Goal: Task Accomplishment & Management: Manage account settings

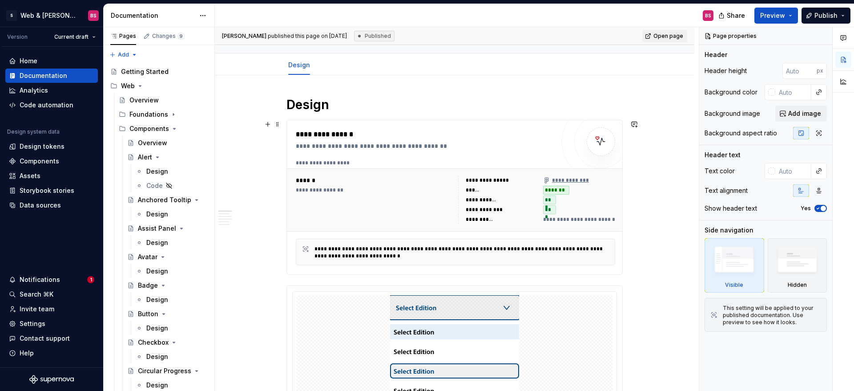
scroll to position [213, 0]
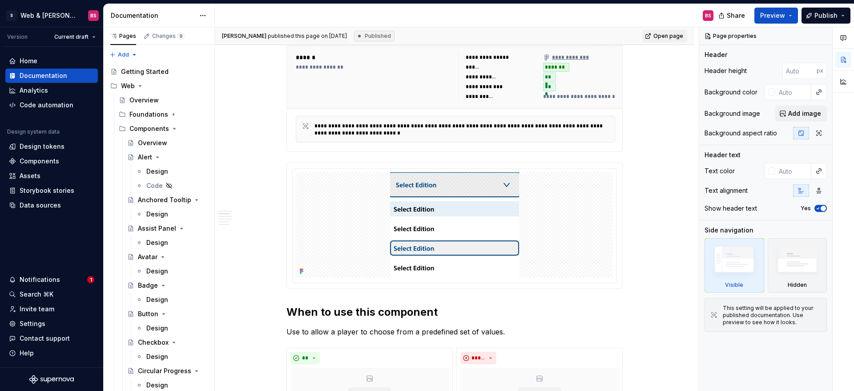
type textarea "*"
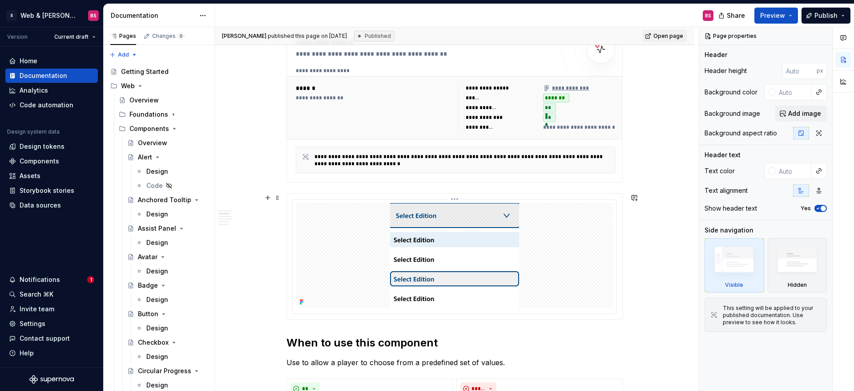
scroll to position [184, 0]
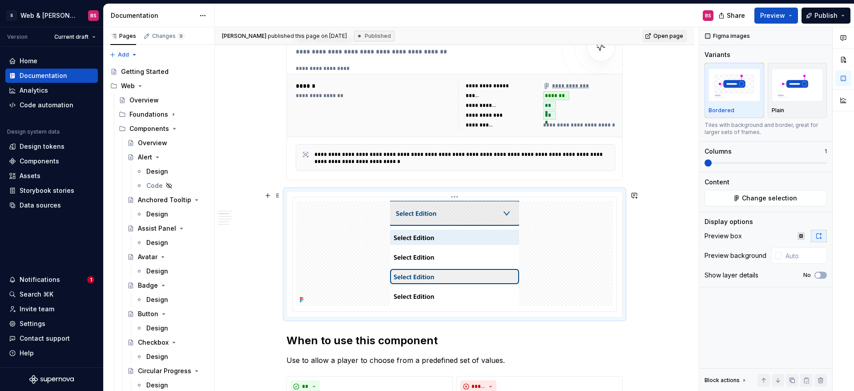
click at [595, 239] on div at bounding box center [454, 253] width 317 height 105
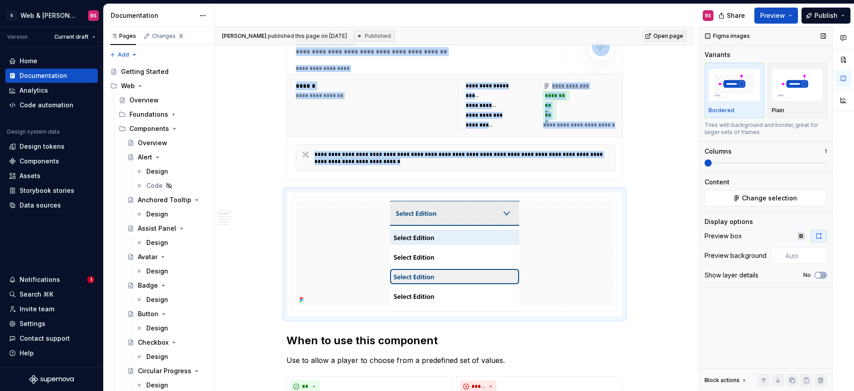
click at [748, 207] on div "Figma images Variants Bordered Plain Tiles with background and border, great fo…" at bounding box center [765, 209] width 133 height 364
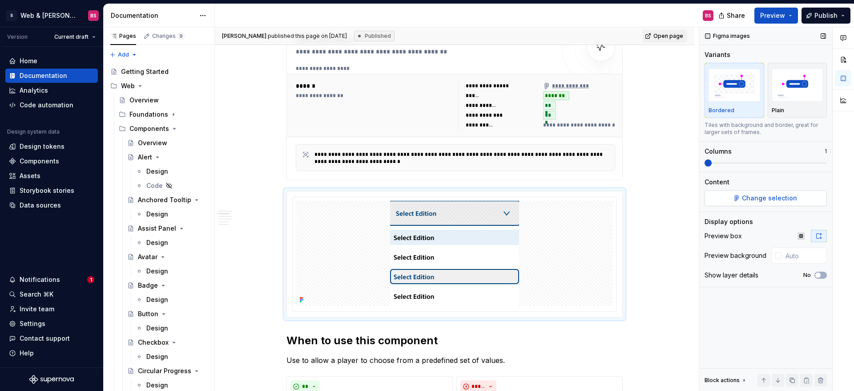
click at [748, 199] on span "Change selection" at bounding box center [769, 197] width 55 height 9
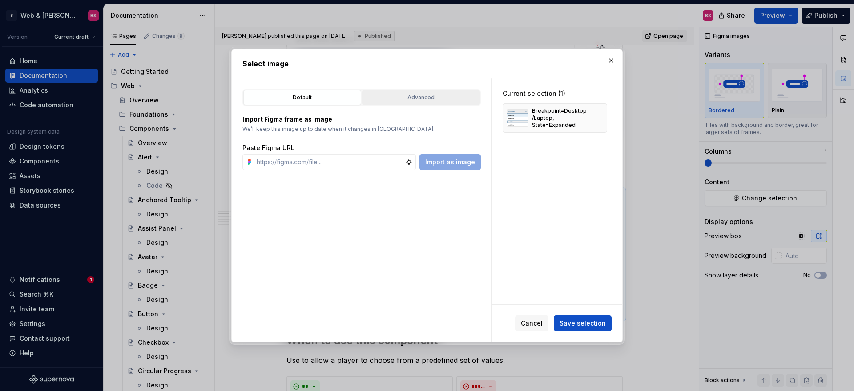
click at [434, 91] on button "Advanced" at bounding box center [421, 97] width 118 height 15
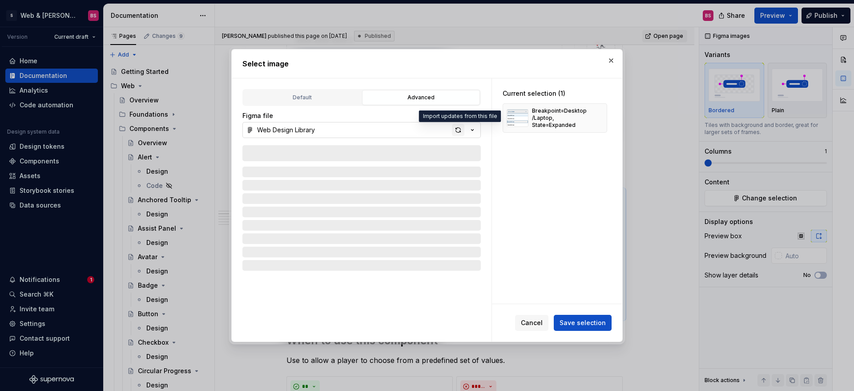
click at [458, 126] on div "button" at bounding box center [458, 130] width 12 height 12
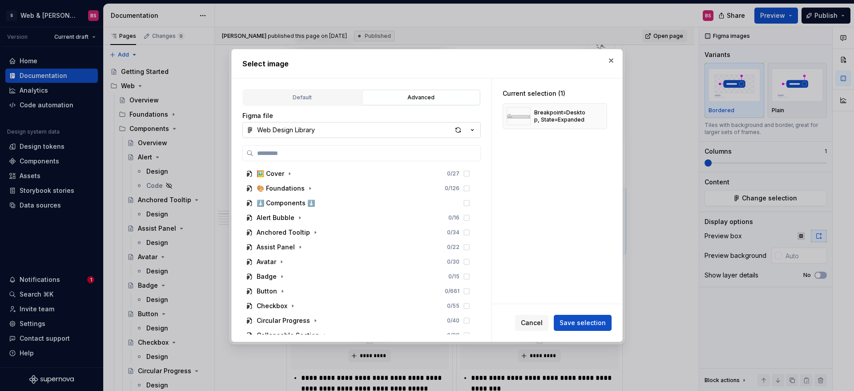
click at [612, 62] on button "button" at bounding box center [611, 60] width 12 height 12
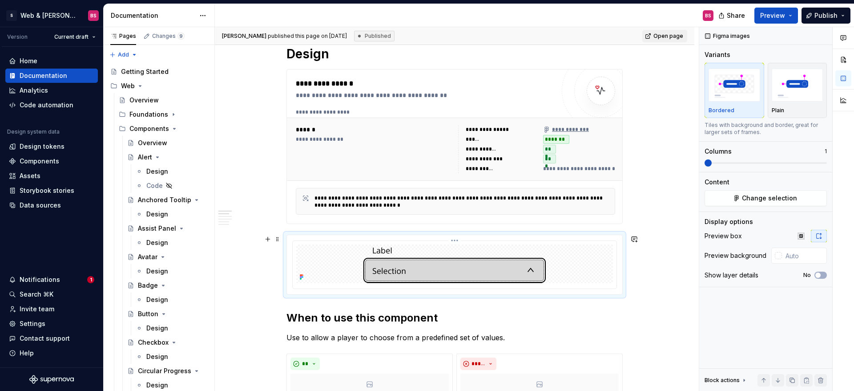
scroll to position [142, 0]
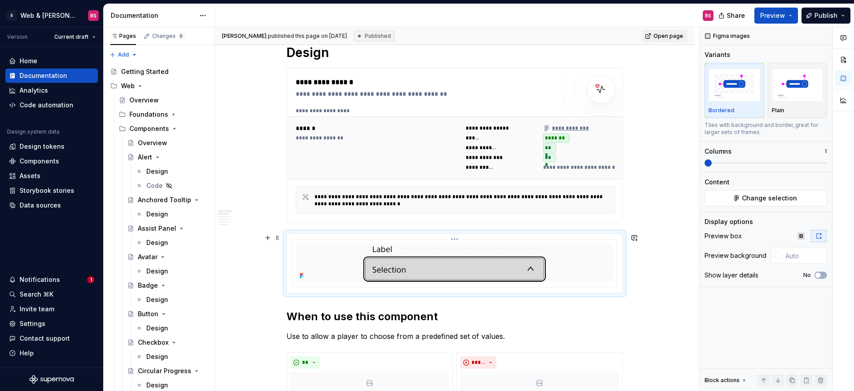
click at [532, 277] on img at bounding box center [454, 262] width 182 height 39
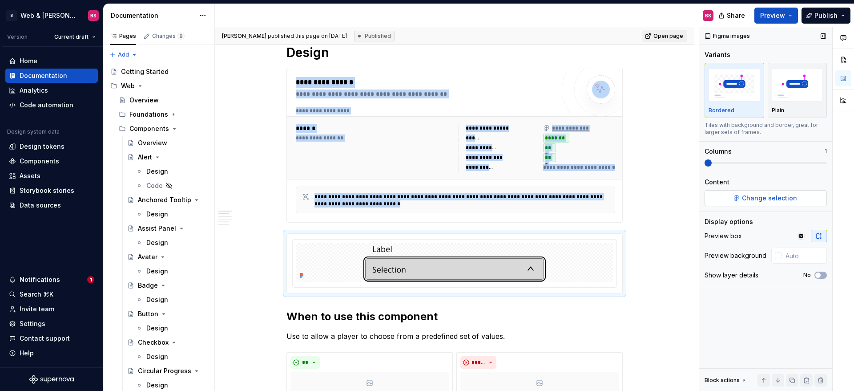
click at [723, 205] on button "Change selection" at bounding box center [766, 198] width 122 height 16
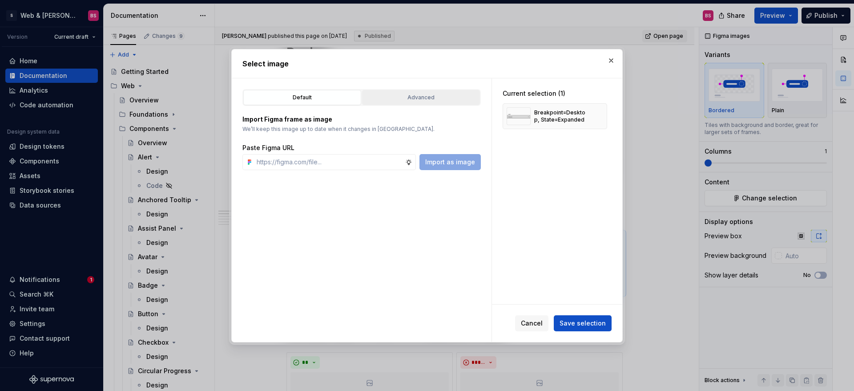
click at [425, 98] on div "Advanced" at bounding box center [421, 97] width 112 height 9
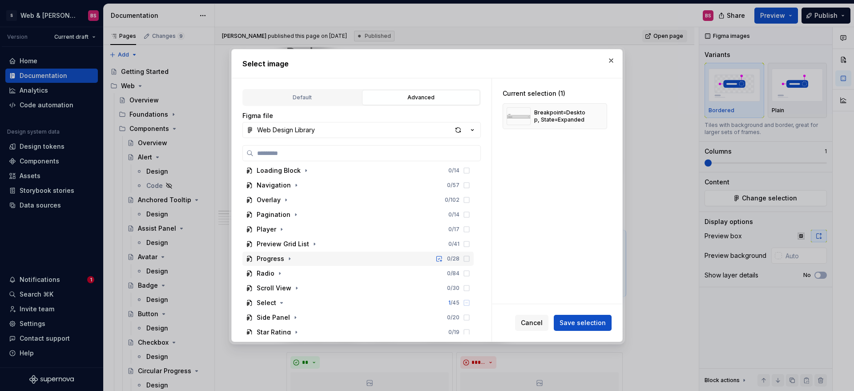
scroll to position [358, 0]
click at [281, 300] on icon "button" at bounding box center [282, 299] width 2 height 1
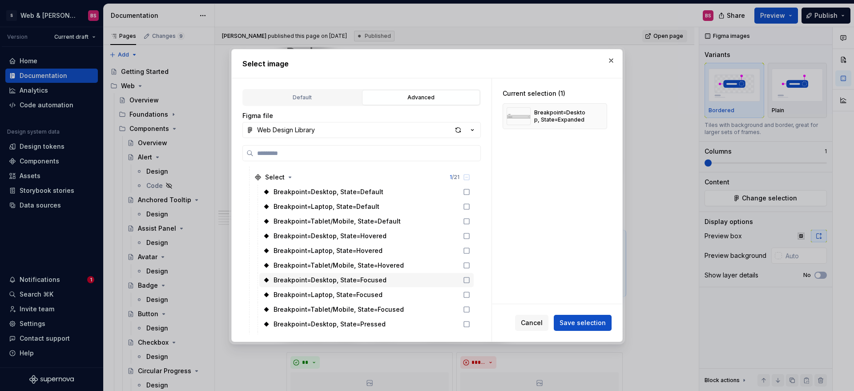
scroll to position [541, 0]
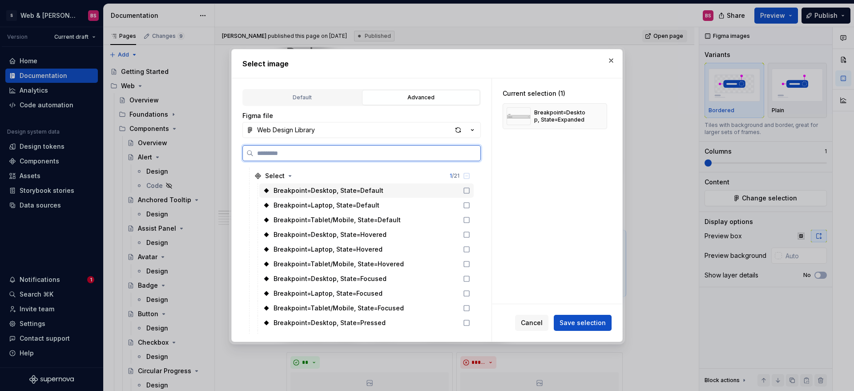
click at [470, 191] on icon at bounding box center [466, 190] width 7 height 7
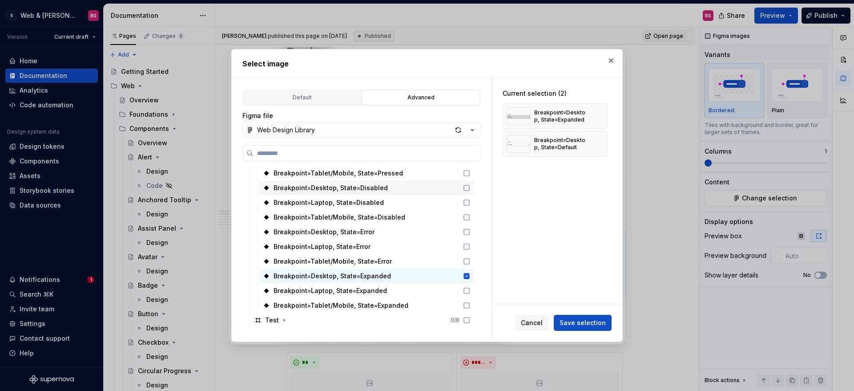
scroll to position [725, 0]
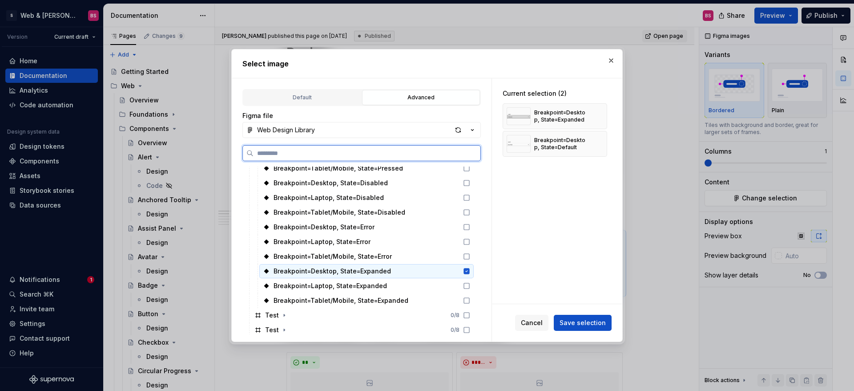
click at [470, 269] on icon at bounding box center [466, 270] width 7 height 7
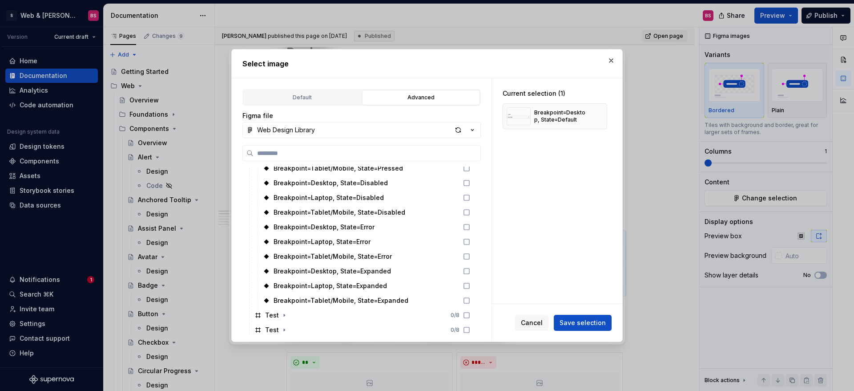
click at [585, 325] on span "Save selection" at bounding box center [583, 322] width 46 height 9
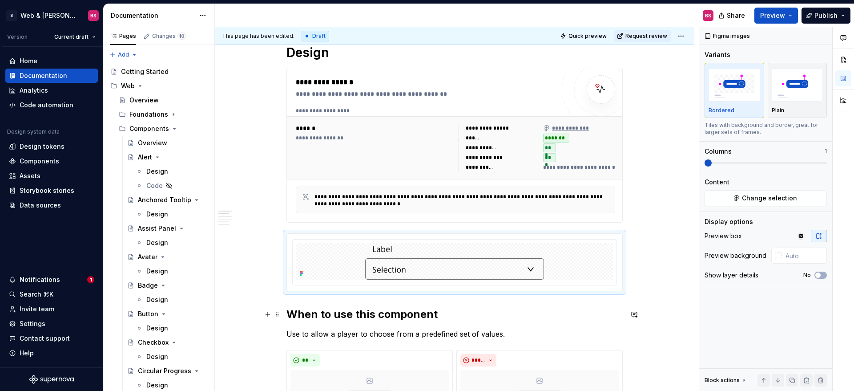
click at [618, 310] on h2 "When to use this component" at bounding box center [454, 314] width 336 height 14
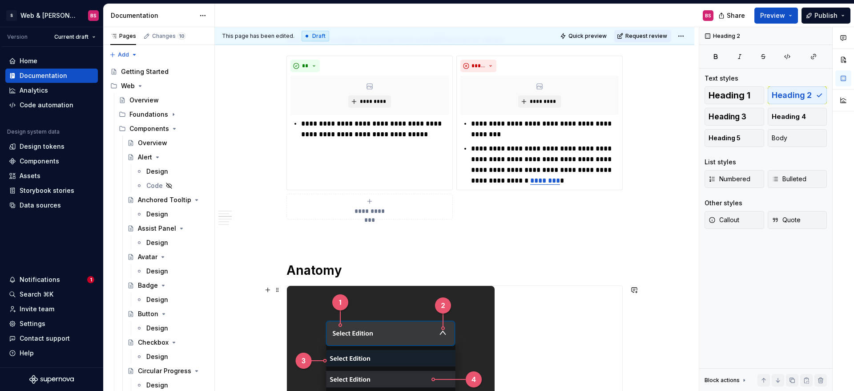
scroll to position [436, 0]
click at [540, 185] on p "**********" at bounding box center [545, 164] width 148 height 43
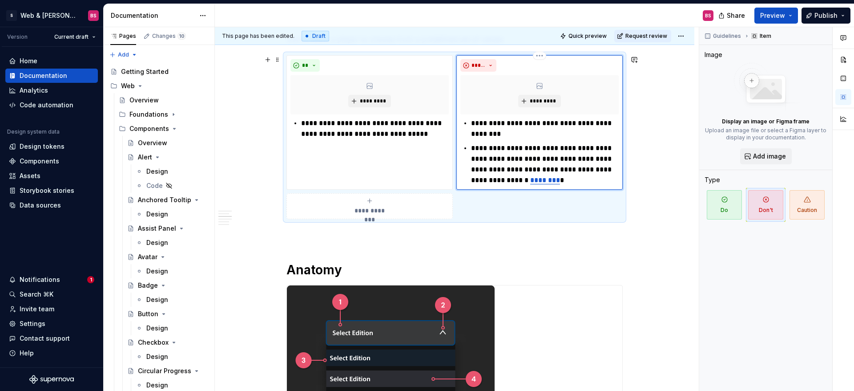
click at [540, 181] on link "********" at bounding box center [545, 180] width 30 height 7
click at [636, 166] on button "button" at bounding box center [634, 163] width 12 height 12
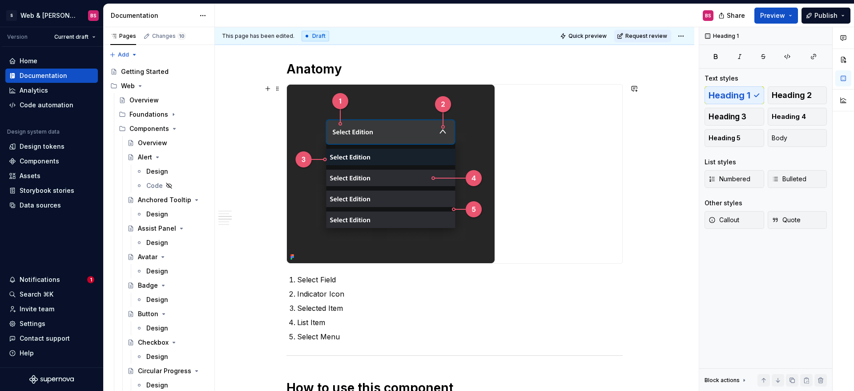
scroll to position [659, 0]
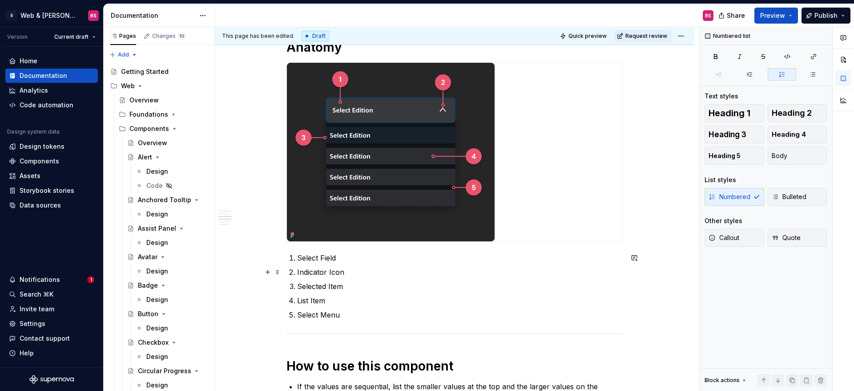
click at [350, 275] on p "Indicator Icon" at bounding box center [460, 271] width 326 height 11
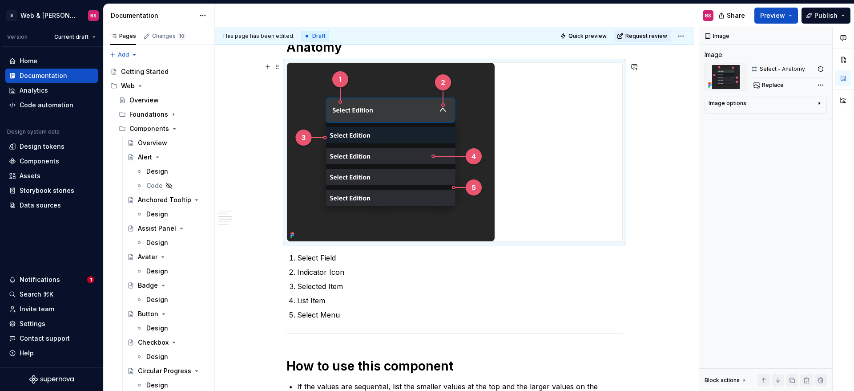
click at [364, 224] on img at bounding box center [391, 152] width 208 height 178
click at [821, 67] on button "button" at bounding box center [820, 69] width 12 height 12
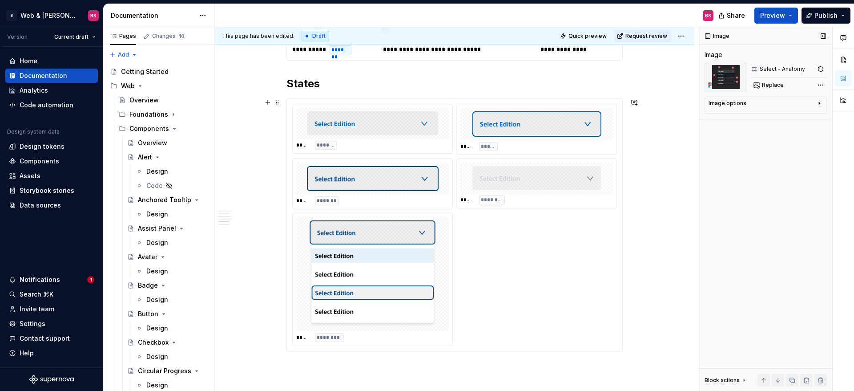
scroll to position [1099, 0]
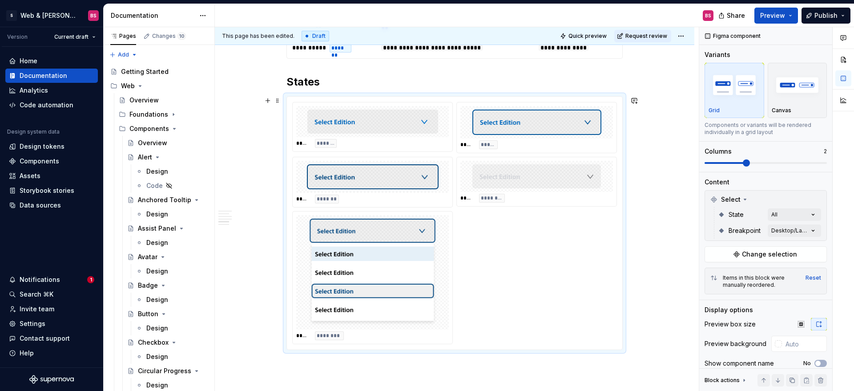
click at [398, 130] on img at bounding box center [372, 121] width 131 height 24
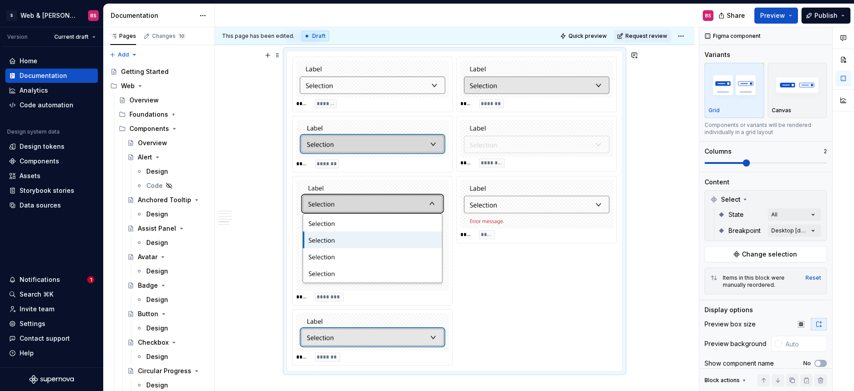
scroll to position [1106, 0]
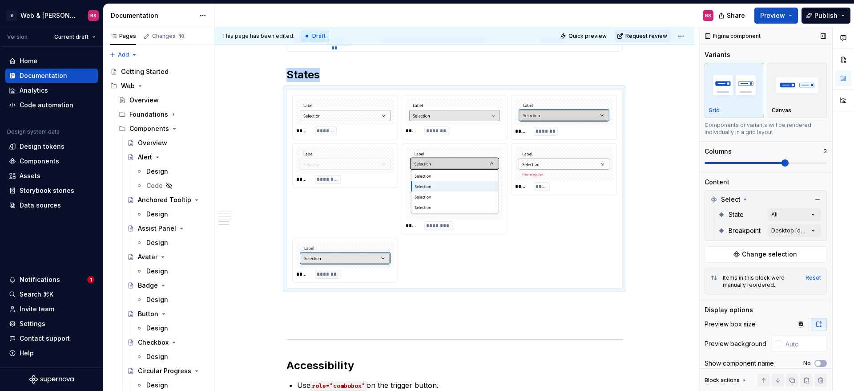
click at [767, 164] on span at bounding box center [766, 162] width 122 height 7
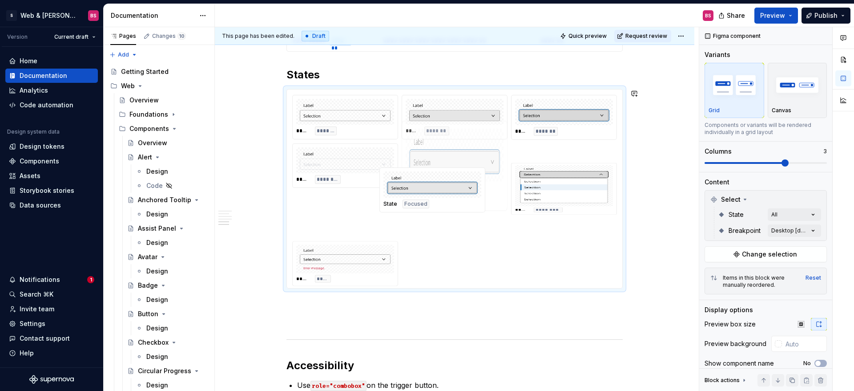
drag, startPoint x: 344, startPoint y: 267, endPoint x: 427, endPoint y: 195, distance: 110.4
click at [429, 195] on body "S Web & [PERSON_NAME] Systems BS Version Current draft Home Documentation Analy…" at bounding box center [427, 195] width 854 height 391
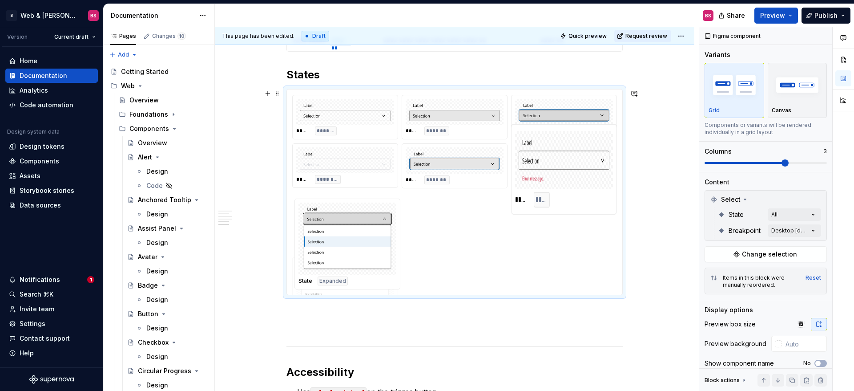
drag, startPoint x: 526, startPoint y: 203, endPoint x: 338, endPoint y: 241, distance: 191.9
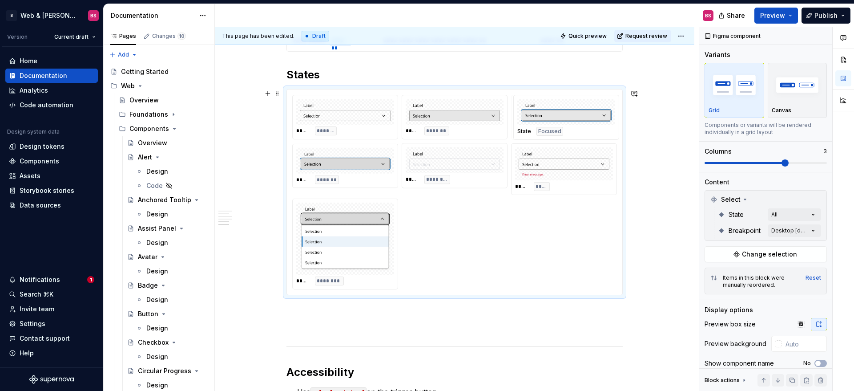
drag, startPoint x: 442, startPoint y: 173, endPoint x: 555, endPoint y: 132, distance: 119.9
click at [556, 130] on body "S Web & [PERSON_NAME] Systems BS Version Current draft Home Documentation Analy…" at bounding box center [427, 195] width 854 height 391
drag, startPoint x: 547, startPoint y: 182, endPoint x: 462, endPoint y: 185, distance: 85.4
click at [462, 185] on body "S Web & [PERSON_NAME] Systems BS Version Current draft Home Documentation Analy…" at bounding box center [427, 195] width 854 height 391
drag, startPoint x: 467, startPoint y: 182, endPoint x: 559, endPoint y: 181, distance: 91.6
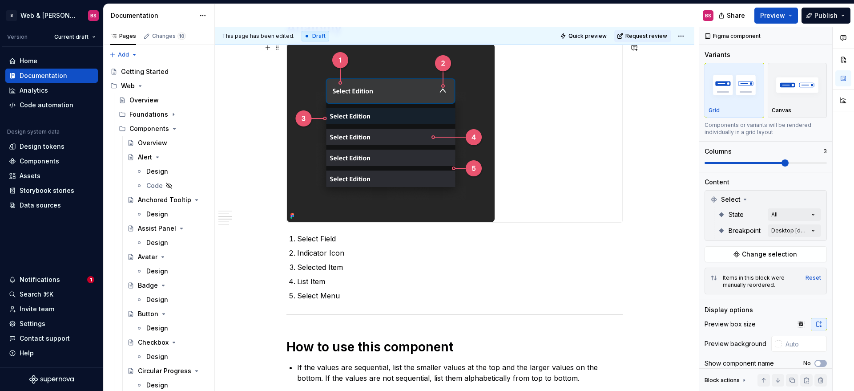
scroll to position [614, 0]
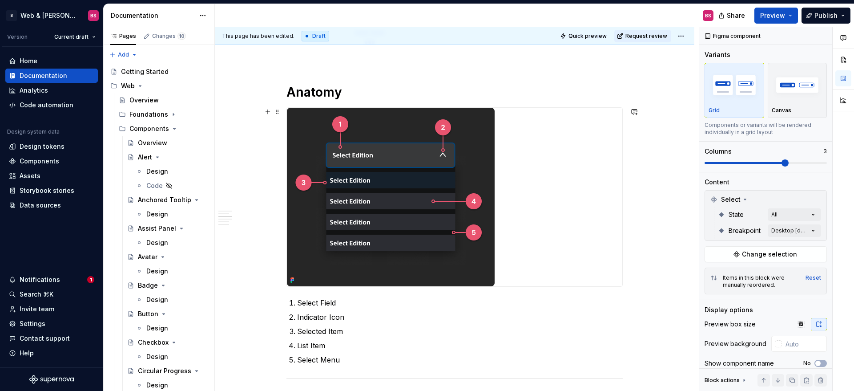
click at [412, 184] on img at bounding box center [391, 197] width 208 height 178
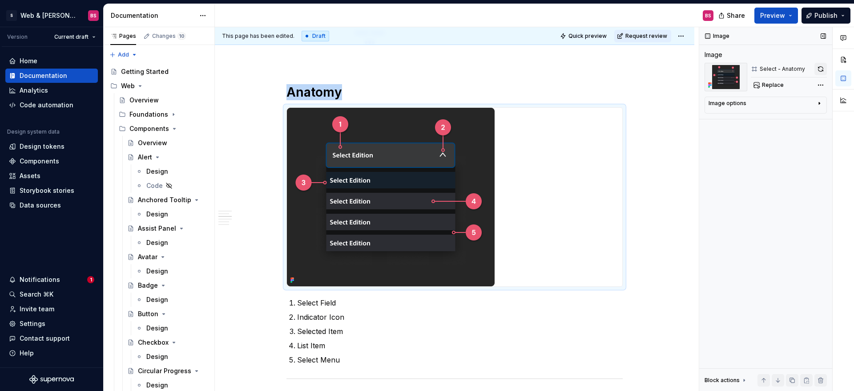
click at [822, 69] on button "button" at bounding box center [820, 69] width 12 height 12
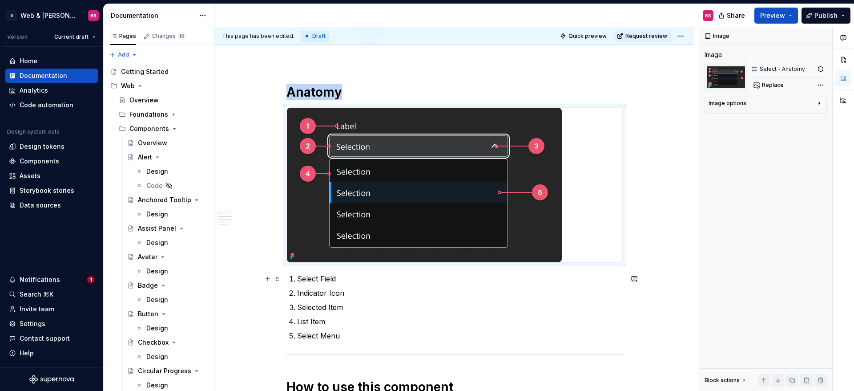
type textarea "*"
click at [307, 280] on p "Select Field" at bounding box center [460, 278] width 326 height 11
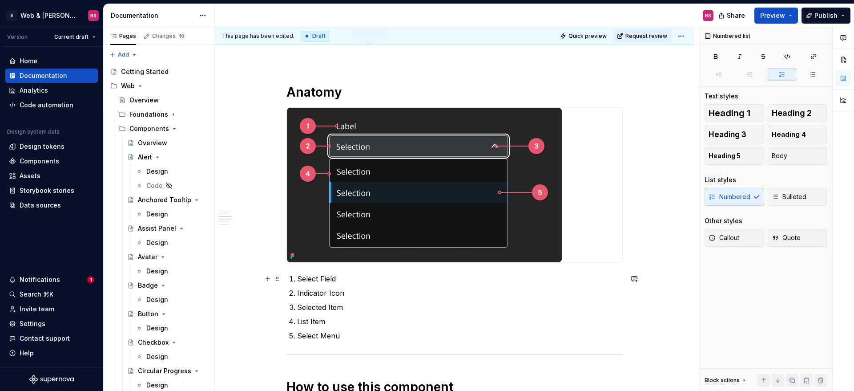
click at [300, 280] on p "Select Field" at bounding box center [460, 278] width 326 height 11
click at [319, 292] on p "Select Field" at bounding box center [460, 292] width 326 height 11
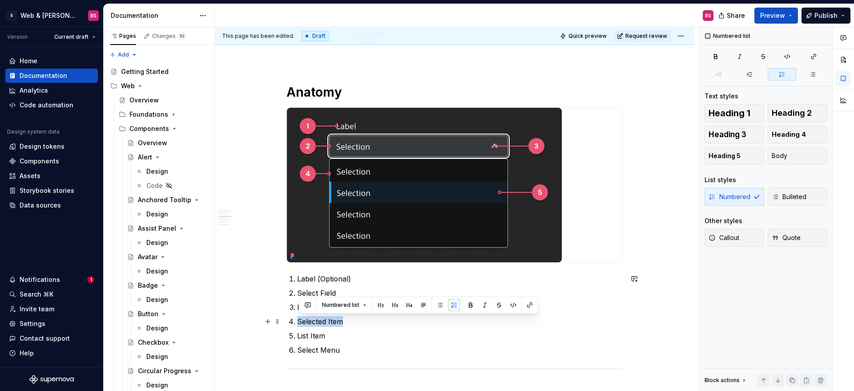
drag, startPoint x: 300, startPoint y: 323, endPoint x: 346, endPoint y: 322, distance: 46.7
click at [346, 322] on p "Selected Item" at bounding box center [460, 321] width 326 height 11
click at [318, 351] on p "Select Menu" at bounding box center [460, 349] width 326 height 11
click at [318, 351] on div "**********" at bounding box center [454, 308] width 336 height 1470
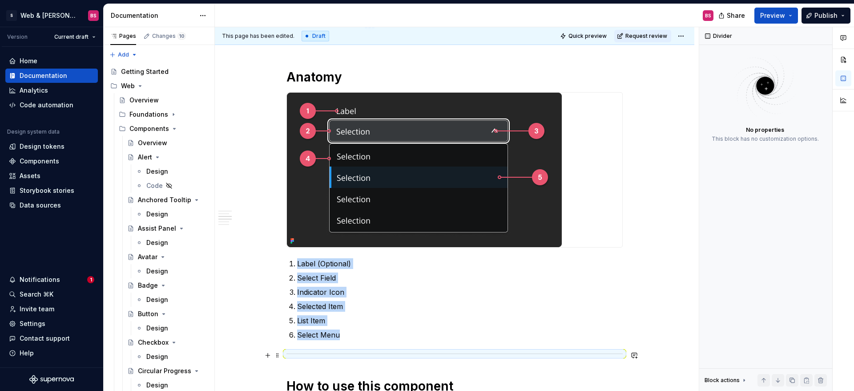
click at [318, 351] on div at bounding box center [454, 353] width 336 height 6
click at [315, 335] on p "Select Menu" at bounding box center [460, 334] width 326 height 11
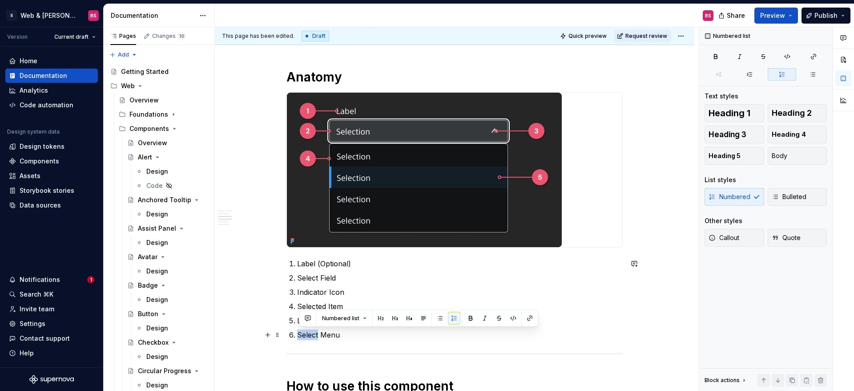
click at [315, 335] on p "Select Menu" at bounding box center [460, 334] width 326 height 11
copy p "Select Menu"
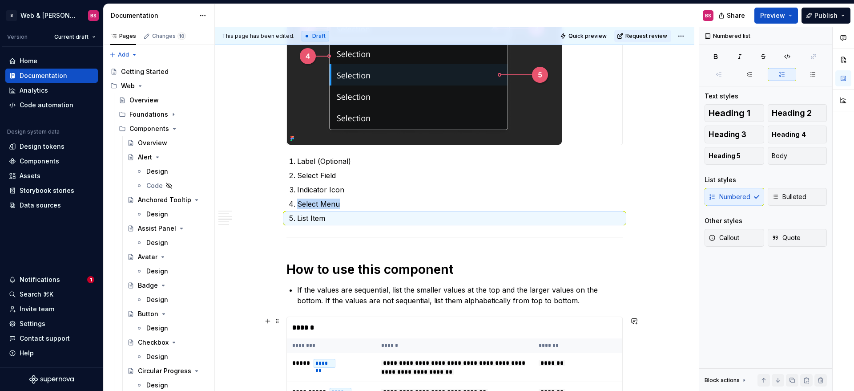
scroll to position [755, 0]
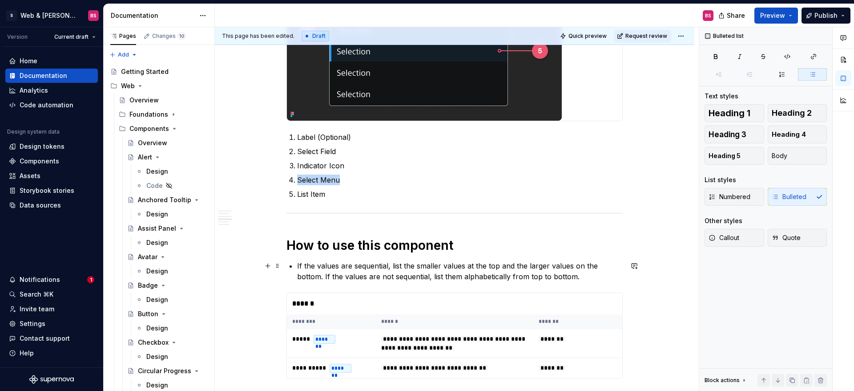
click at [456, 278] on p "If the values are sequential, list the smaller values at the top and the larger…" at bounding box center [460, 270] width 326 height 21
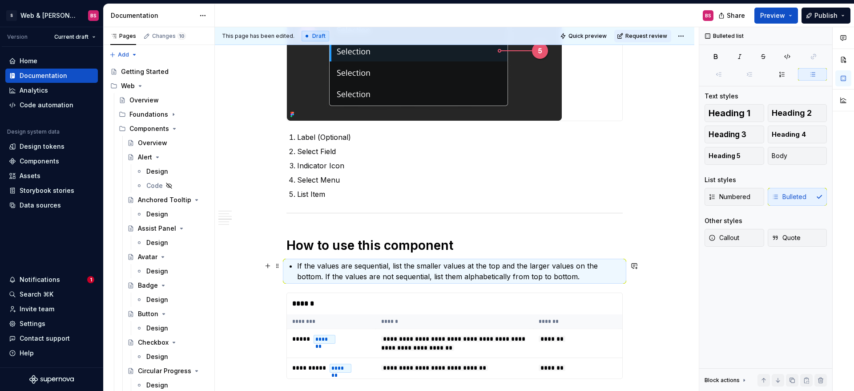
click at [596, 277] on p "If the values are sequential, list the smaller values at the top and the larger…" at bounding box center [460, 270] width 326 height 21
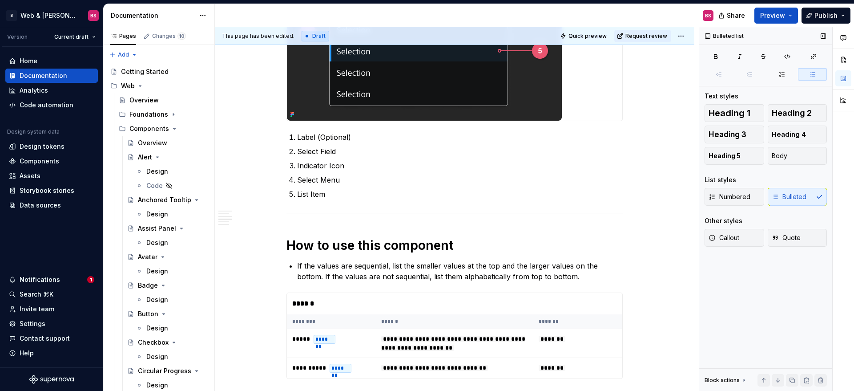
click at [809, 73] on icon "button" at bounding box center [812, 74] width 7 height 7
click at [814, 76] on icon "button" at bounding box center [812, 74] width 7 height 7
click at [808, 75] on button "button" at bounding box center [812, 74] width 29 height 12
click at [785, 194] on div "Numbered Bulleted" at bounding box center [766, 197] width 122 height 18
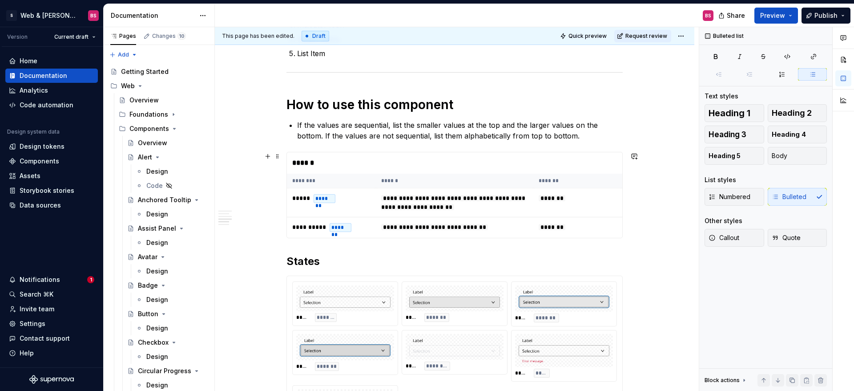
scroll to position [890, 0]
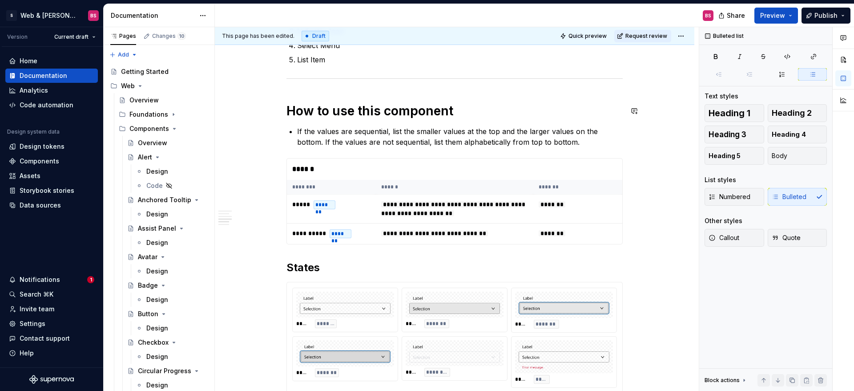
click at [329, 121] on div "**********" at bounding box center [454, 25] width 336 height 1456
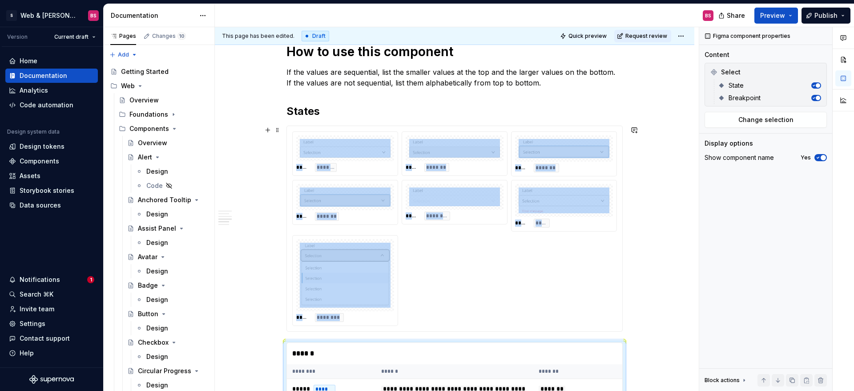
scroll to position [948, 0]
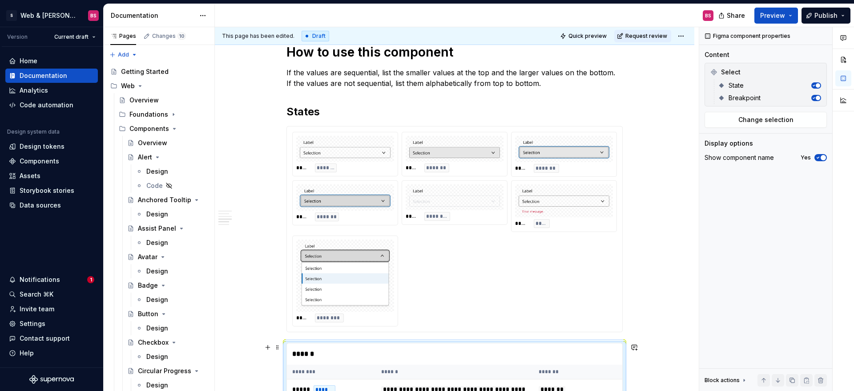
click at [315, 346] on div "******" at bounding box center [454, 353] width 335 height 21
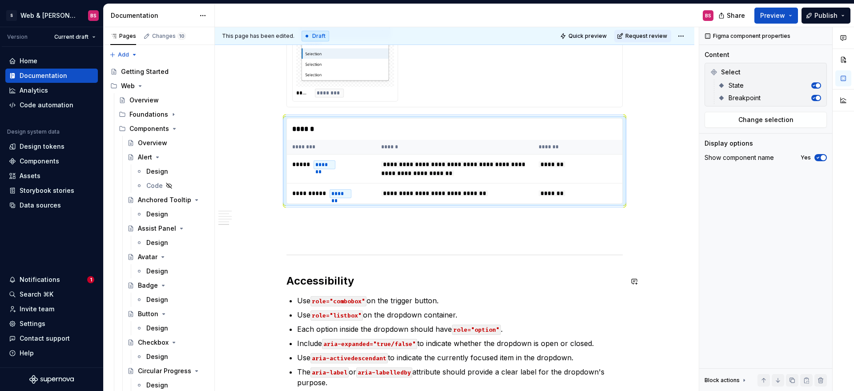
scroll to position [1209, 0]
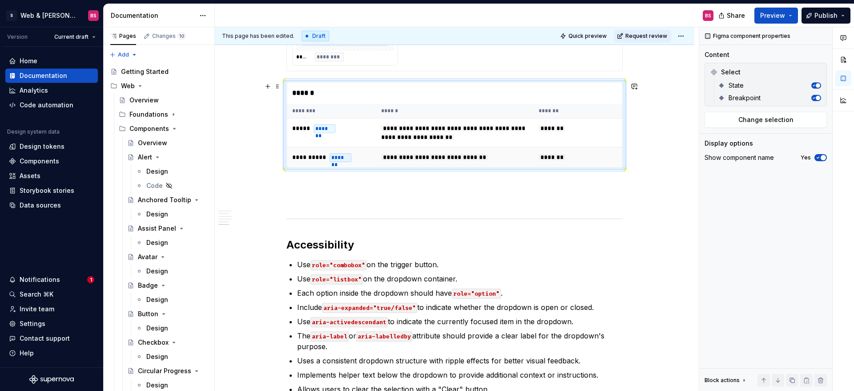
click at [488, 154] on span "**********" at bounding box center [434, 157] width 107 height 6
click at [756, 119] on span "Change selection" at bounding box center [765, 119] width 55 height 9
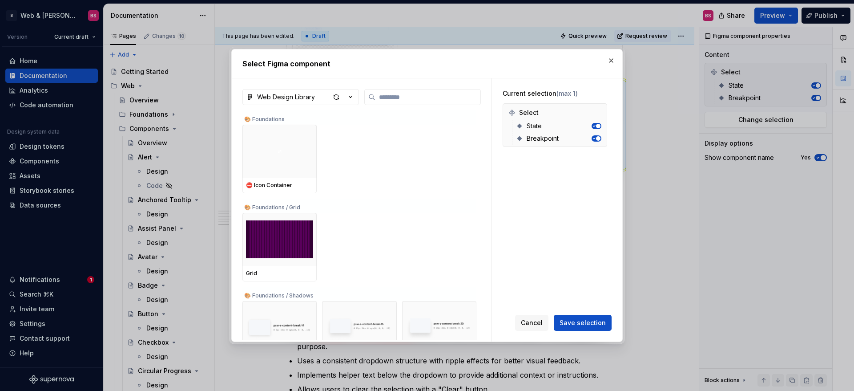
click at [608, 59] on button "button" at bounding box center [611, 60] width 12 height 12
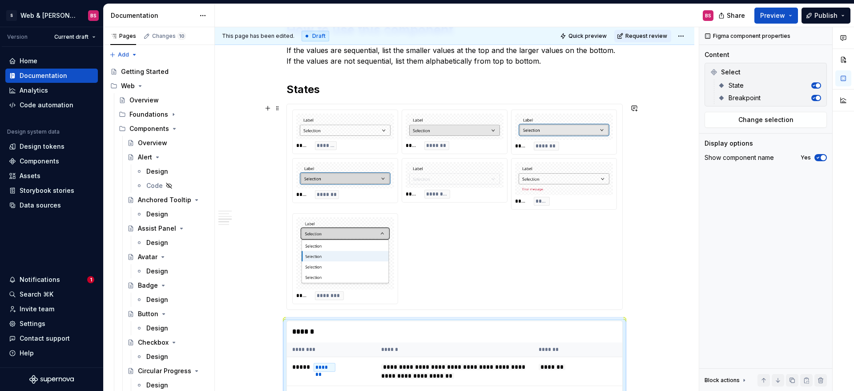
scroll to position [974, 0]
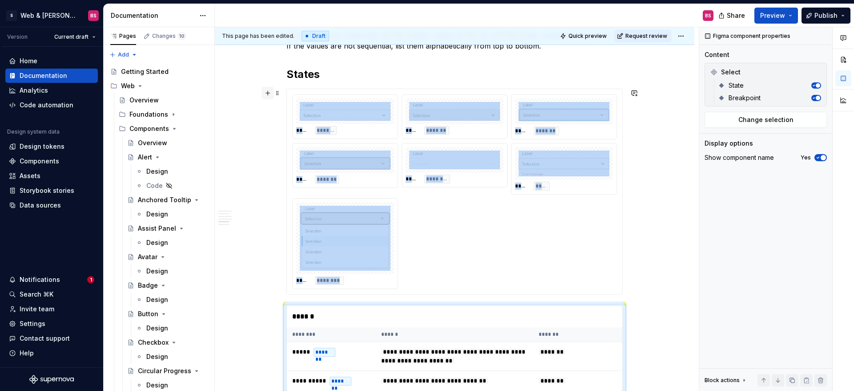
click at [268, 92] on button "button" at bounding box center [268, 93] width 12 height 12
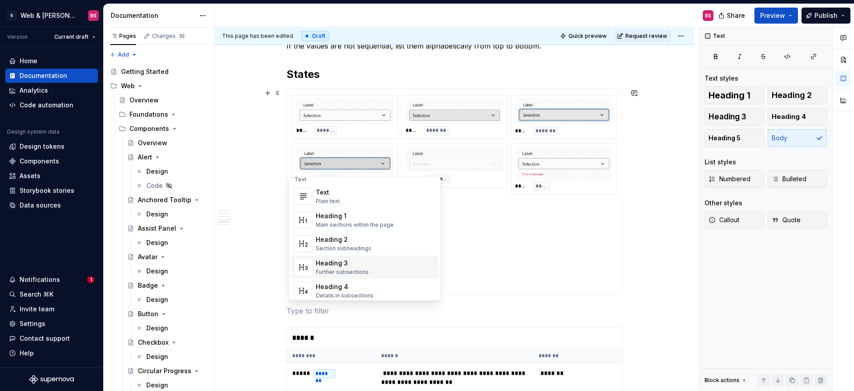
scroll to position [8, 0]
click at [343, 238] on div "Heading 2" at bounding box center [344, 238] width 56 height 9
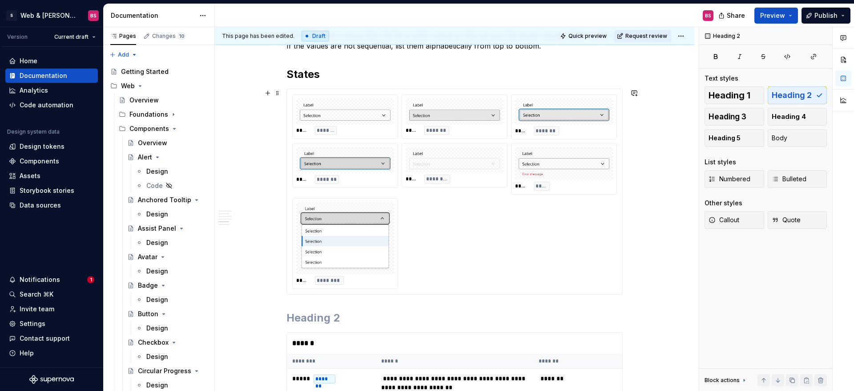
scroll to position [987, 0]
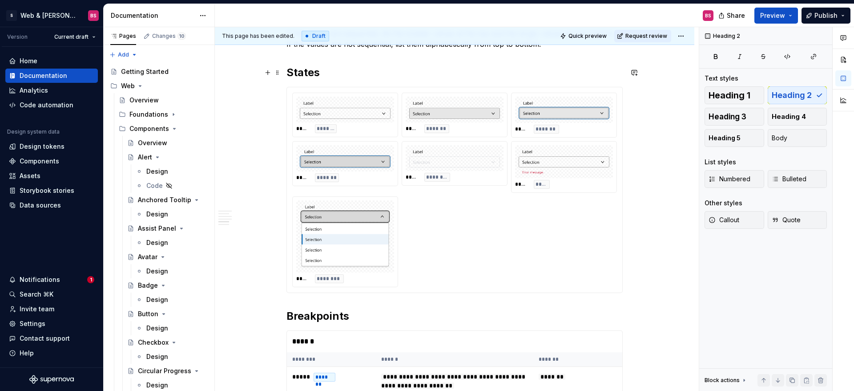
click at [305, 72] on h2 "States" at bounding box center [454, 72] width 336 height 14
click at [303, 312] on h2 "Breakpoints" at bounding box center [454, 316] width 336 height 14
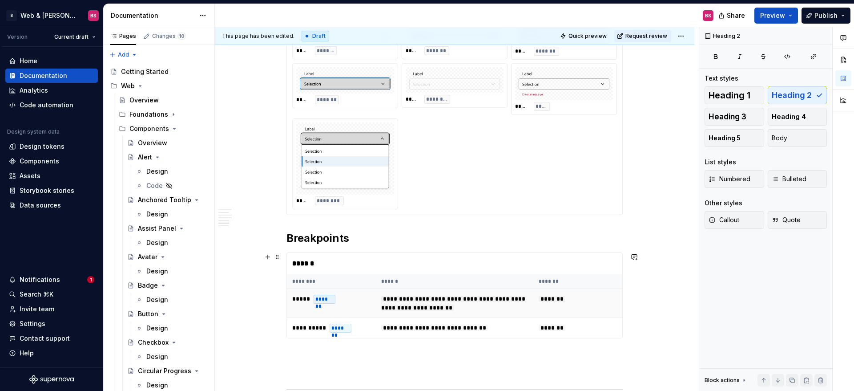
scroll to position [1066, 0]
click at [596, 266] on div "******" at bounding box center [454, 262] width 335 height 21
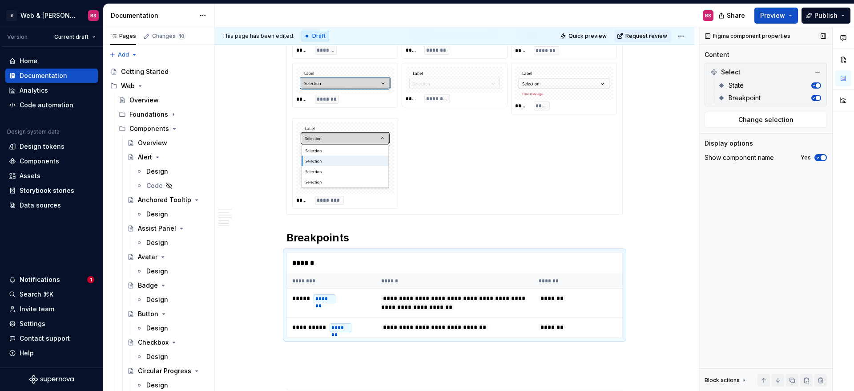
click at [818, 157] on icon "button" at bounding box center [817, 157] width 7 height 5
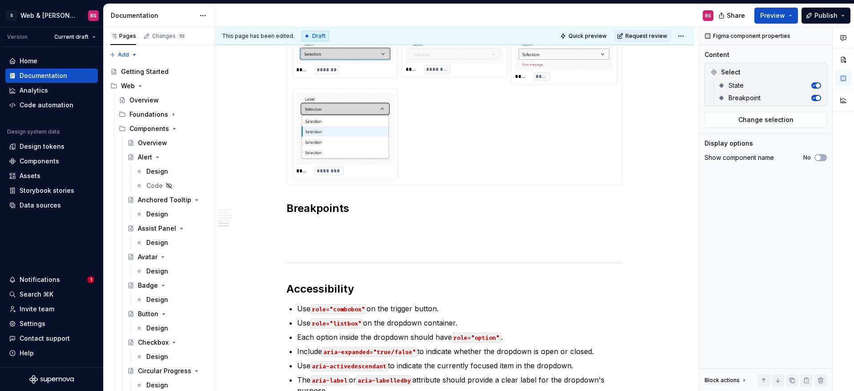
scroll to position [1174, 0]
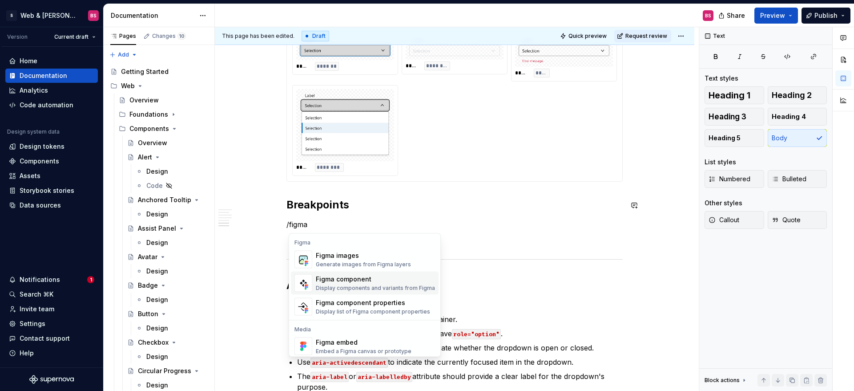
scroll to position [4, 0]
click at [345, 278] on div "Figma component" at bounding box center [375, 275] width 119 height 9
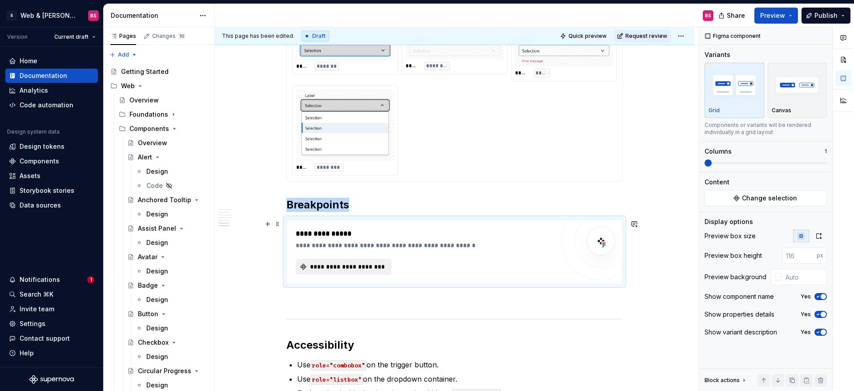
click at [367, 268] on span "**********" at bounding box center [347, 266] width 77 height 9
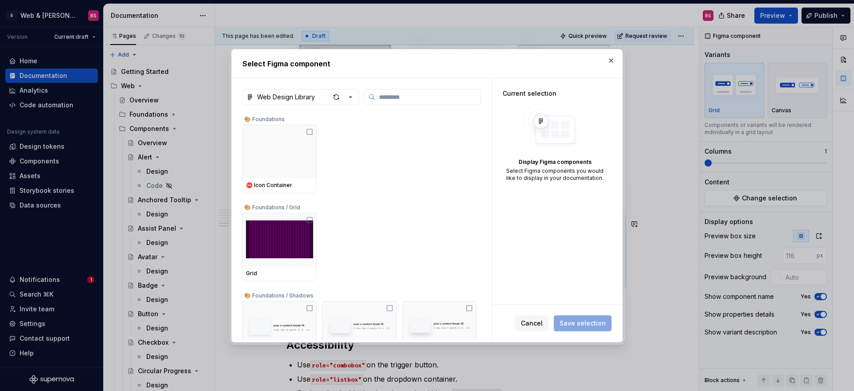
type textarea "*"
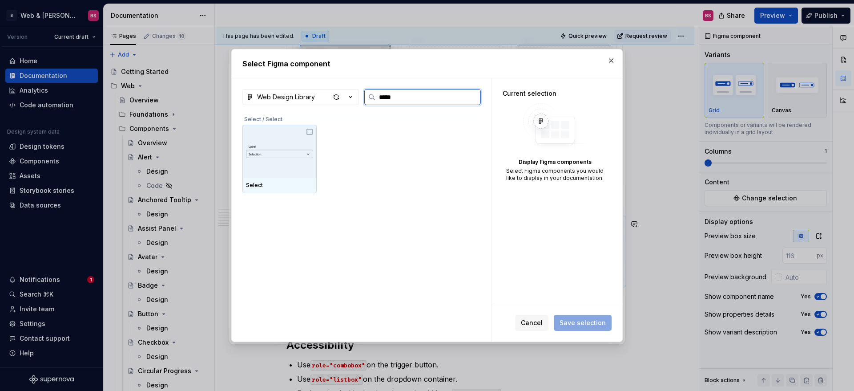
type input "******"
click at [295, 136] on img at bounding box center [279, 151] width 67 height 36
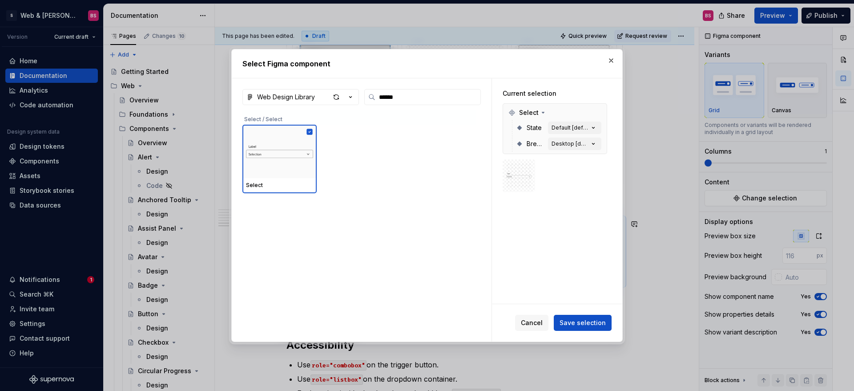
click at [593, 324] on span "Save selection" at bounding box center [583, 322] width 46 height 9
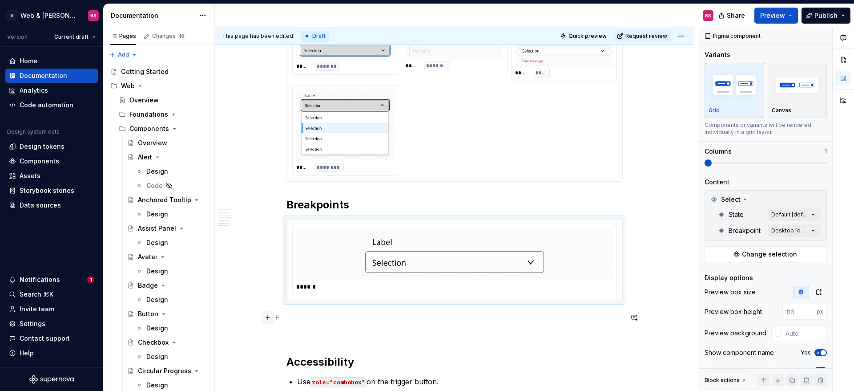
click at [268, 316] on button "button" at bounding box center [268, 317] width 12 height 12
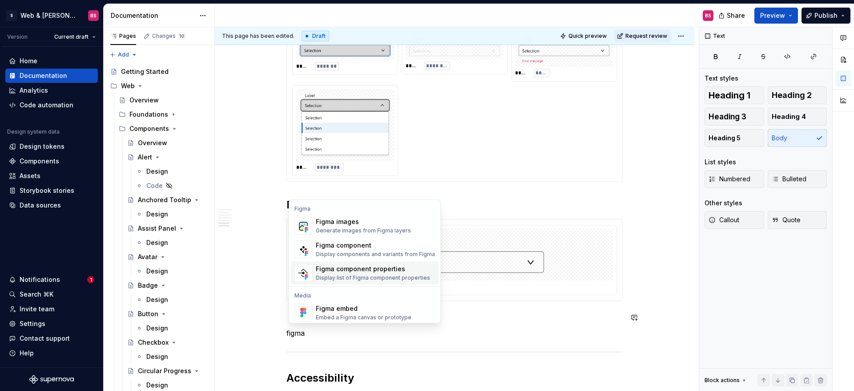
click at [341, 263] on span "Figma component properties Display list of Figma component properties" at bounding box center [365, 272] width 148 height 23
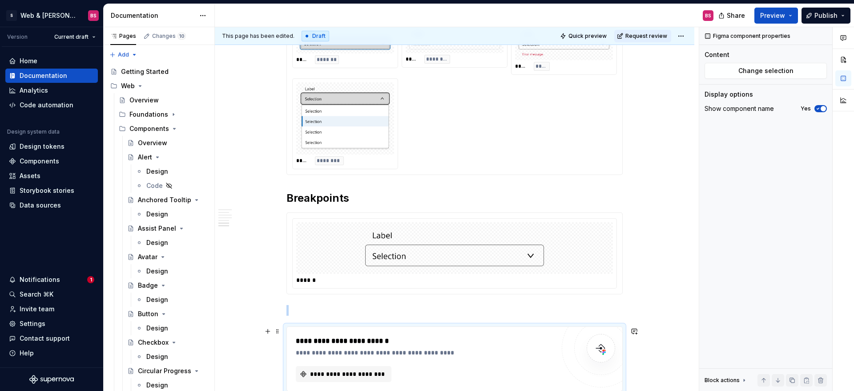
scroll to position [1241, 0]
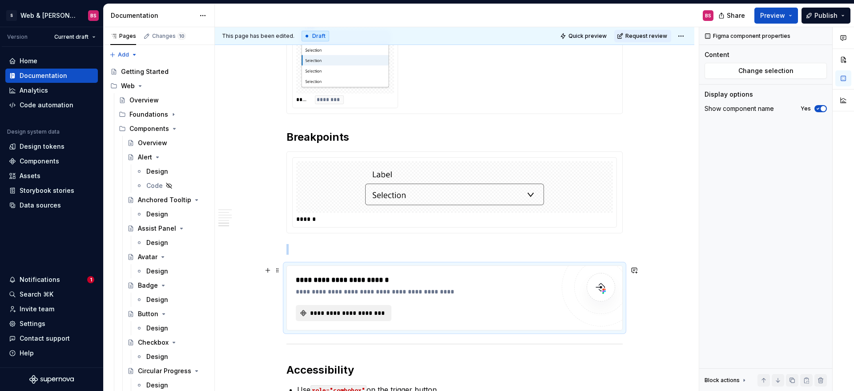
click at [346, 310] on span "**********" at bounding box center [347, 312] width 77 height 9
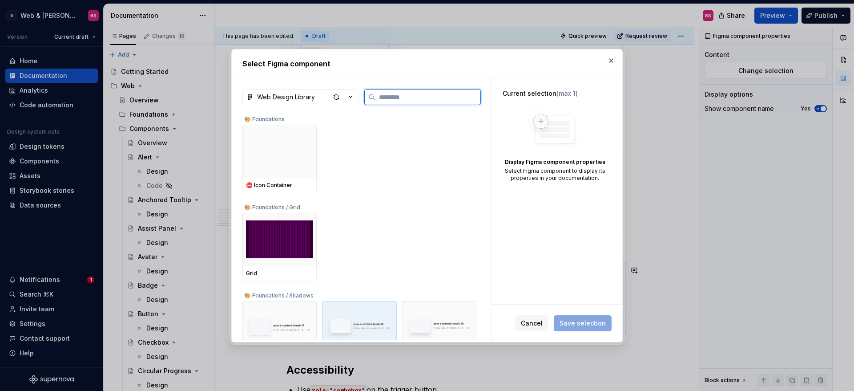
type textarea "*"
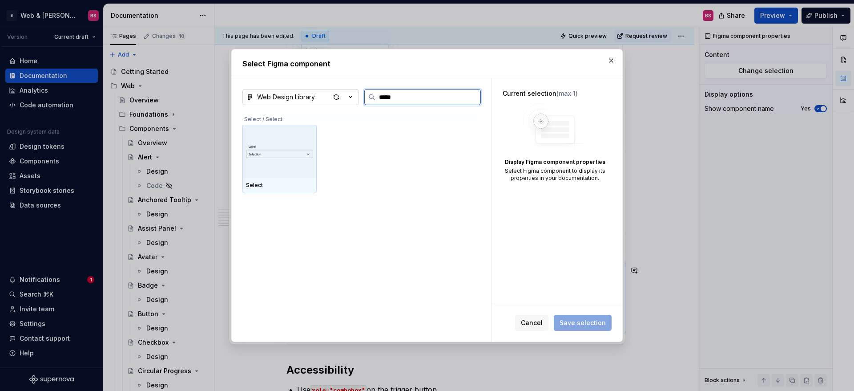
type input "******"
click at [254, 148] on img at bounding box center [279, 151] width 67 height 36
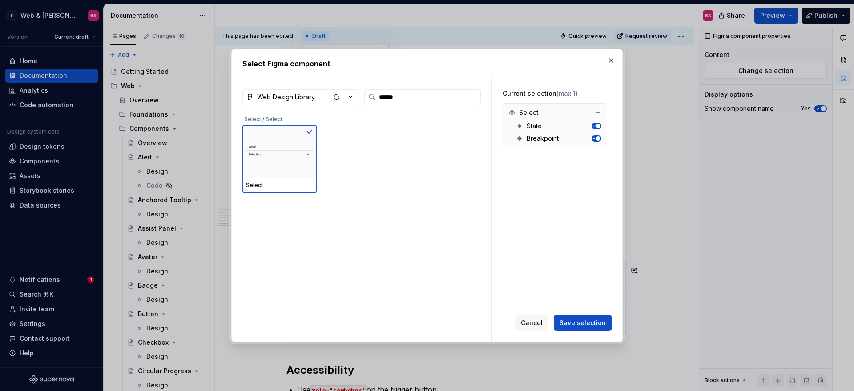
click at [600, 124] on button "button" at bounding box center [597, 126] width 10 height 6
click at [573, 327] on span "Save selection" at bounding box center [583, 322] width 46 height 9
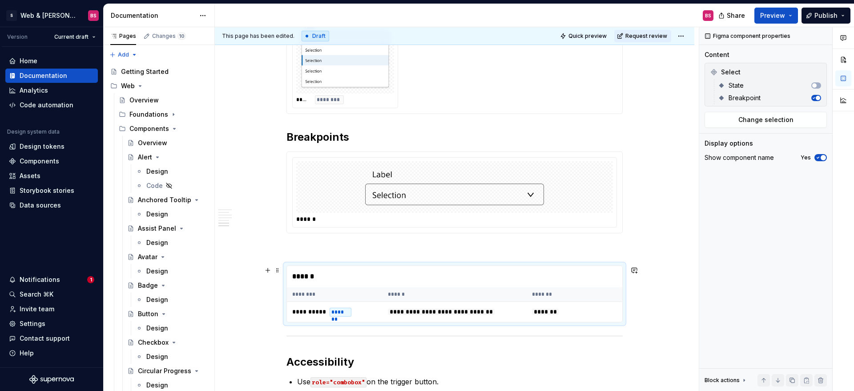
click at [598, 281] on div "******" at bounding box center [454, 276] width 335 height 21
click at [644, 305] on div "**********" at bounding box center [457, 209] width 484 height 364
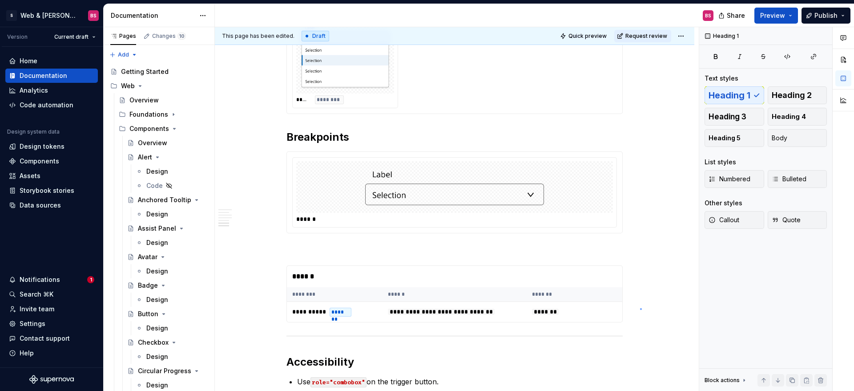
click at [640, 308] on div "**********" at bounding box center [457, 209] width 484 height 364
click at [623, 318] on div "**********" at bounding box center [454, 293] width 336 height 57
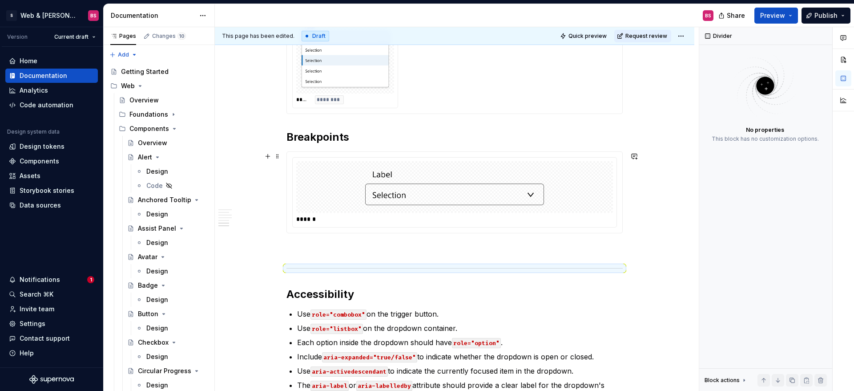
click at [610, 190] on div at bounding box center [454, 187] width 317 height 52
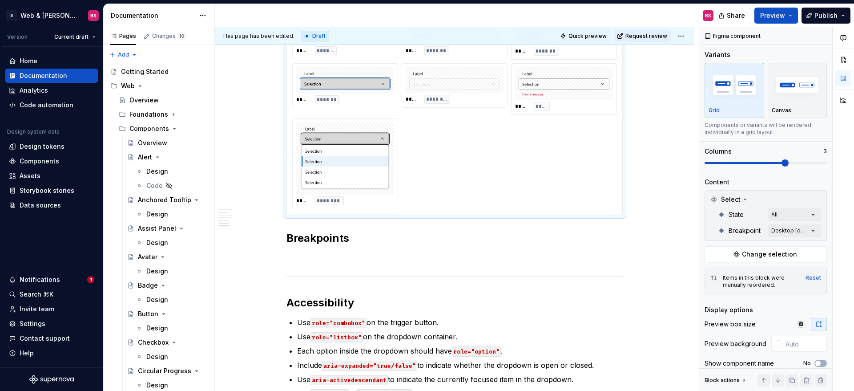
click at [545, 181] on div "***** ******* ***** ******* ***** ******* ***** ******* ***** ******** ***** **…" at bounding box center [454, 112] width 325 height 194
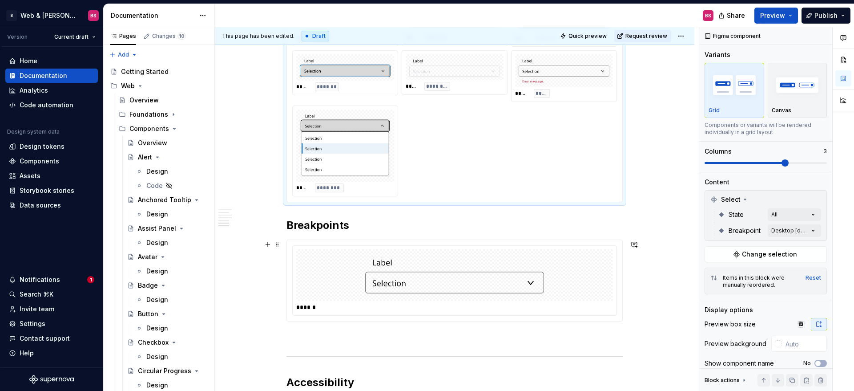
scroll to position [1123, 0]
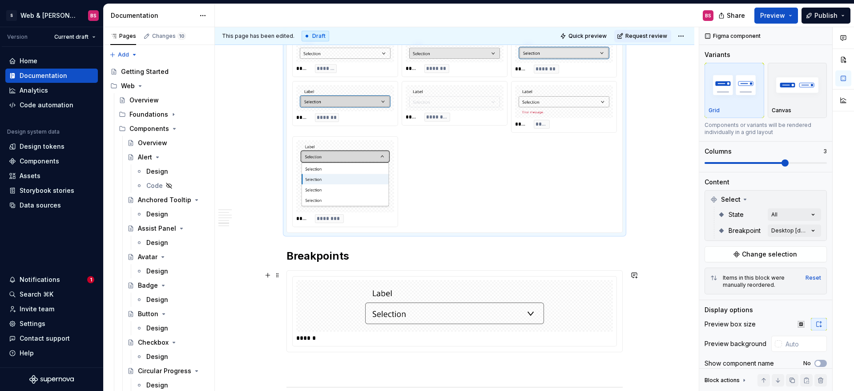
click at [442, 291] on img at bounding box center [454, 305] width 179 height 44
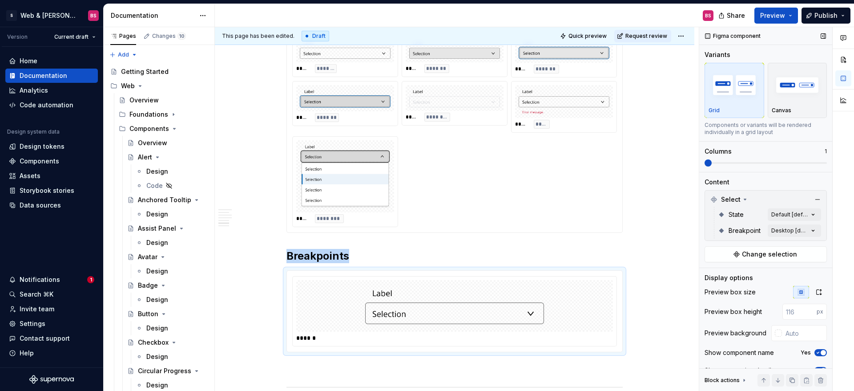
scroll to position [32, 0]
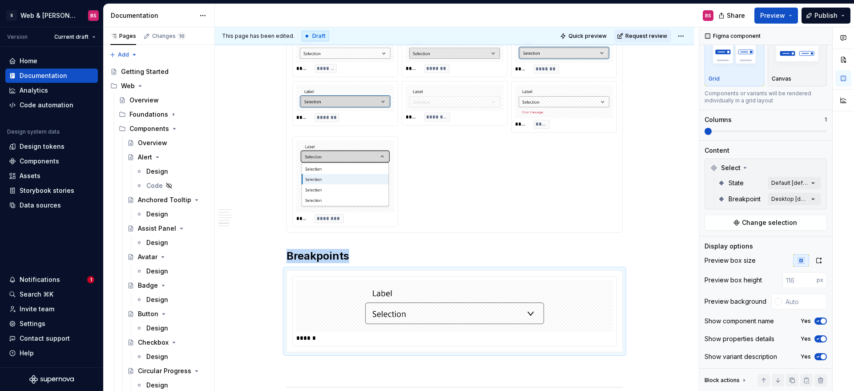
click at [790, 179] on div "Comments Open comments No comments yet Select ‘Comment’ from the block context …" at bounding box center [776, 209] width 155 height 364
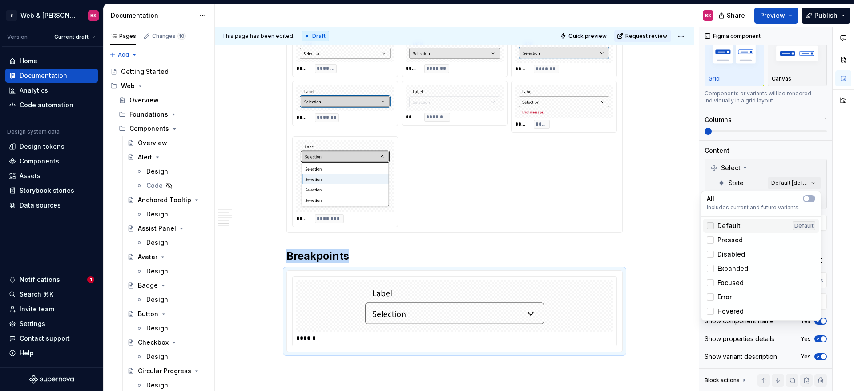
click at [710, 227] on div at bounding box center [710, 225] width 7 height 7
click at [719, 225] on span "Default" at bounding box center [728, 225] width 23 height 9
click at [813, 181] on div "Comments Open comments No comments yet Select ‘Comment’ from the block context …" at bounding box center [776, 209] width 155 height 364
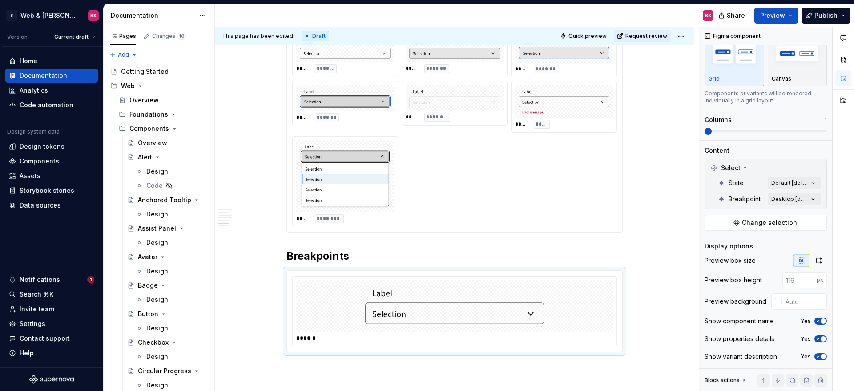
click at [804, 200] on div "Comments Open comments No comments yet Select ‘Comment’ from the block context …" at bounding box center [776, 209] width 155 height 364
click at [725, 245] on span "Tablet/Mobile" at bounding box center [739, 241] width 44 height 9
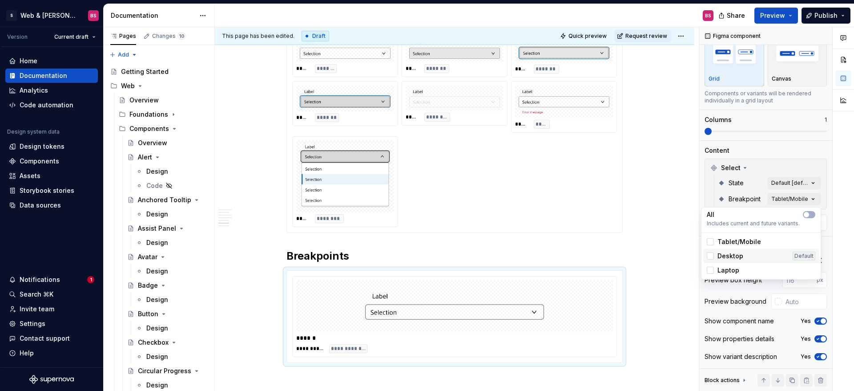
click at [725, 257] on span "Desktop" at bounding box center [730, 255] width 26 height 9
click at [722, 267] on span "Laptop" at bounding box center [728, 270] width 22 height 9
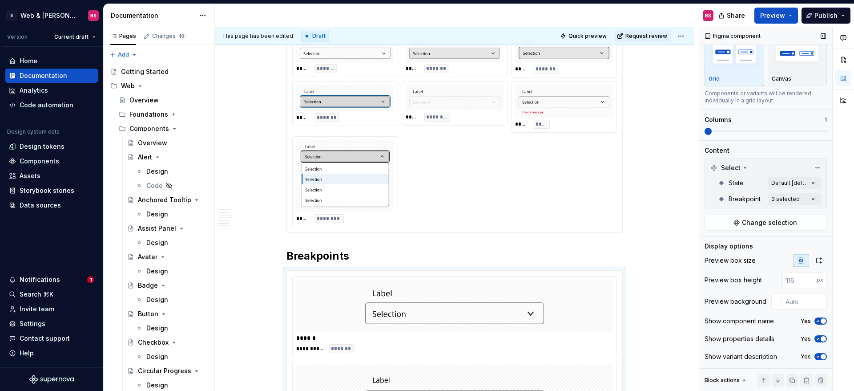
drag, startPoint x: 707, startPoint y: 133, endPoint x: 754, endPoint y: 134, distance: 47.2
click at [754, 134] on div "Comments Open comments No comments yet Select ‘Comment’ from the block context …" at bounding box center [776, 209] width 155 height 364
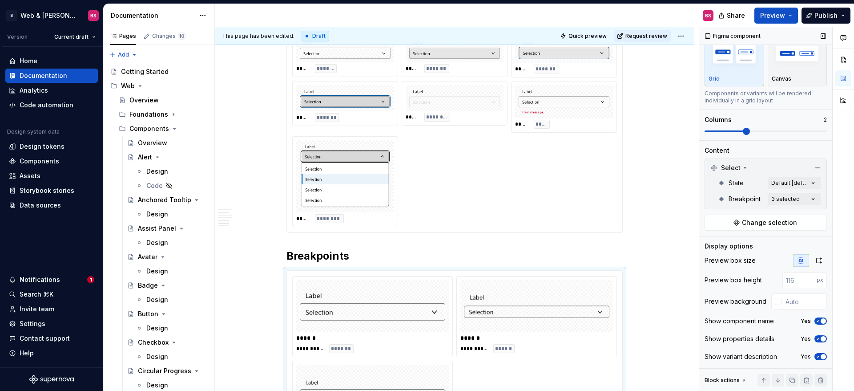
click at [754, 130] on span at bounding box center [766, 131] width 122 height 2
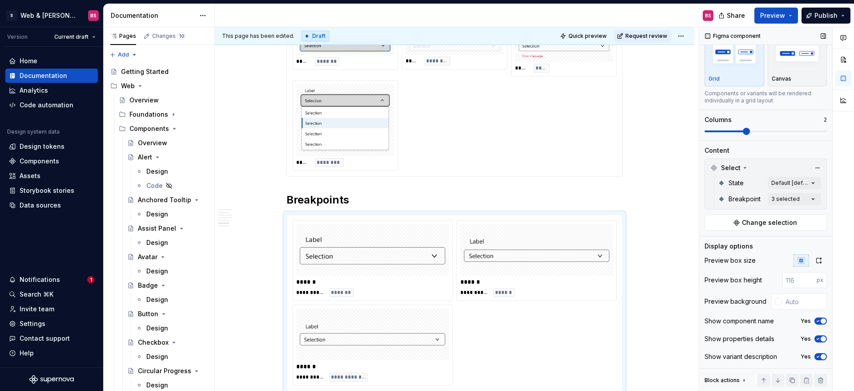
click at [765, 127] on div "Columns 2" at bounding box center [766, 125] width 122 height 20
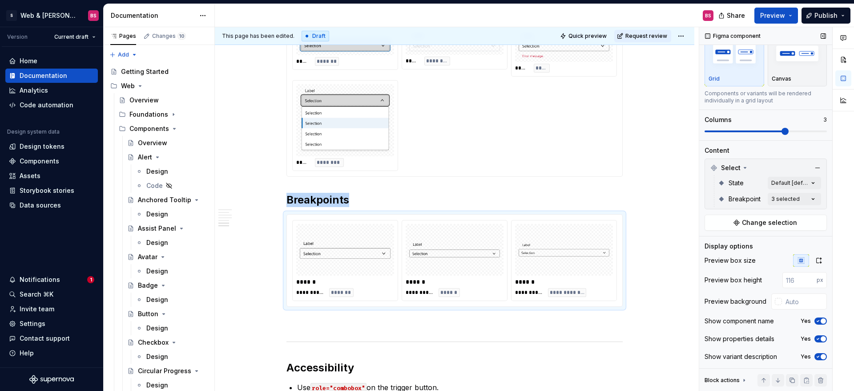
click at [769, 131] on span at bounding box center [766, 131] width 122 height 2
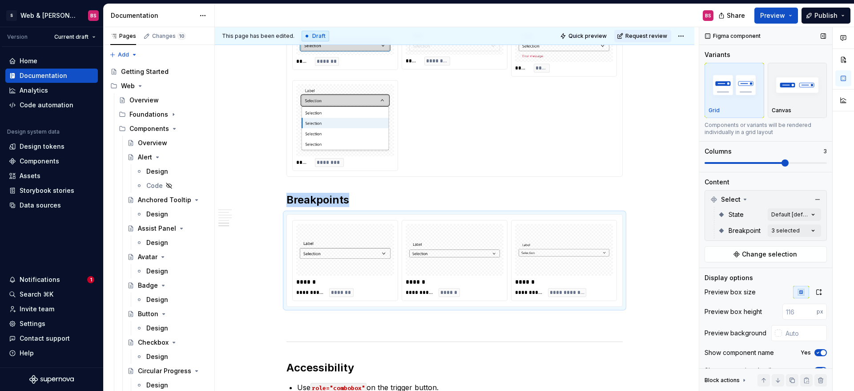
scroll to position [32, 0]
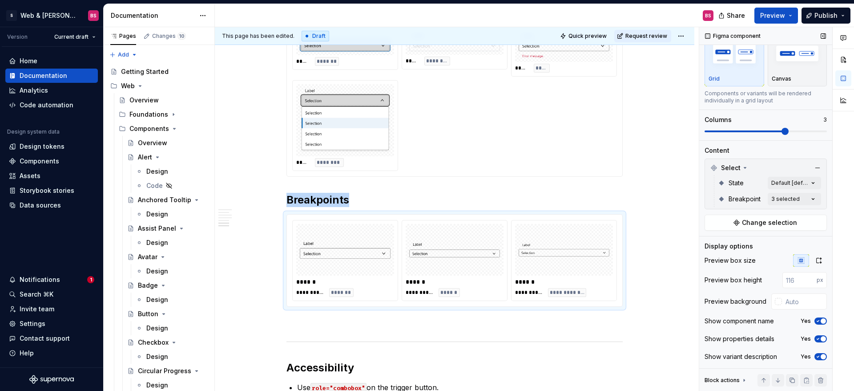
click at [823, 318] on span "button" at bounding box center [823, 320] width 5 height 5
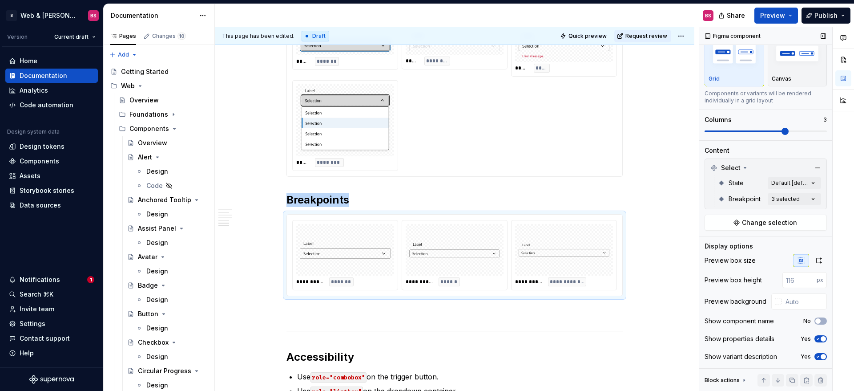
click at [819, 337] on icon "button" at bounding box center [817, 338] width 7 height 5
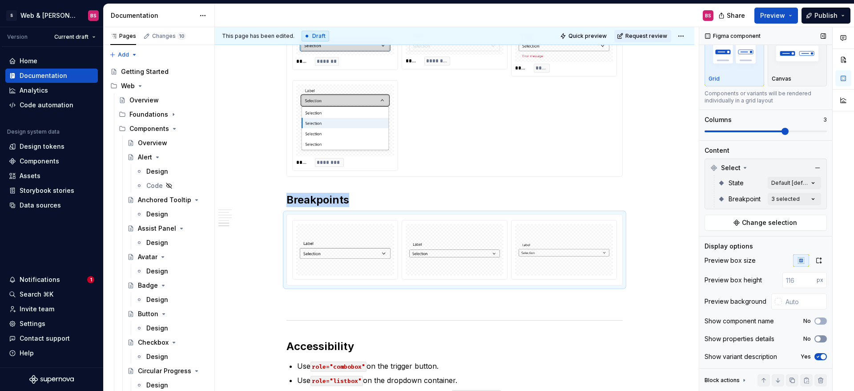
drag, startPoint x: 819, startPoint y: 337, endPoint x: 820, endPoint y: 342, distance: 4.5
click at [819, 337] on span "button" at bounding box center [817, 338] width 5 height 5
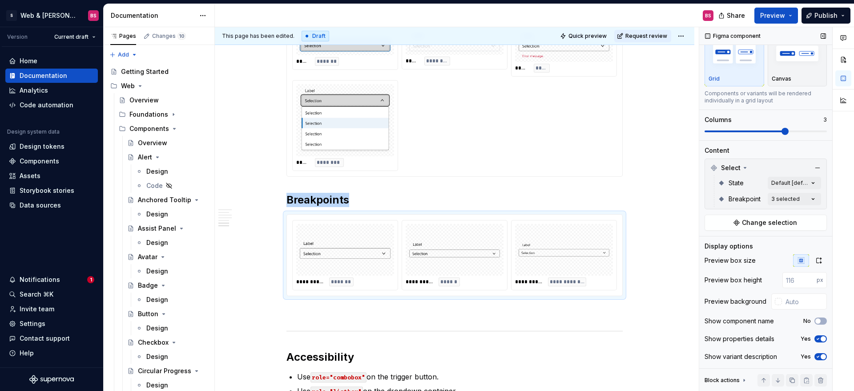
click at [820, 358] on icon "button" at bounding box center [817, 356] width 7 height 5
click at [822, 356] on button "No" at bounding box center [820, 356] width 12 height 7
click at [822, 357] on span "button" at bounding box center [823, 356] width 5 height 5
drag, startPoint x: 822, startPoint y: 356, endPoint x: 792, endPoint y: 351, distance: 30.6
click at [822, 357] on button "No" at bounding box center [820, 356] width 12 height 7
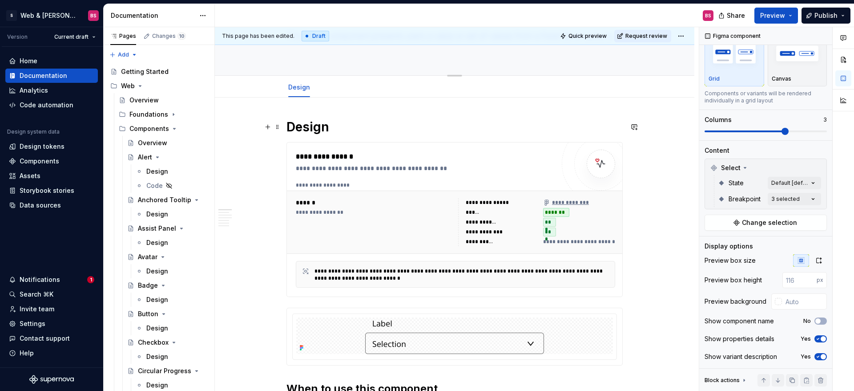
scroll to position [0, 0]
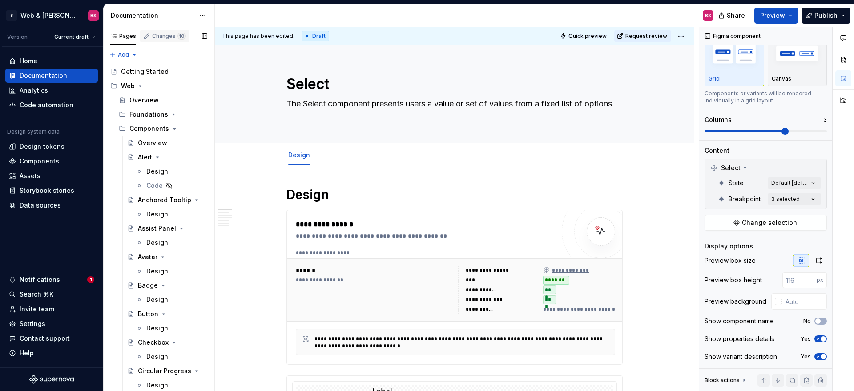
click at [159, 35] on div "Changes 10" at bounding box center [169, 35] width 34 height 7
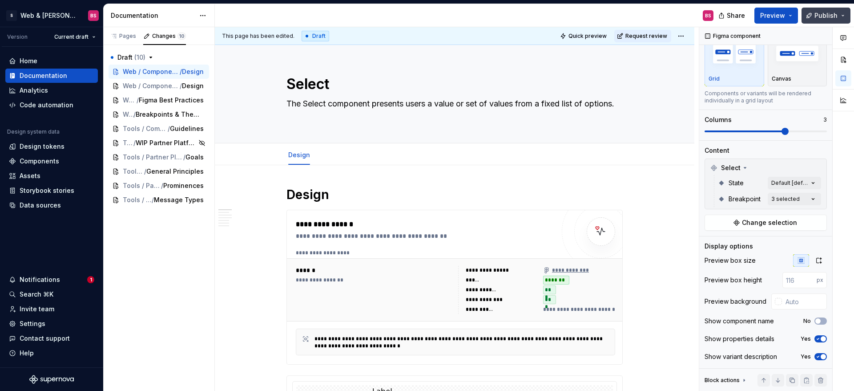
click at [814, 17] on button "Publish" at bounding box center [825, 16] width 49 height 16
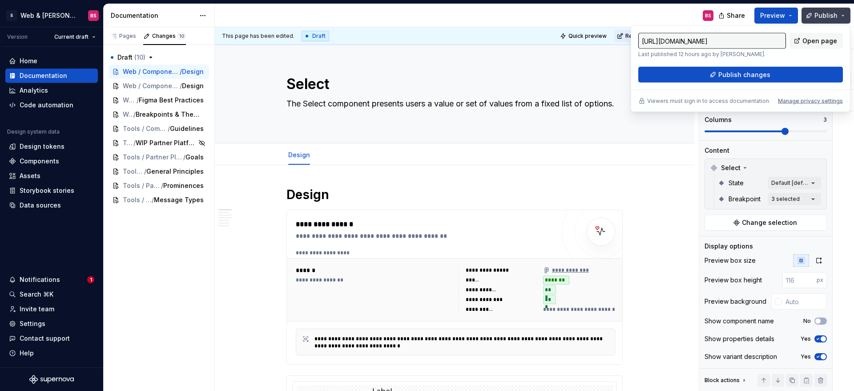
click at [843, 18] on button "Publish" at bounding box center [825, 16] width 49 height 16
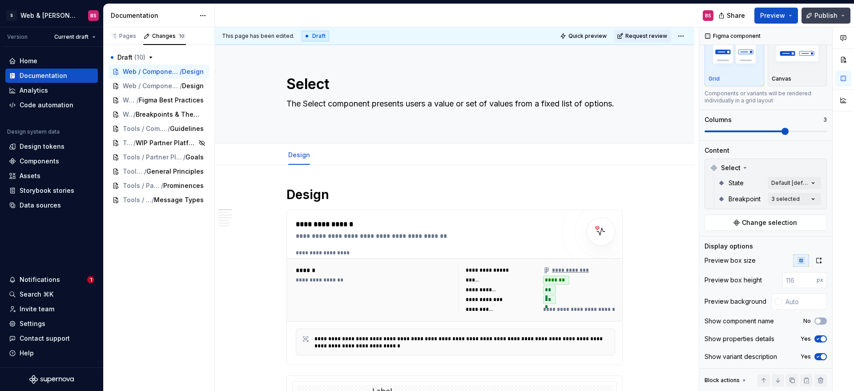
click at [844, 14] on button "Publish" at bounding box center [825, 16] width 49 height 16
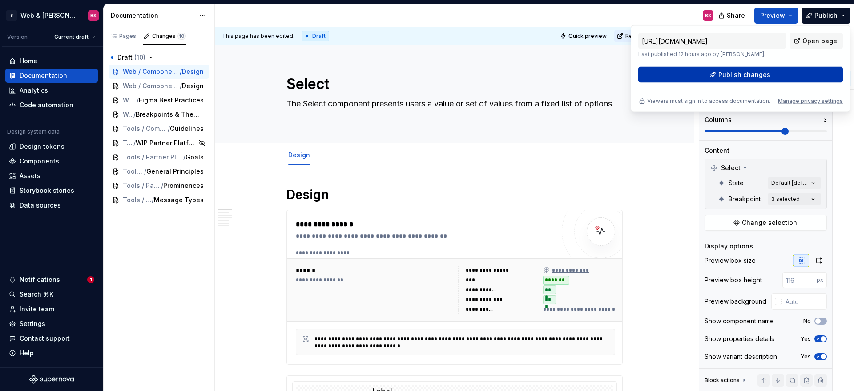
click at [761, 76] on span "Publish changes" at bounding box center [744, 74] width 52 height 9
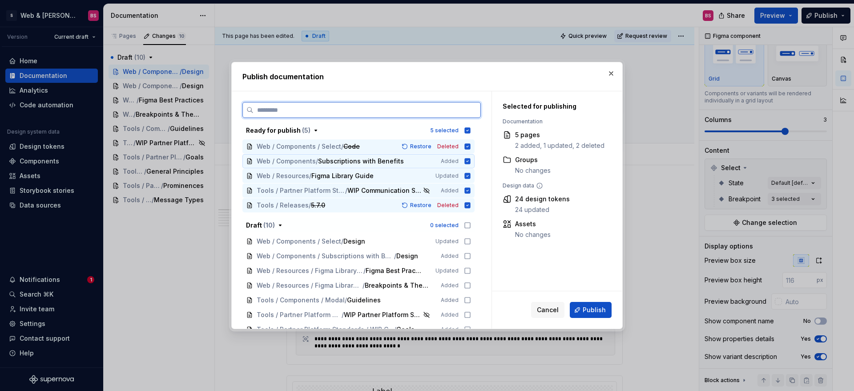
click at [471, 159] on icon at bounding box center [468, 161] width 6 height 6
click at [471, 178] on icon at bounding box center [468, 176] width 6 height 6
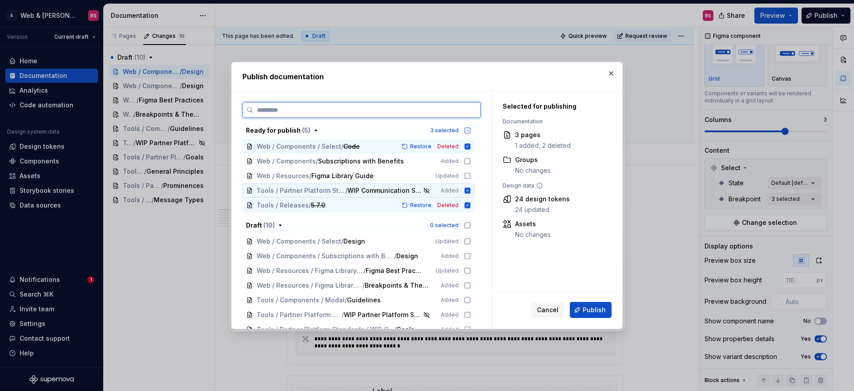
click at [471, 191] on icon at bounding box center [468, 190] width 6 height 6
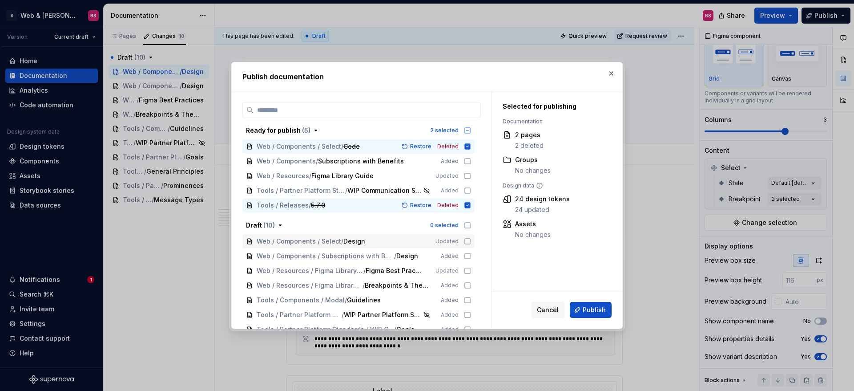
scroll to position [35, 0]
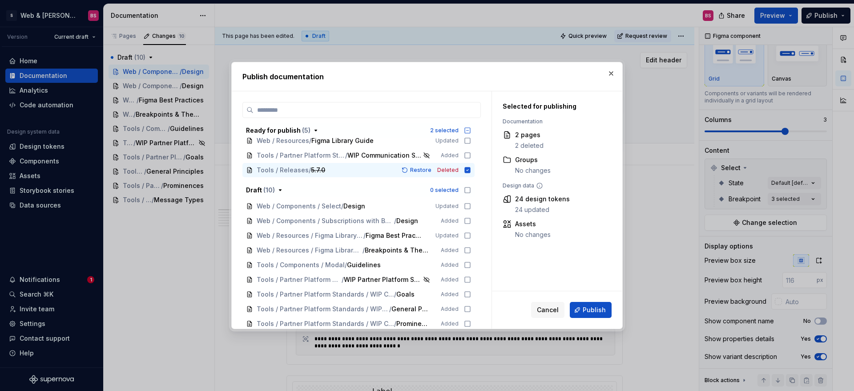
click at [612, 70] on button "button" at bounding box center [611, 73] width 12 height 12
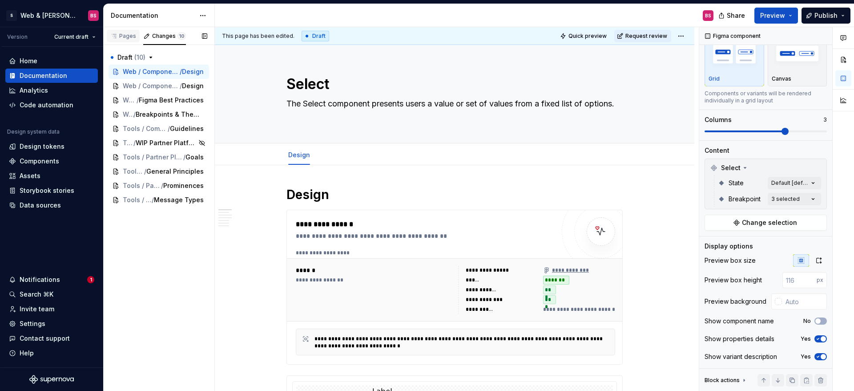
drag, startPoint x: 129, startPoint y: 33, endPoint x: 129, endPoint y: 38, distance: 5.0
click at [129, 34] on div "Pages" at bounding box center [123, 35] width 26 height 7
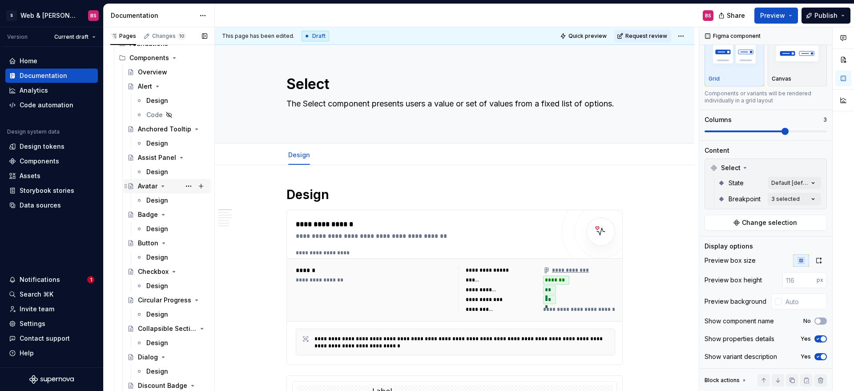
scroll to position [0, 0]
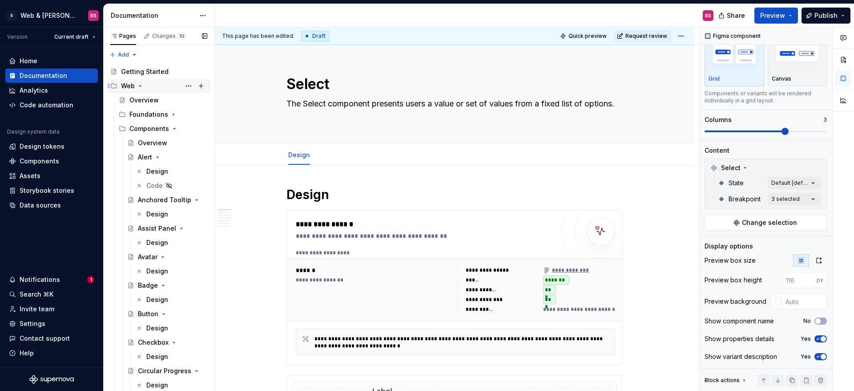
click at [141, 85] on icon "Page tree" at bounding box center [140, 85] width 7 height 7
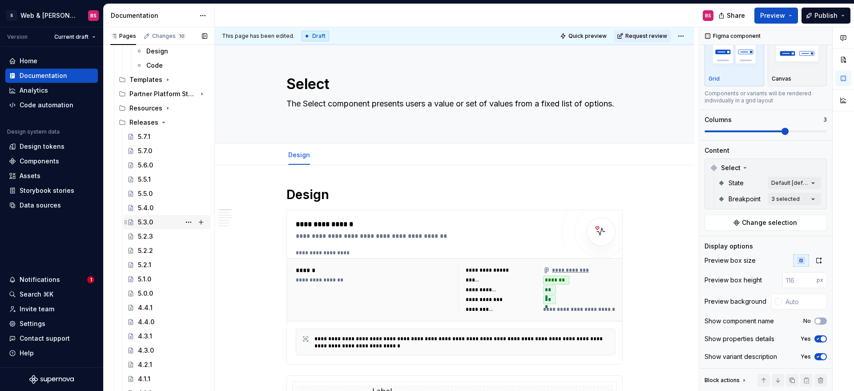
scroll to position [1949, 0]
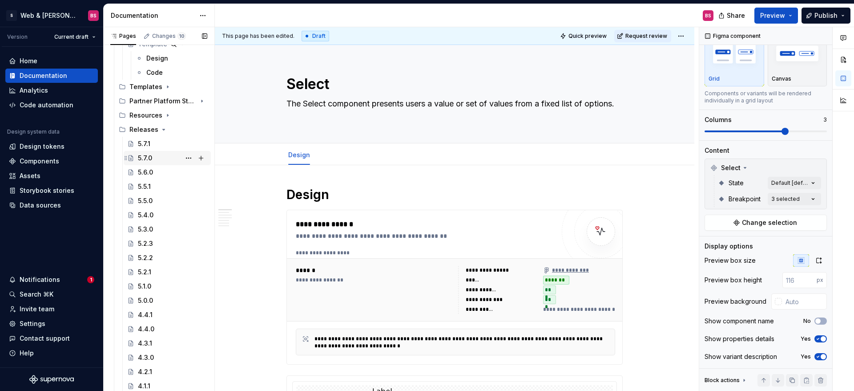
click at [157, 160] on div "5.7.0" at bounding box center [172, 158] width 69 height 12
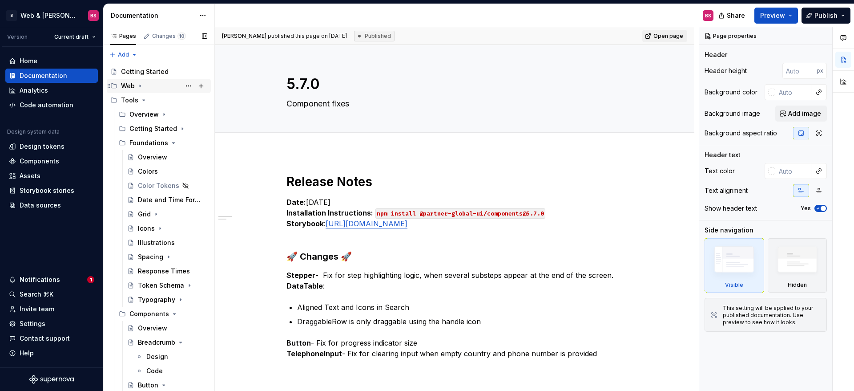
click at [140, 84] on icon "Page tree" at bounding box center [140, 85] width 7 height 7
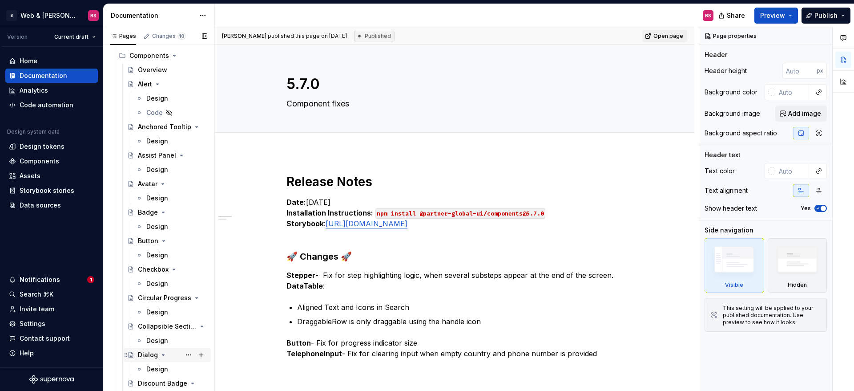
scroll to position [75, 0]
click at [152, 338] on div "Design" at bounding box center [157, 338] width 22 height 9
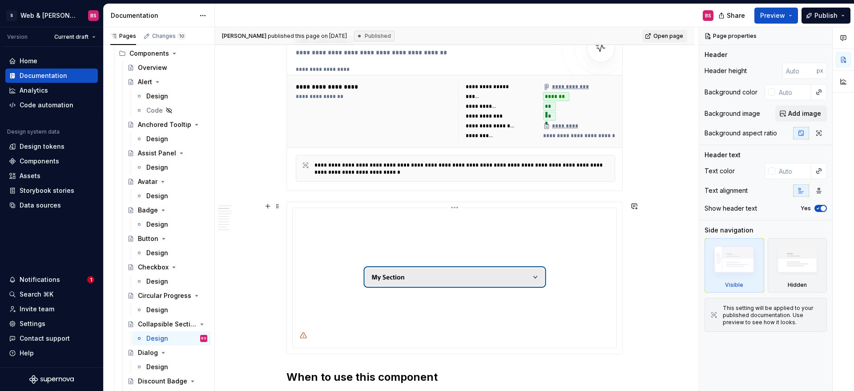
scroll to position [185, 0]
click at [353, 338] on img at bounding box center [454, 275] width 275 height 131
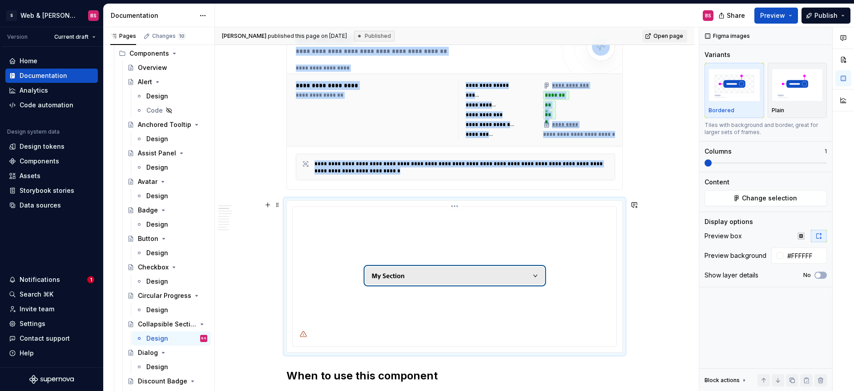
click at [306, 337] on icon at bounding box center [303, 333] width 7 height 7
click at [769, 199] on span "Change selection" at bounding box center [769, 197] width 55 height 9
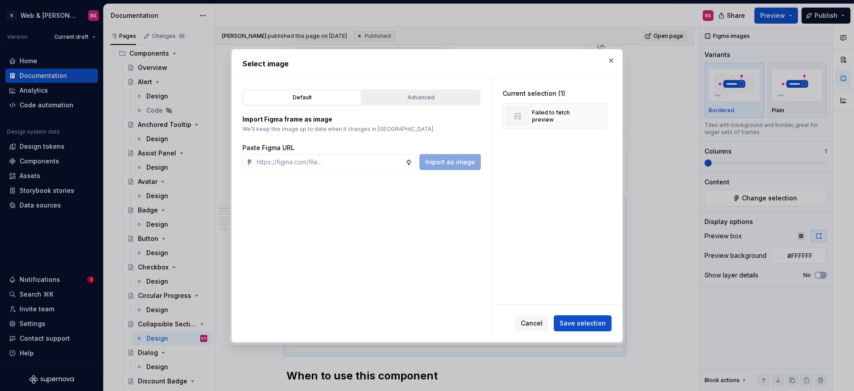
click at [405, 97] on div "Advanced" at bounding box center [421, 97] width 112 height 9
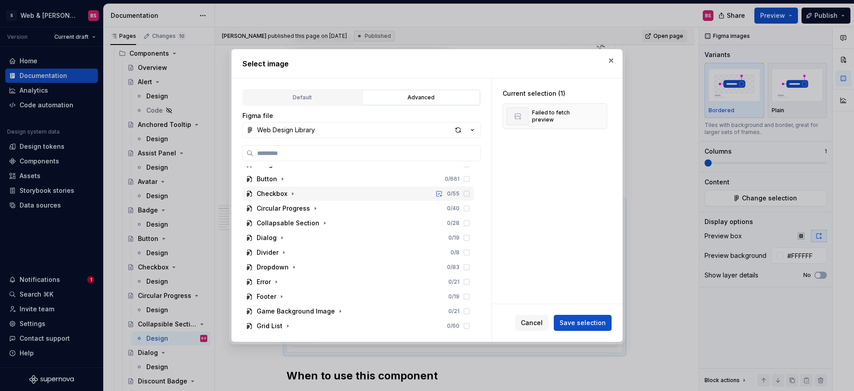
scroll to position [119, 0]
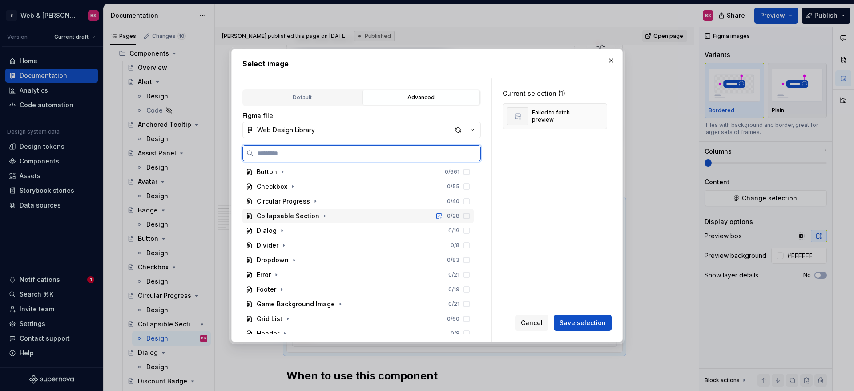
click at [313, 216] on div "Collapsable Section" at bounding box center [288, 215] width 63 height 9
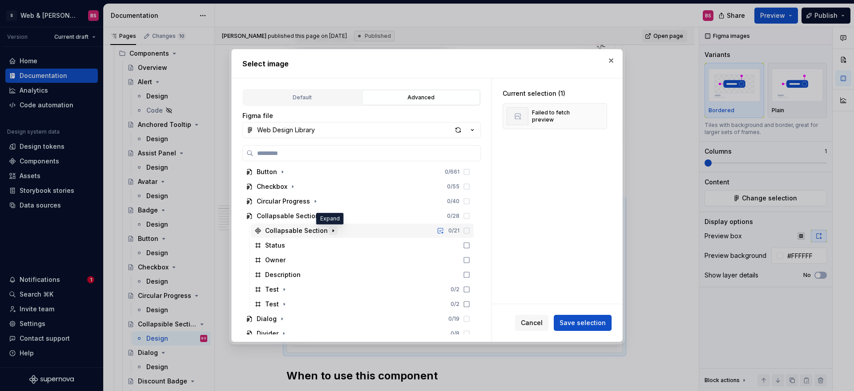
click at [330, 231] on icon "button" at bounding box center [333, 230] width 7 height 7
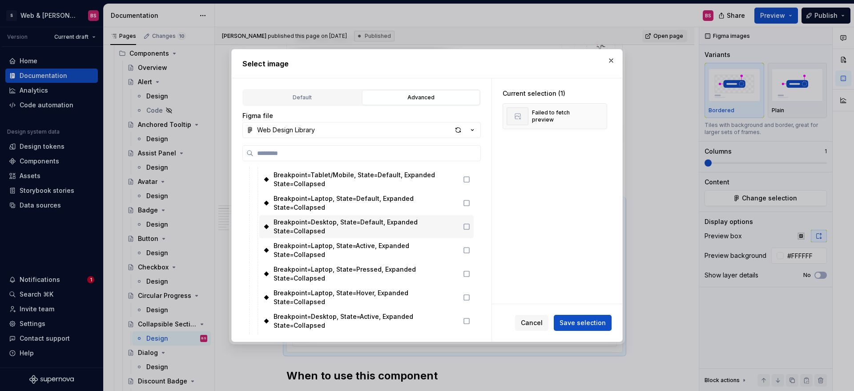
scroll to position [267, 0]
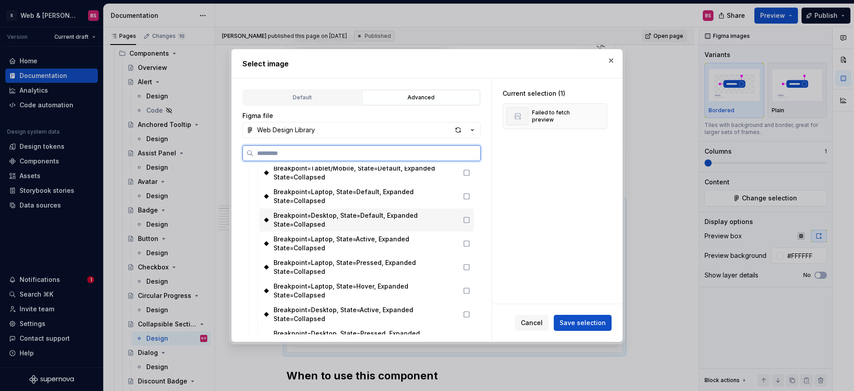
click at [470, 216] on icon at bounding box center [466, 219] width 7 height 7
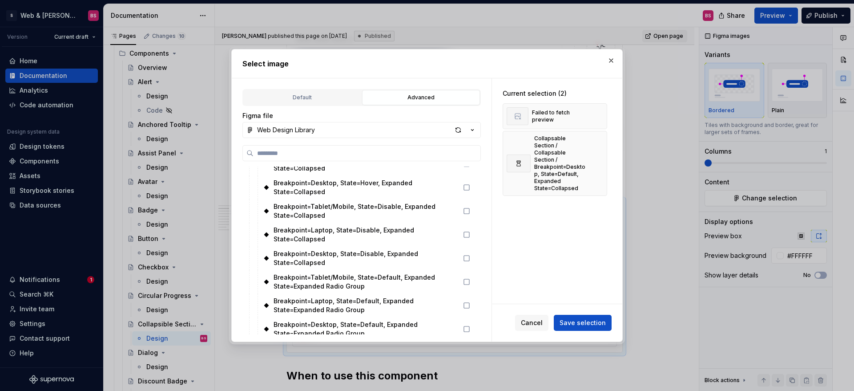
scroll to position [441, 0]
click at [572, 324] on span "Save selection" at bounding box center [583, 322] width 46 height 9
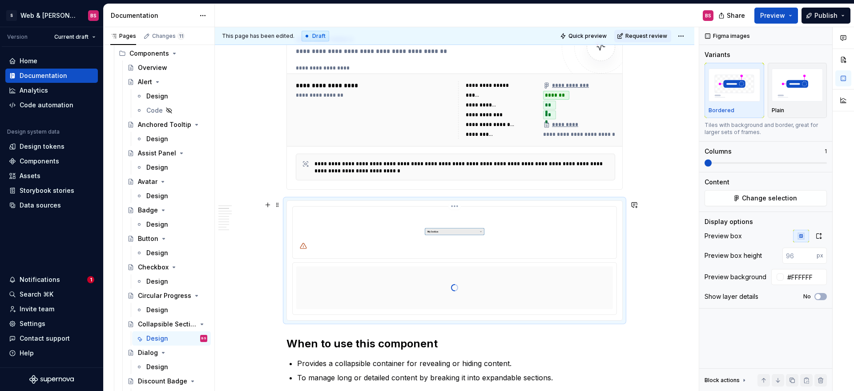
click at [595, 241] on div at bounding box center [454, 231] width 317 height 43
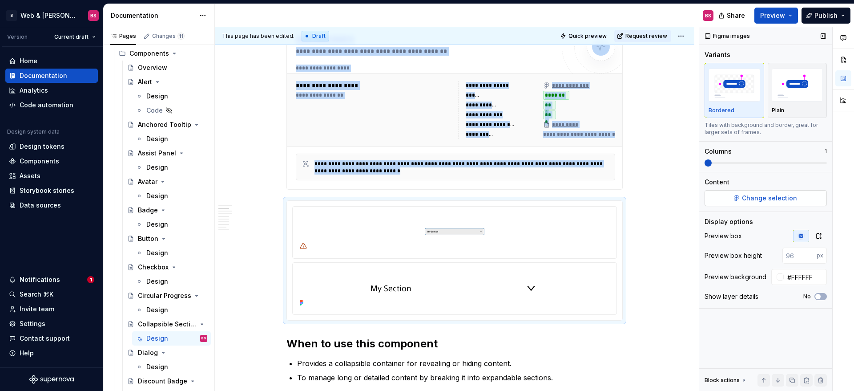
click at [758, 200] on span "Change selection" at bounding box center [769, 197] width 55 height 9
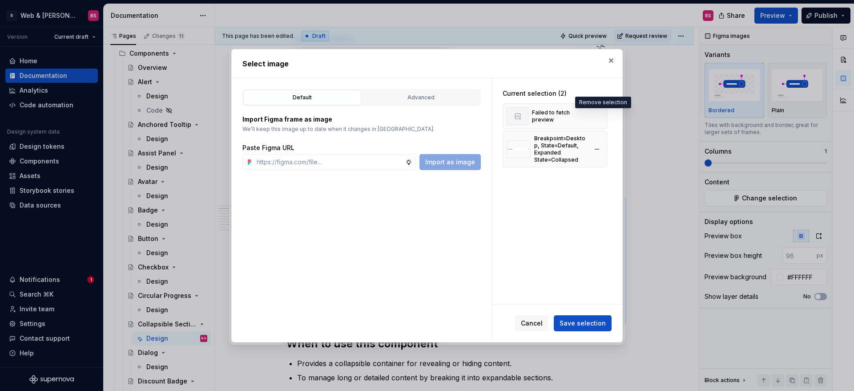
drag, startPoint x: 600, startPoint y: 115, endPoint x: 593, endPoint y: 137, distance: 23.3
click at [600, 115] on button "button" at bounding box center [597, 116] width 12 height 12
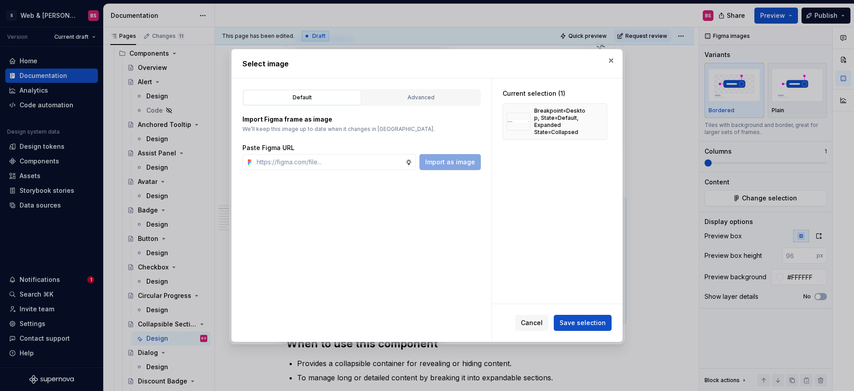
click at [580, 309] on div "Cancel Save selection" at bounding box center [557, 322] width 130 height 37
click at [577, 321] on span "Save selection" at bounding box center [583, 322] width 46 height 9
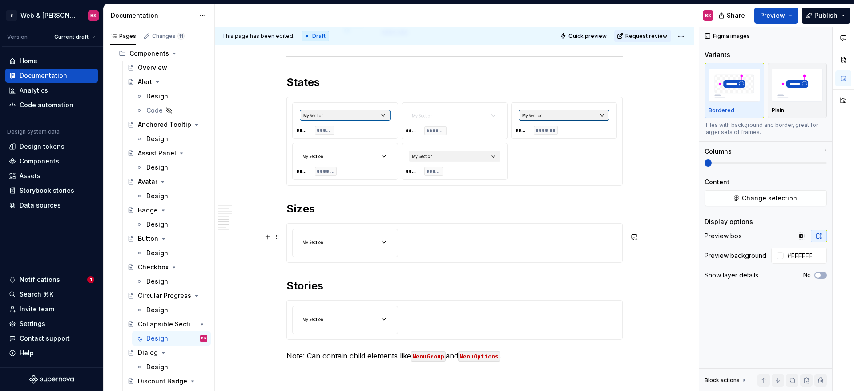
scroll to position [1145, 0]
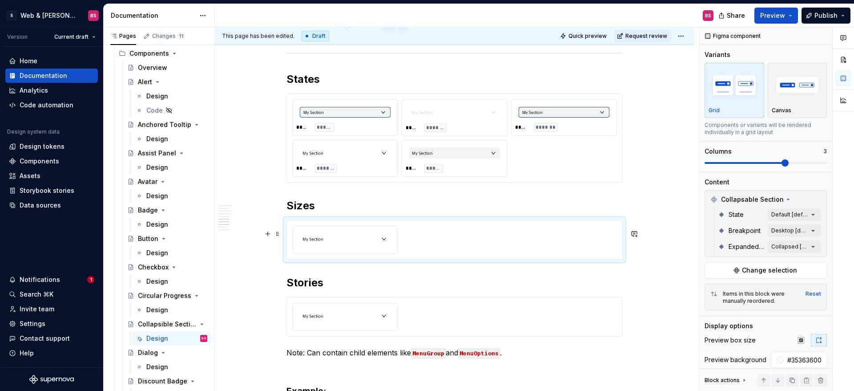
click at [483, 252] on div at bounding box center [454, 239] width 325 height 28
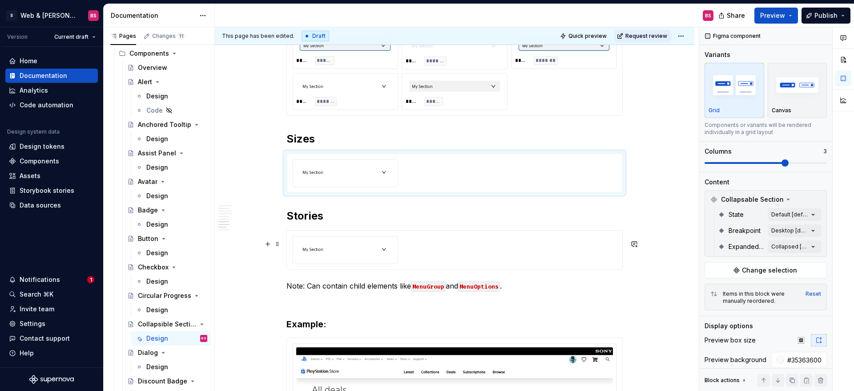
scroll to position [1218, 0]
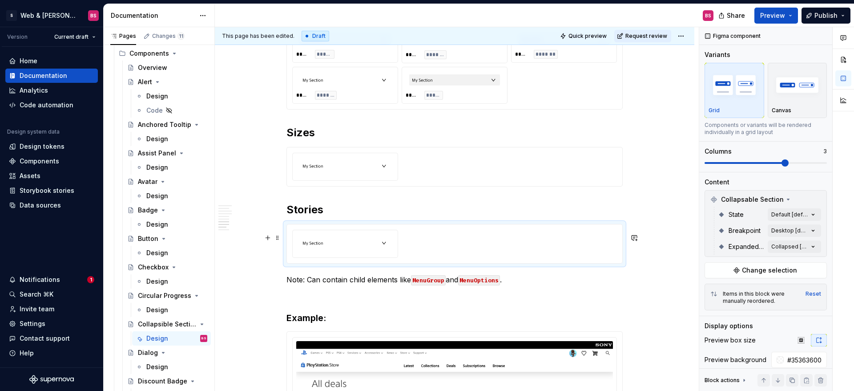
click at [493, 254] on div at bounding box center [454, 243] width 325 height 28
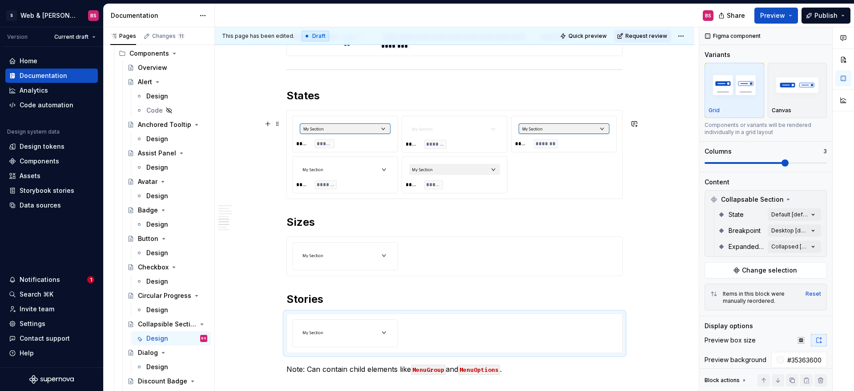
scroll to position [1130, 0]
click at [528, 177] on div "***** ****** ***** ******* ***** ******* ***** ******* ***** *****" at bounding box center [454, 152] width 325 height 77
click at [422, 130] on div at bounding box center [455, 127] width 98 height 18
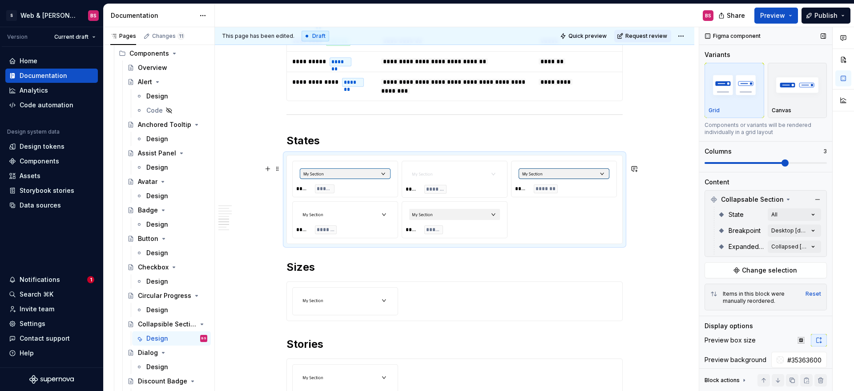
scroll to position [1085, 0]
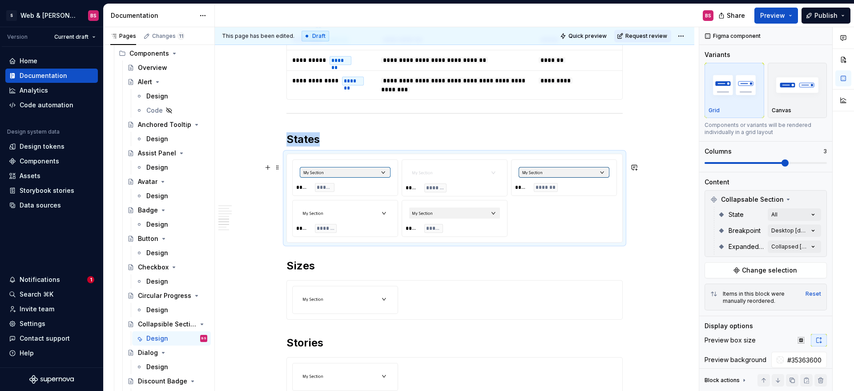
click at [590, 192] on div "***** *******" at bounding box center [564, 187] width 98 height 9
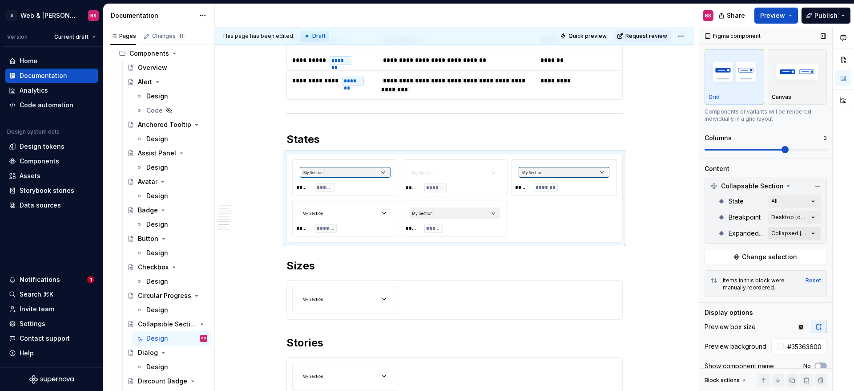
scroll to position [23, 0]
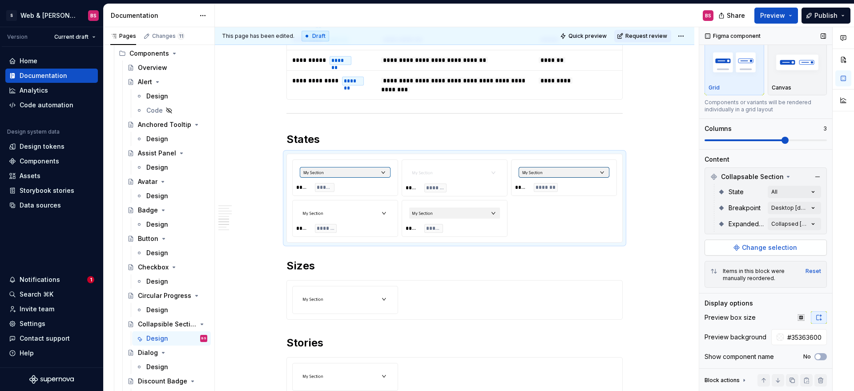
click at [777, 244] on span "Change selection" at bounding box center [769, 247] width 55 height 9
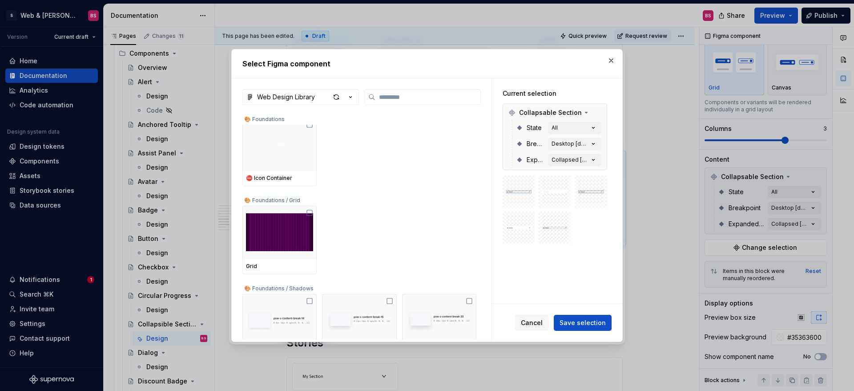
scroll to position [8, 0]
click at [338, 101] on div "button" at bounding box center [336, 97] width 12 height 12
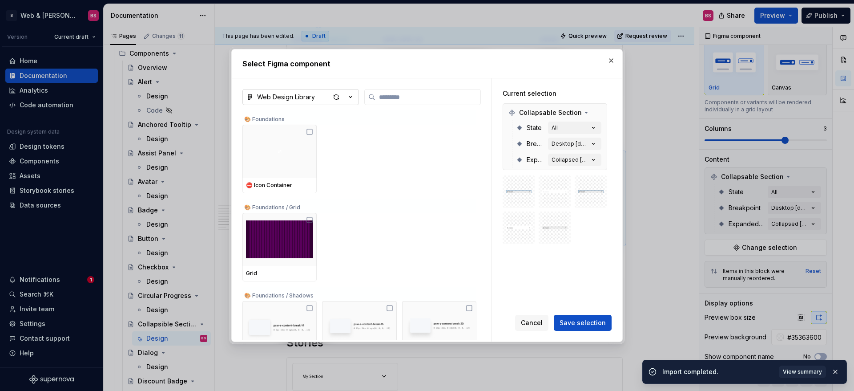
drag, startPoint x: 612, startPoint y: 60, endPoint x: 606, endPoint y: 93, distance: 33.8
click at [611, 60] on button "button" at bounding box center [611, 60] width 12 height 12
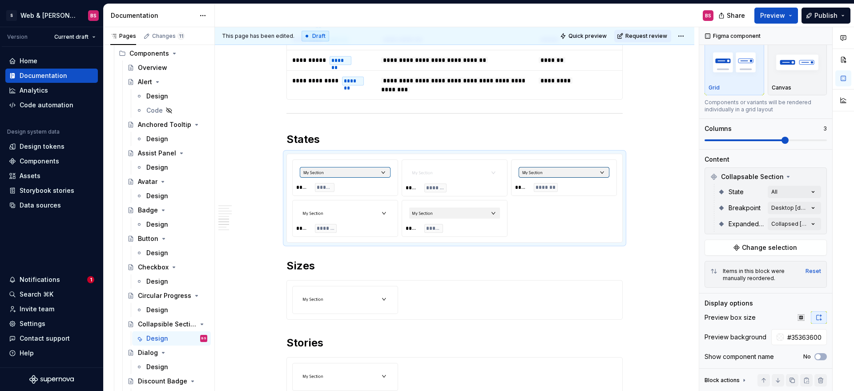
type textarea "*"
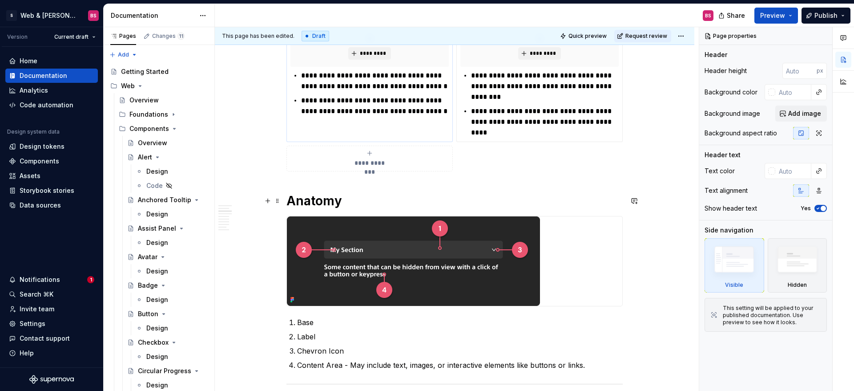
scroll to position [568, 0]
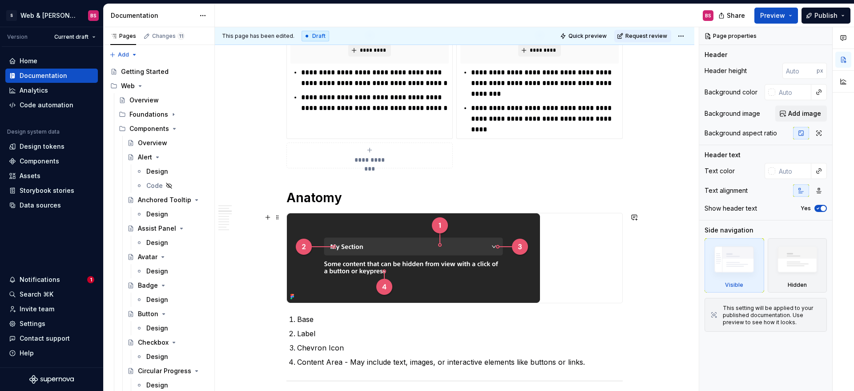
click at [566, 262] on div at bounding box center [454, 257] width 335 height 89
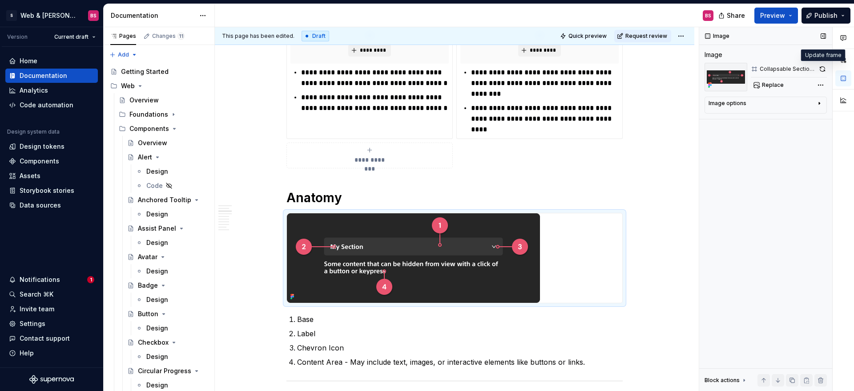
click at [822, 71] on button "button" at bounding box center [822, 69] width 9 height 12
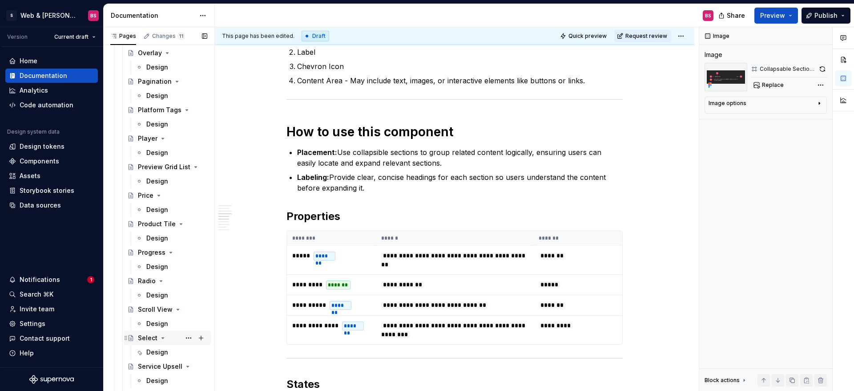
scroll to position [860, 0]
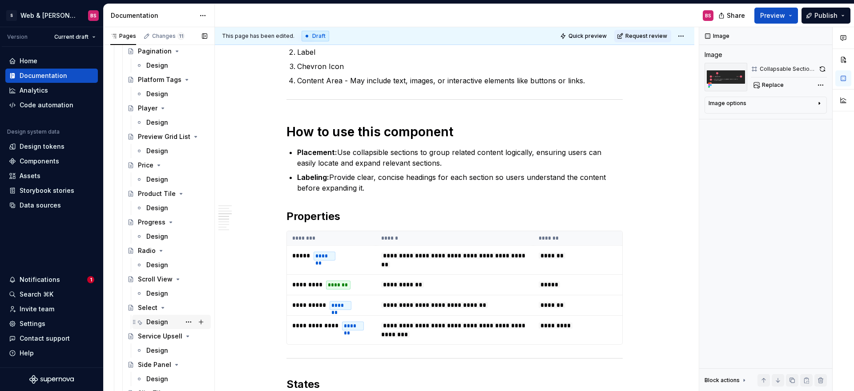
click at [150, 307] on div "Select" at bounding box center [148, 307] width 20 height 9
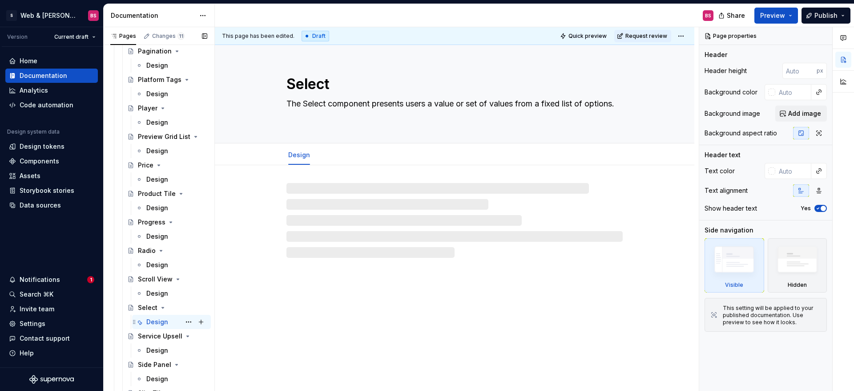
click at [149, 323] on div "Design" at bounding box center [157, 321] width 22 height 9
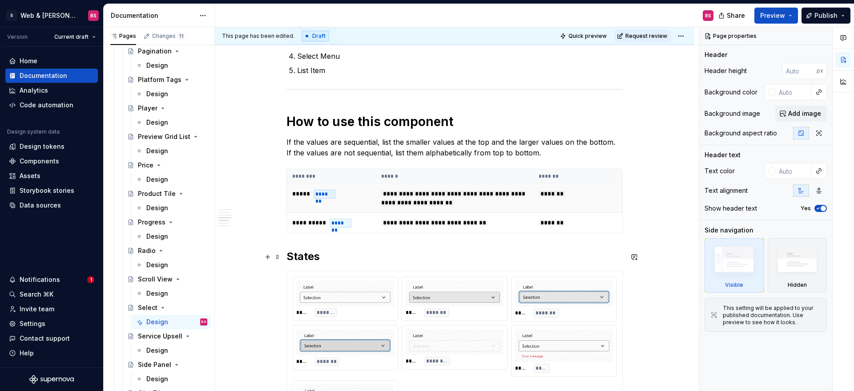
scroll to position [780, 0]
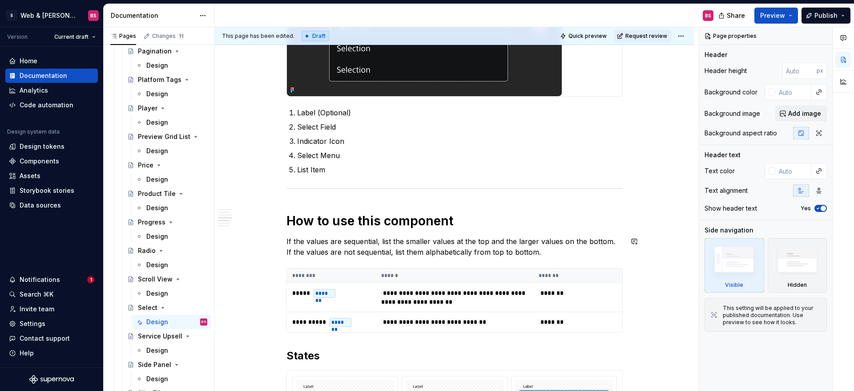
type textarea "*"
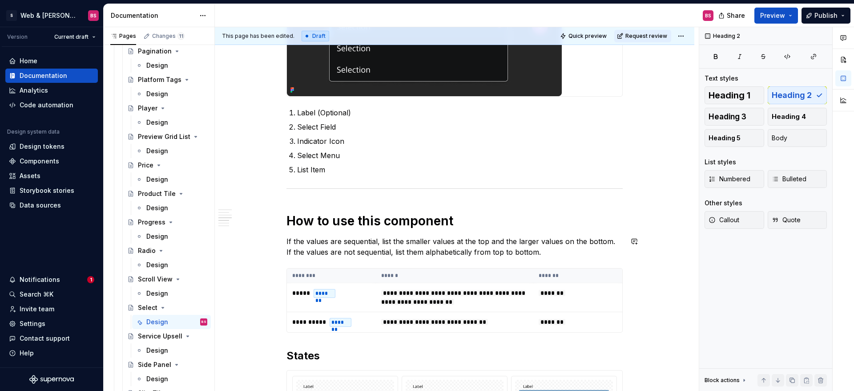
click at [549, 257] on div "**********" at bounding box center [454, 176] width 336 height 1538
click at [535, 252] on p "If the values are sequential, list the smaller values at the top and the larger…" at bounding box center [454, 246] width 336 height 21
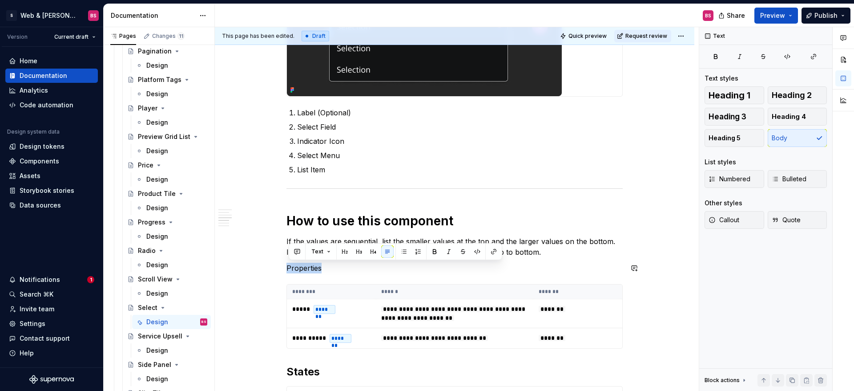
click at [343, 255] on button "button" at bounding box center [344, 251] width 12 height 12
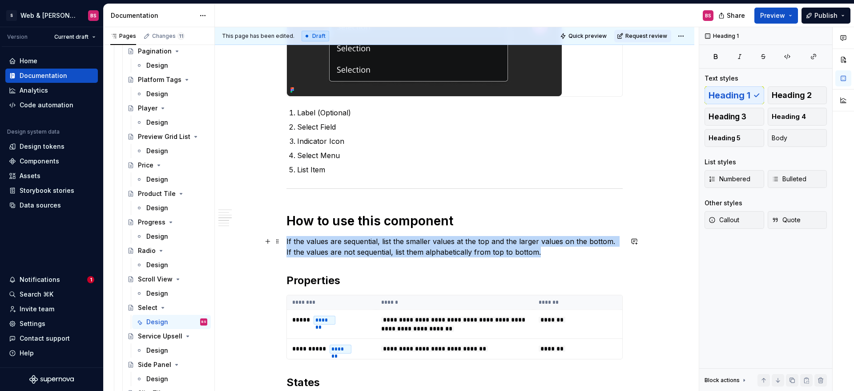
click at [438, 255] on p "If the values are sequential, list the smaller values at the top and the larger…" at bounding box center [454, 246] width 336 height 21
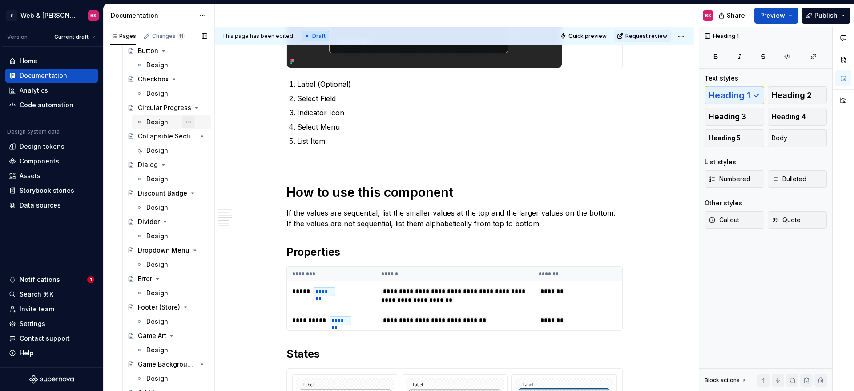
scroll to position [262, 0]
click at [162, 155] on div "Design" at bounding box center [157, 151] width 22 height 9
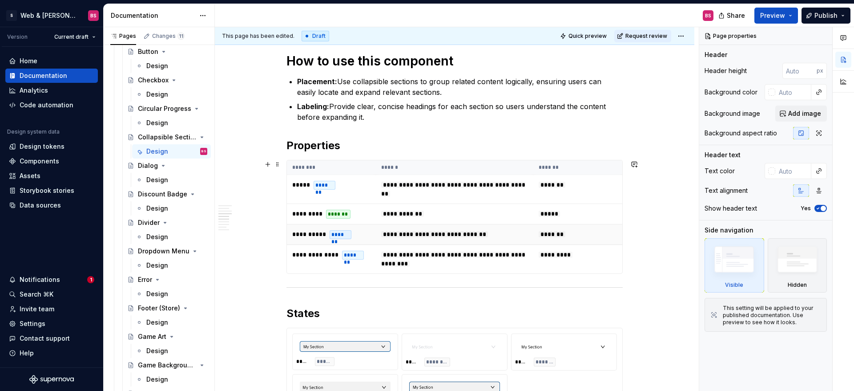
scroll to position [949, 0]
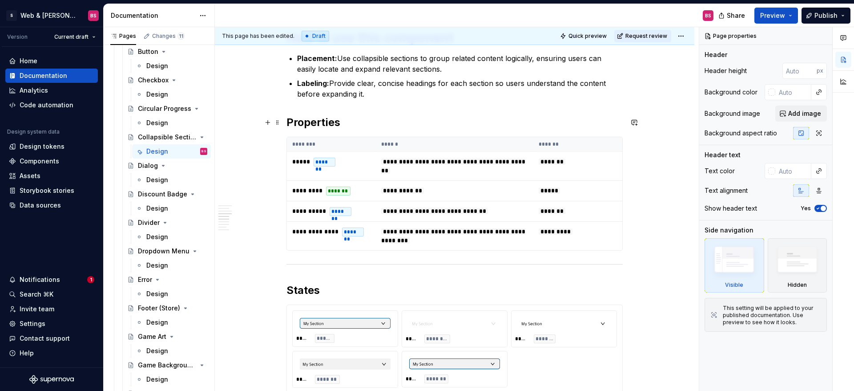
click at [311, 123] on h2 "Properties" at bounding box center [454, 122] width 336 height 14
type textarea "*"
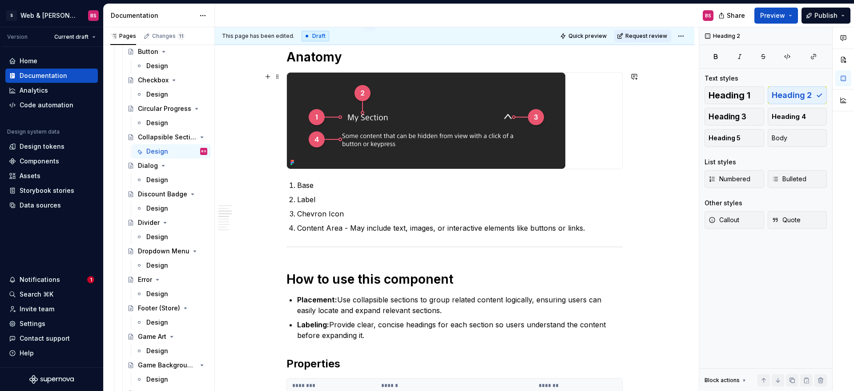
scroll to position [706, 0]
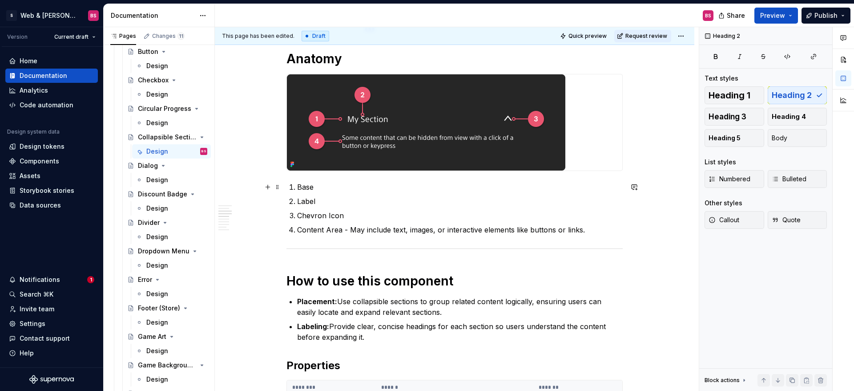
click at [299, 186] on li "Base" at bounding box center [460, 186] width 326 height 11
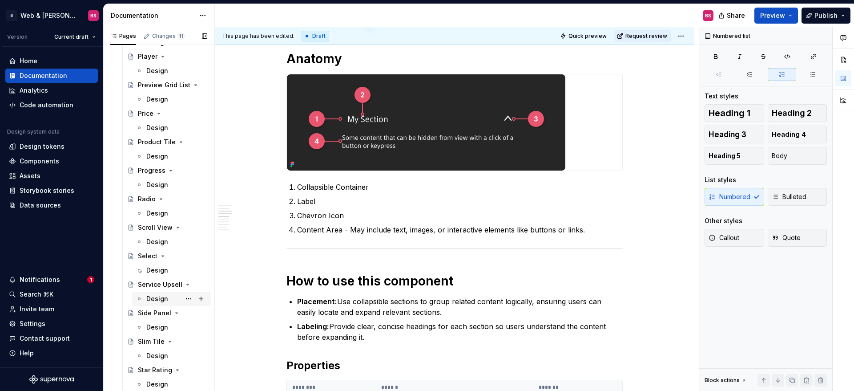
scroll to position [914, 0]
click at [150, 270] on div "Design" at bounding box center [157, 267] width 22 height 9
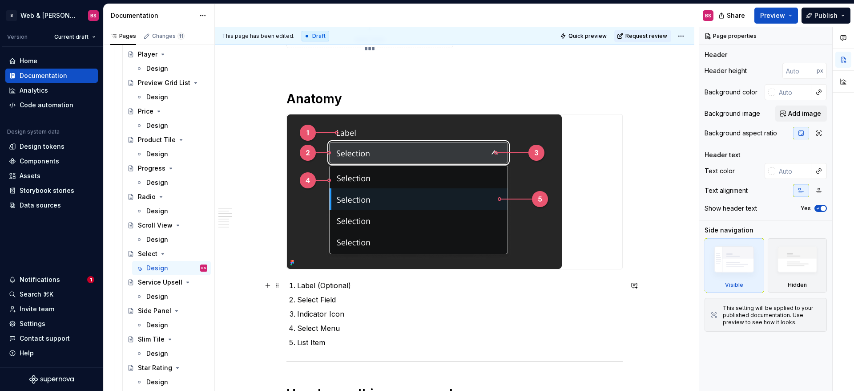
scroll to position [608, 0]
click at [311, 314] on p "Indicator Icon" at bounding box center [460, 313] width 326 height 11
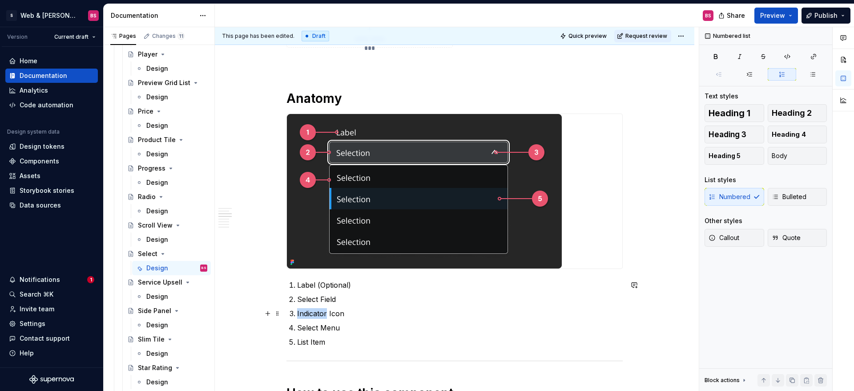
click at [311, 314] on p "Indicator Icon" at bounding box center [460, 313] width 326 height 11
copy p "Indicator Icon"
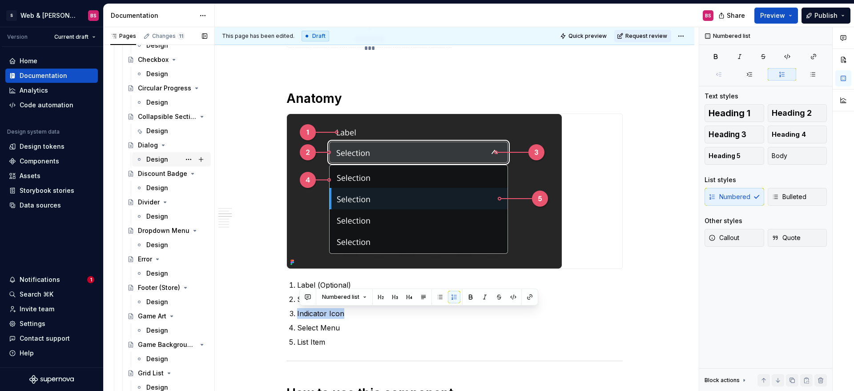
scroll to position [283, 0]
click at [147, 129] on div "Design" at bounding box center [157, 130] width 22 height 9
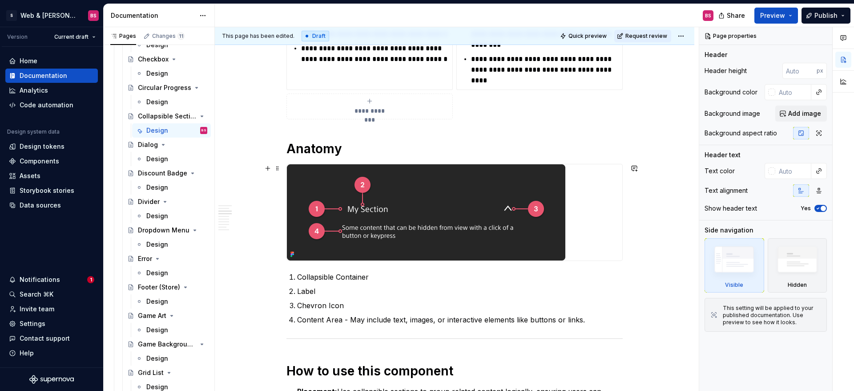
scroll to position [623, 0]
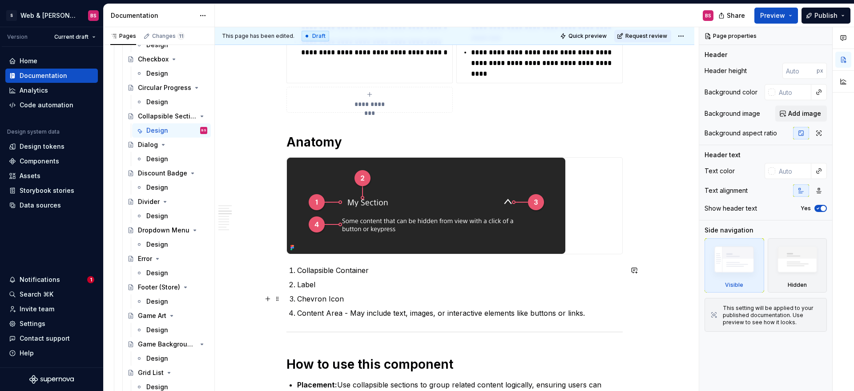
click at [307, 302] on p "Chevron Icon" at bounding box center [460, 298] width 326 height 11
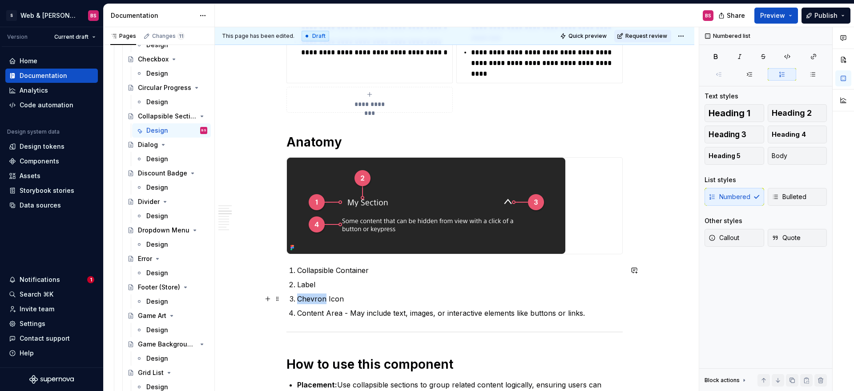
click at [307, 302] on p "Chevron Icon" at bounding box center [460, 298] width 326 height 11
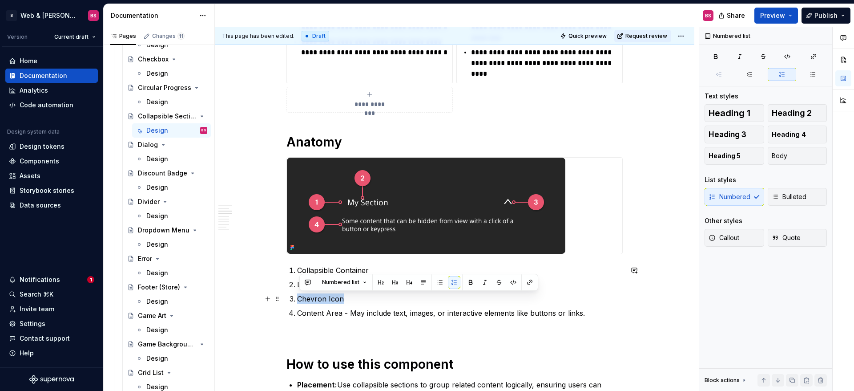
click at [307, 302] on p "Chevron Icon" at bounding box center [460, 298] width 326 height 11
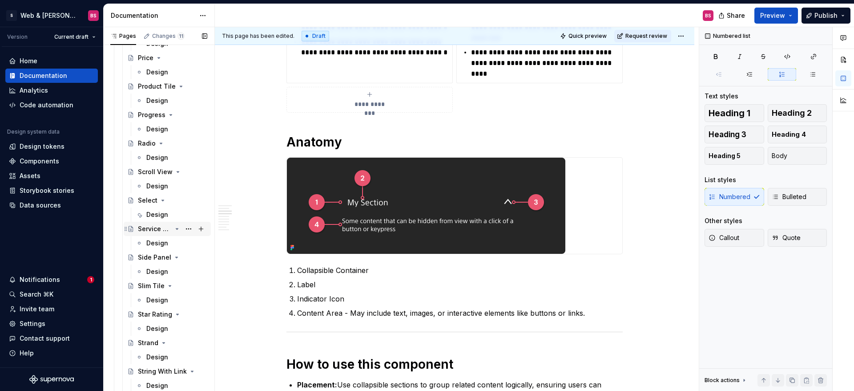
scroll to position [970, 0]
click at [164, 211] on div "Design" at bounding box center [157, 211] width 22 height 9
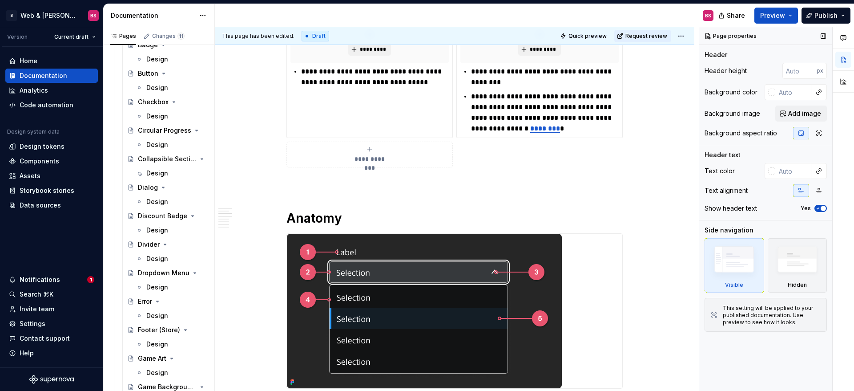
scroll to position [213, 0]
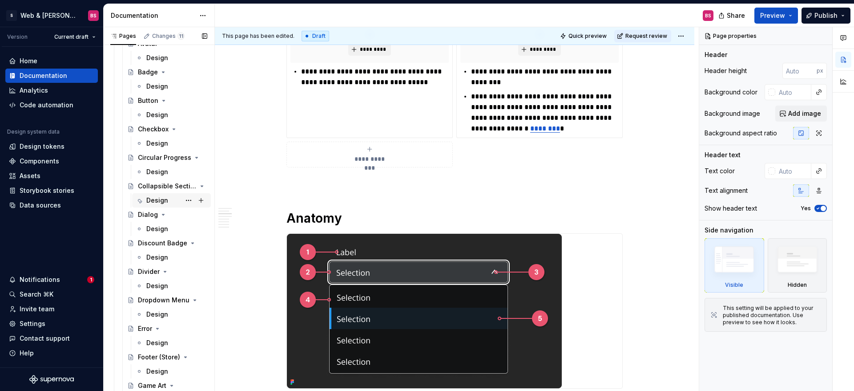
click at [160, 201] on div "Design" at bounding box center [157, 200] width 22 height 9
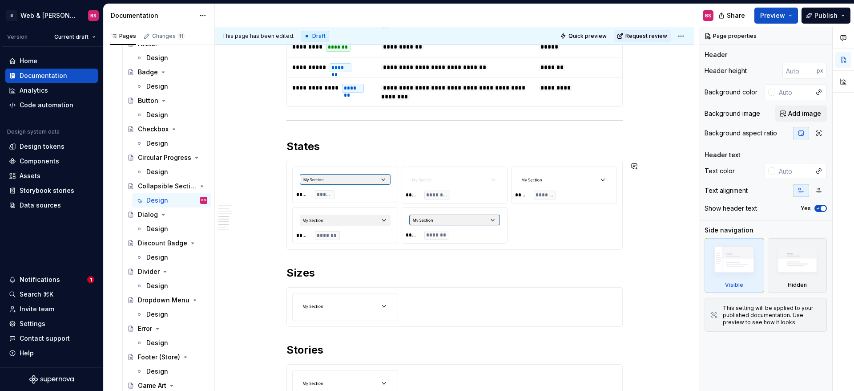
scroll to position [1171, 0]
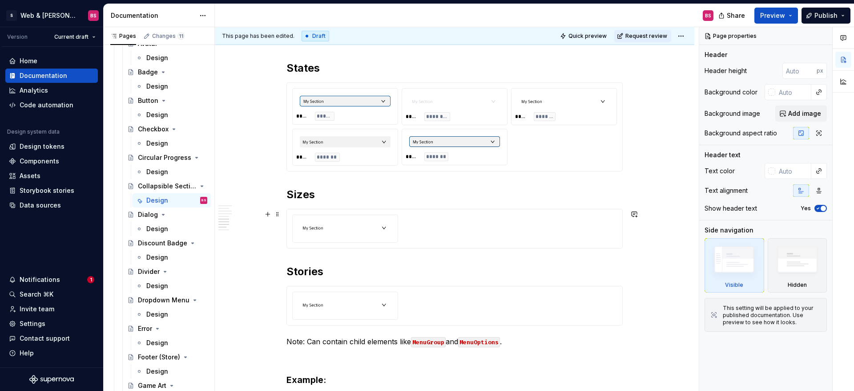
type textarea "*"
click at [385, 239] on div at bounding box center [345, 228] width 105 height 27
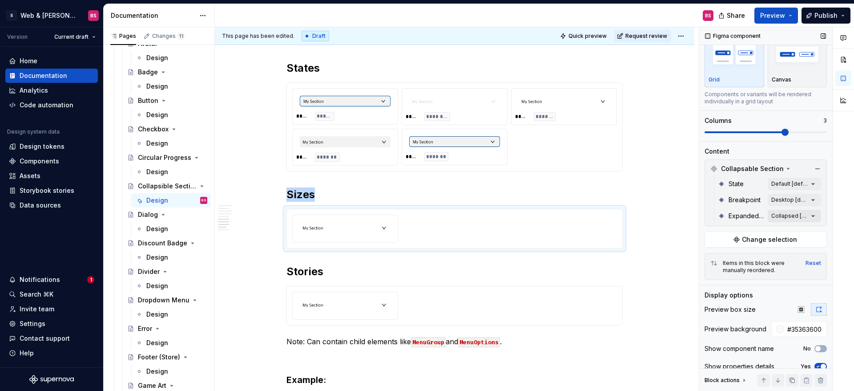
scroll to position [33, 0]
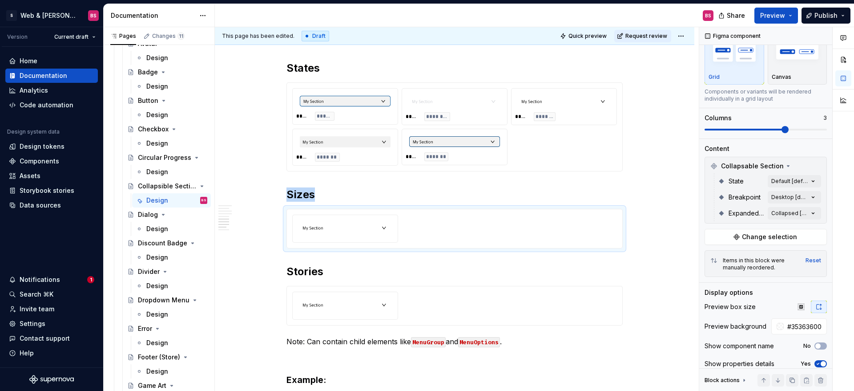
click at [811, 182] on div "Comments Open comments No comments yet Select ‘Comment’ from the block context …" at bounding box center [776, 209] width 155 height 364
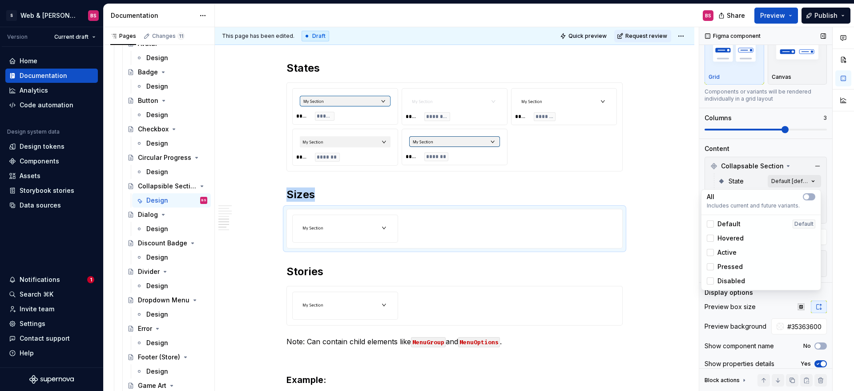
click at [810, 180] on div "Comments Open comments No comments yet Select ‘Comment’ from the block context …" at bounding box center [776, 209] width 155 height 364
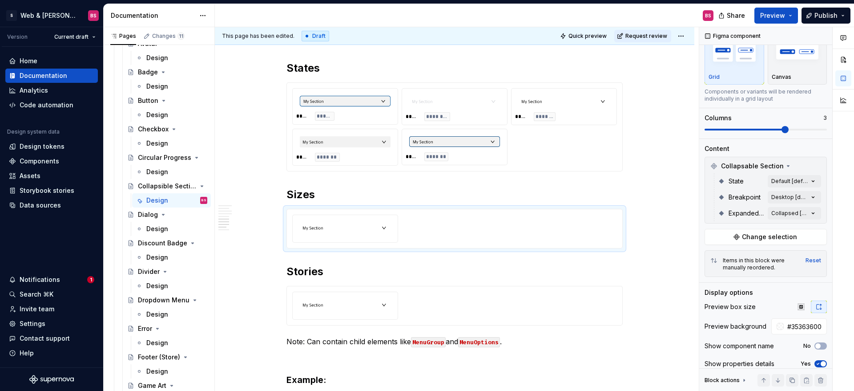
click at [812, 195] on div "Comments Open comments No comments yet Select ‘Comment’ from the block context …" at bounding box center [776, 209] width 155 height 364
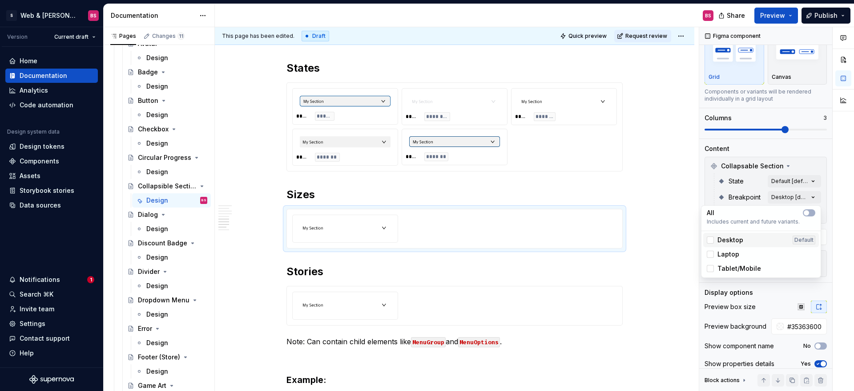
click at [726, 242] on span "Desktop" at bounding box center [730, 239] width 26 height 9
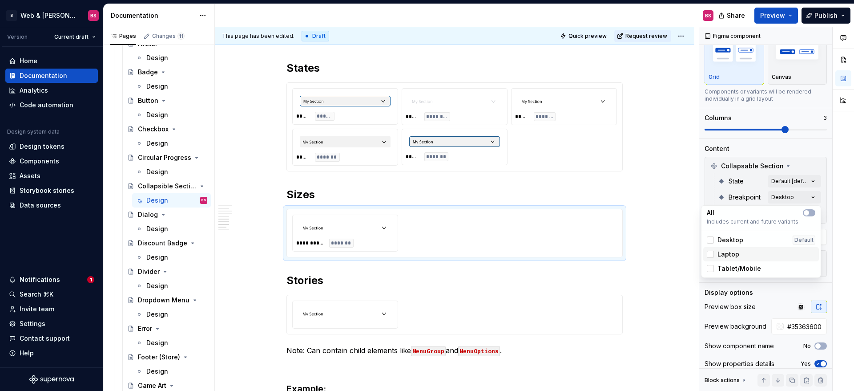
drag, startPoint x: 725, startPoint y: 254, endPoint x: 726, endPoint y: 258, distance: 4.5
click at [725, 254] on span "Laptop" at bounding box center [728, 254] width 22 height 9
click at [727, 270] on span "Tablet/Mobile" at bounding box center [739, 268] width 44 height 9
click at [812, 211] on button "button" at bounding box center [809, 212] width 12 height 7
click at [827, 223] on div "Comments Open comments No comments yet Select ‘Comment’ from the block context …" at bounding box center [776, 209] width 155 height 364
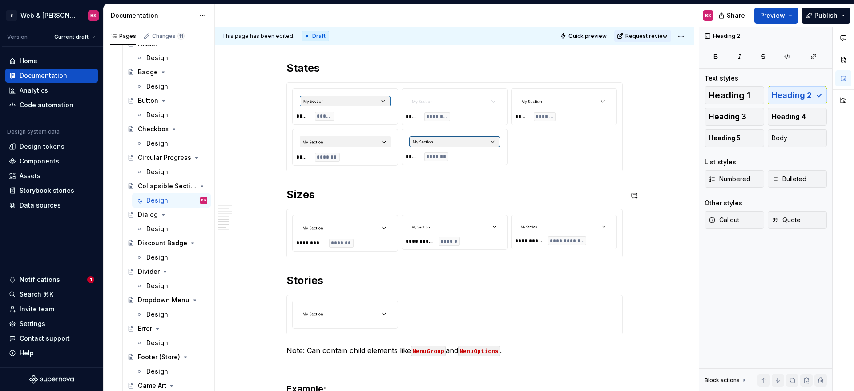
click at [300, 200] on h2 "Sizes" at bounding box center [454, 194] width 336 height 14
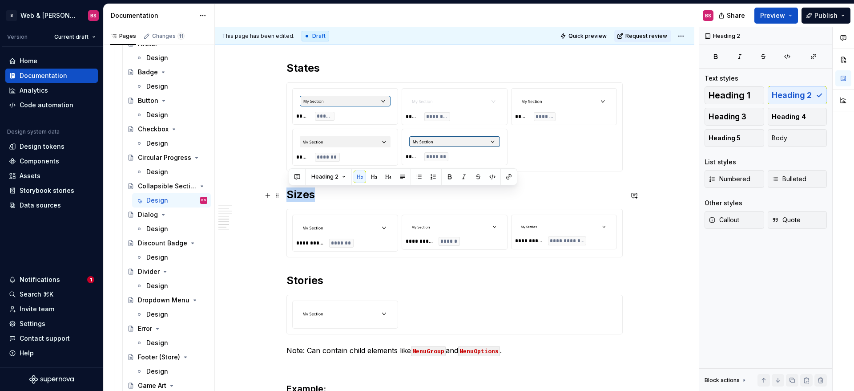
click at [300, 200] on h2 "Sizes" at bounding box center [454, 194] width 336 height 14
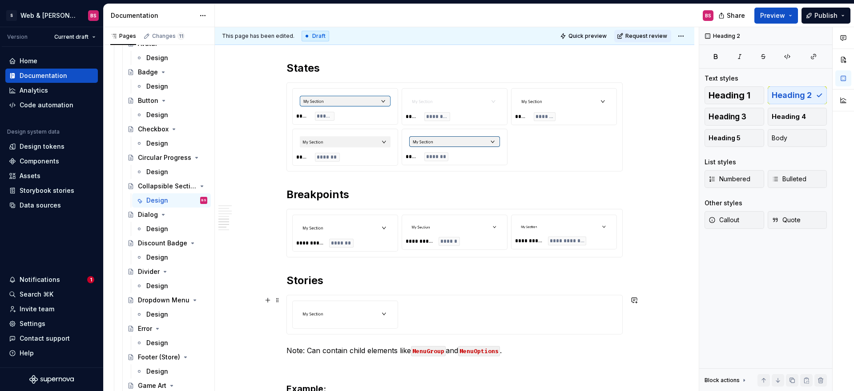
click at [431, 303] on div at bounding box center [454, 314] width 325 height 28
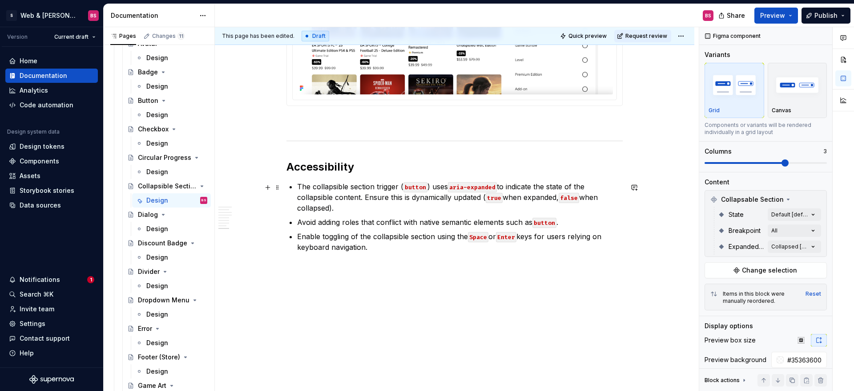
scroll to position [1576, 0]
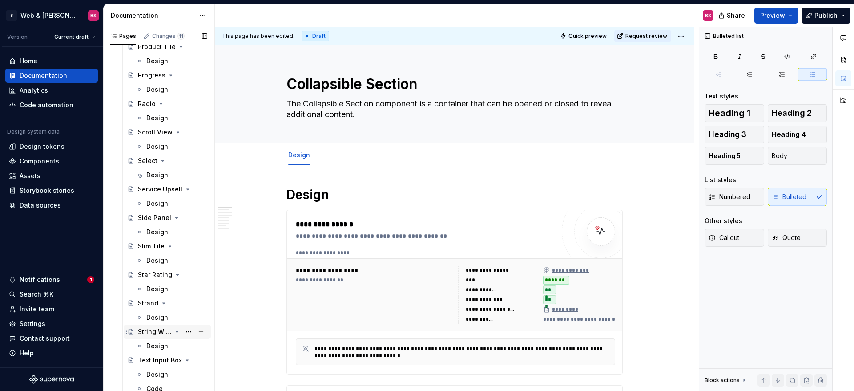
scroll to position [1087, 0]
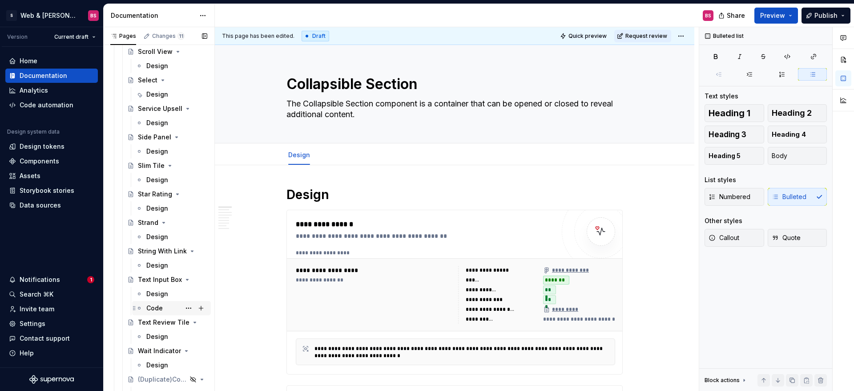
click at [151, 305] on div "Code" at bounding box center [154, 307] width 16 height 9
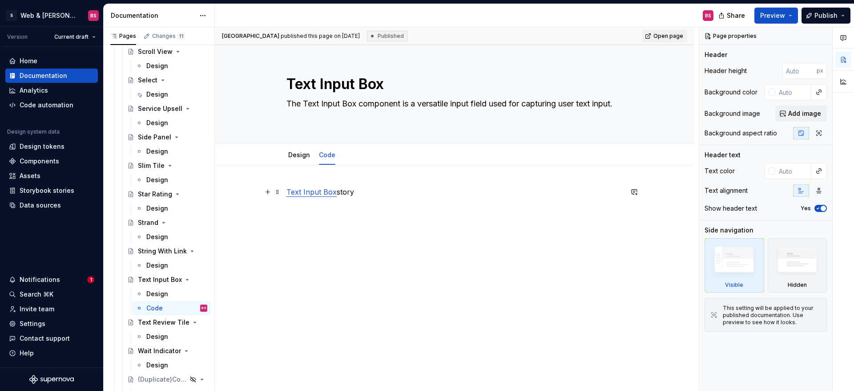
click at [314, 191] on link "Text Input Box" at bounding box center [311, 191] width 50 height 9
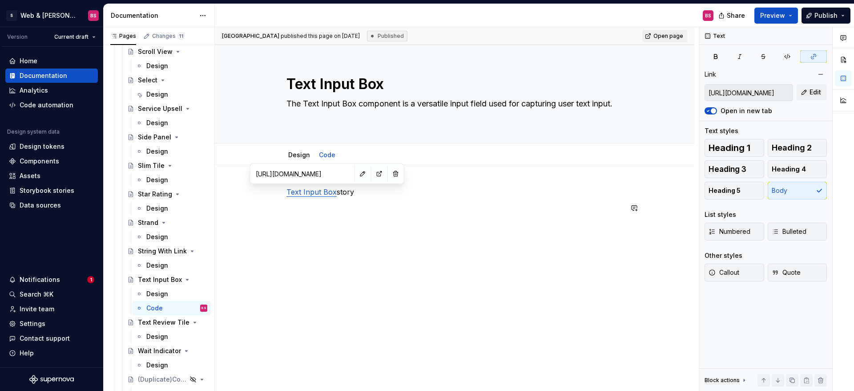
click at [344, 234] on div "Text Input Box story" at bounding box center [454, 256] width 479 height 183
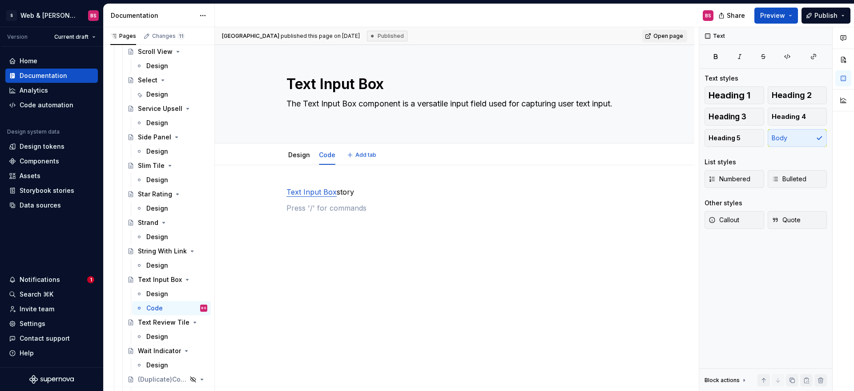
click at [327, 147] on html "S Web & Tools Design Systems BS Version Current draft Home Documentation Analyt…" at bounding box center [427, 195] width 854 height 391
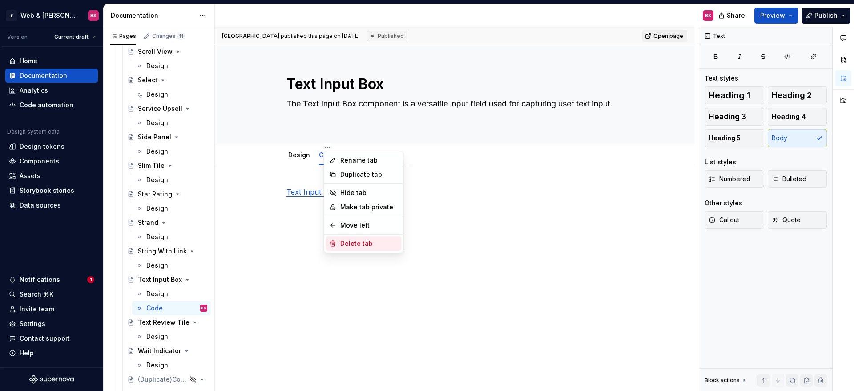
click at [348, 244] on div "Delete tab" at bounding box center [369, 243] width 58 height 9
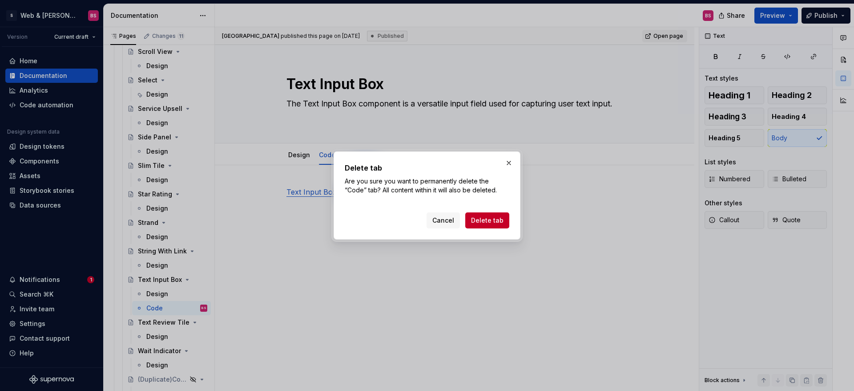
drag, startPoint x: 488, startPoint y: 217, endPoint x: 478, endPoint y: 219, distance: 10.3
click at [487, 217] on span "Delete tab" at bounding box center [487, 220] width 32 height 9
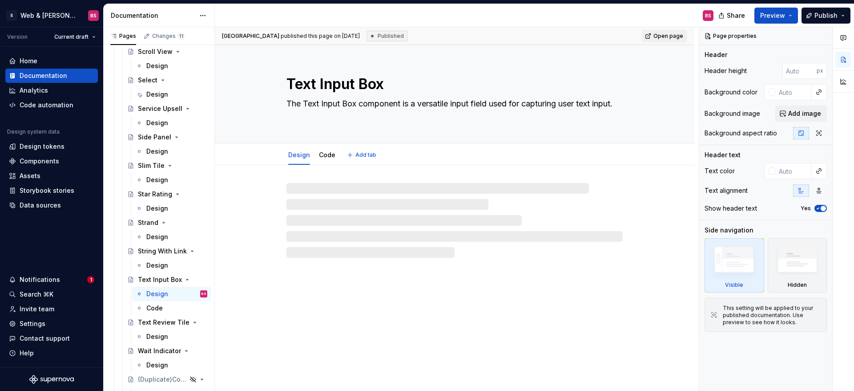
click at [329, 148] on html "S Web & Tools Design Systems BS Version Current draft Home Documentation Analyt…" at bounding box center [427, 195] width 854 height 391
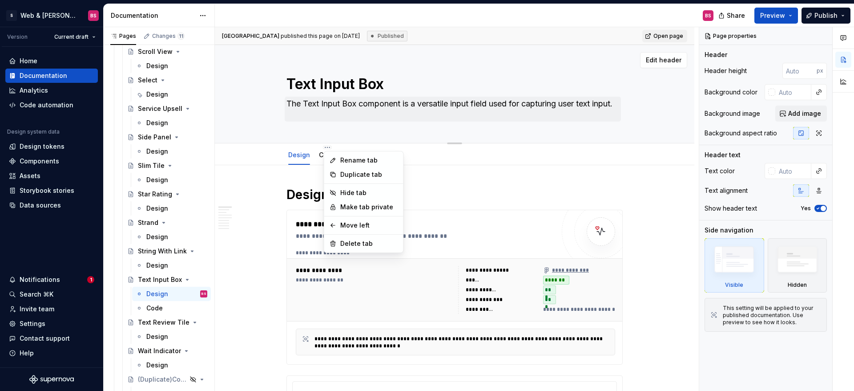
drag, startPoint x: 255, startPoint y: 275, endPoint x: 315, endPoint y: 109, distance: 176.8
click at [255, 275] on html "S Web & Tools Design Systems BS Version Current draft Home Documentation Analyt…" at bounding box center [427, 195] width 854 height 391
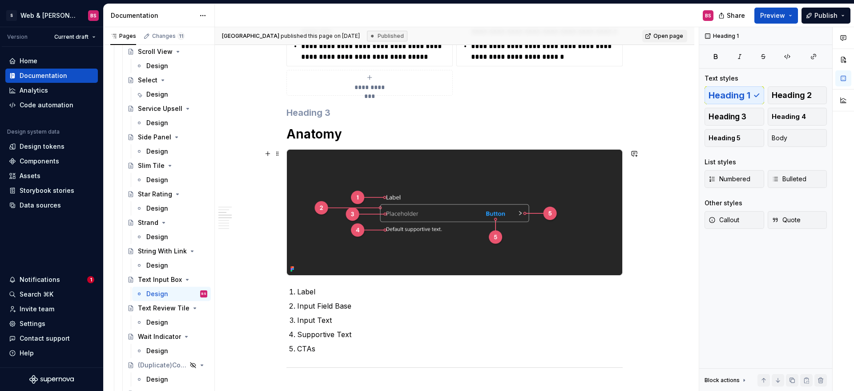
scroll to position [617, 0]
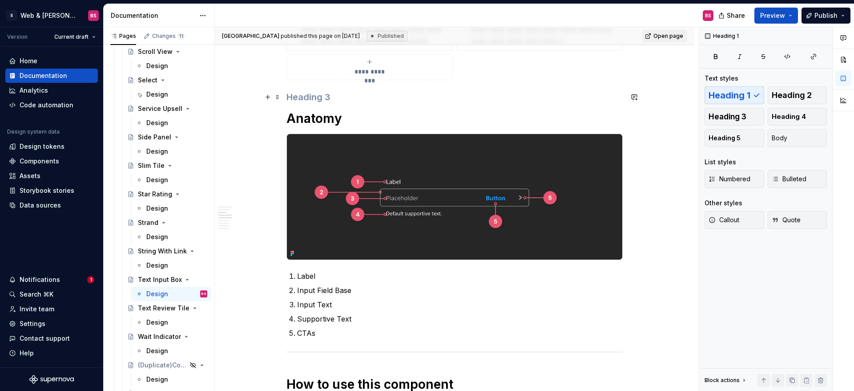
click at [326, 101] on h3 at bounding box center [454, 97] width 336 height 12
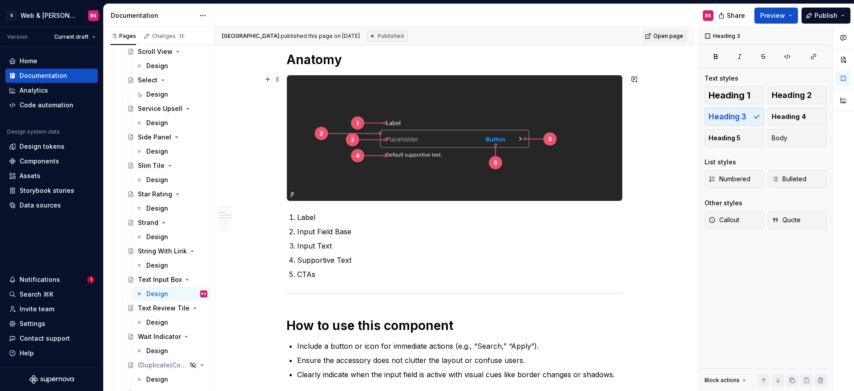
scroll to position [676, 0]
click at [316, 230] on p "Input Field Base" at bounding box center [460, 230] width 326 height 11
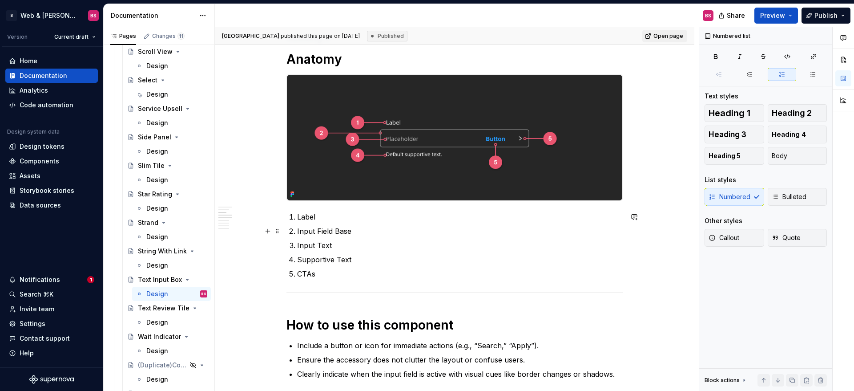
click at [328, 232] on p "Input Field Base" at bounding box center [460, 230] width 326 height 11
click at [338, 231] on p "Input Field Base" at bounding box center [460, 230] width 326 height 11
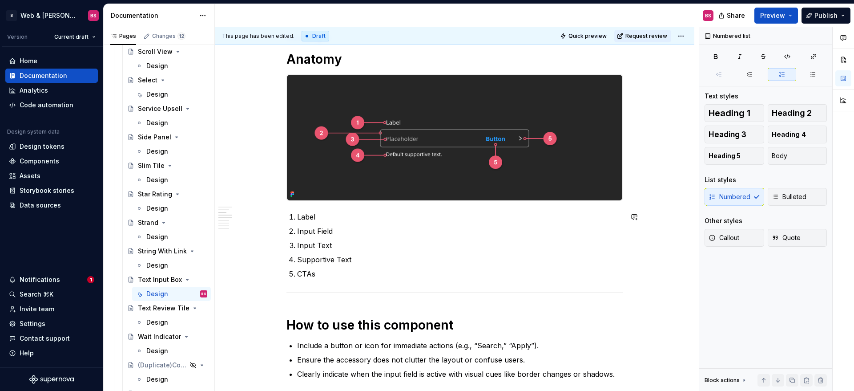
type textarea "*"
click at [311, 261] on p "Supportive Text" at bounding box center [460, 259] width 326 height 11
click at [354, 254] on p "Supportive Text" at bounding box center [460, 259] width 326 height 11
click at [356, 258] on p "Supportive Text" at bounding box center [460, 259] width 326 height 11
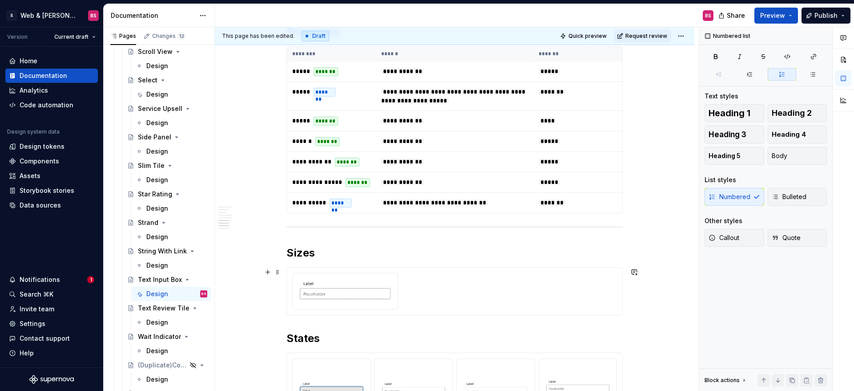
scroll to position [1047, 0]
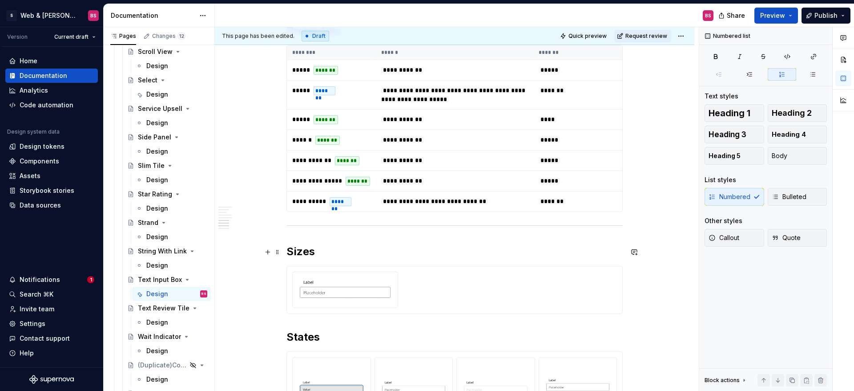
click at [311, 254] on h2 "Sizes" at bounding box center [454, 251] width 336 height 14
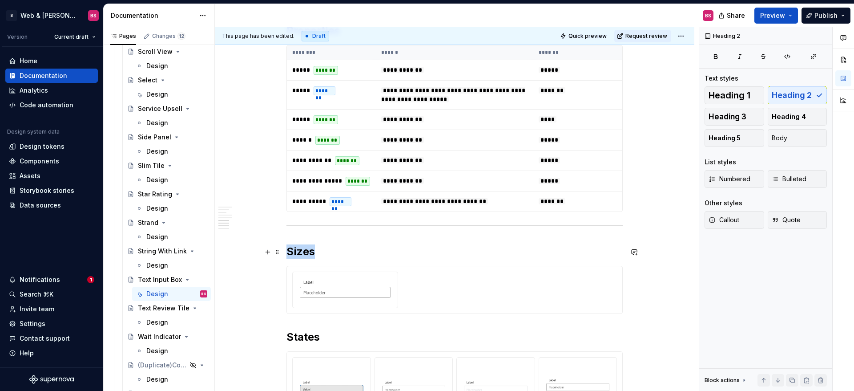
click at [311, 254] on h2 "Sizes" at bounding box center [454, 251] width 336 height 14
click at [312, 254] on h2 "Sizes" at bounding box center [454, 251] width 336 height 14
click at [522, 288] on div at bounding box center [454, 289] width 325 height 36
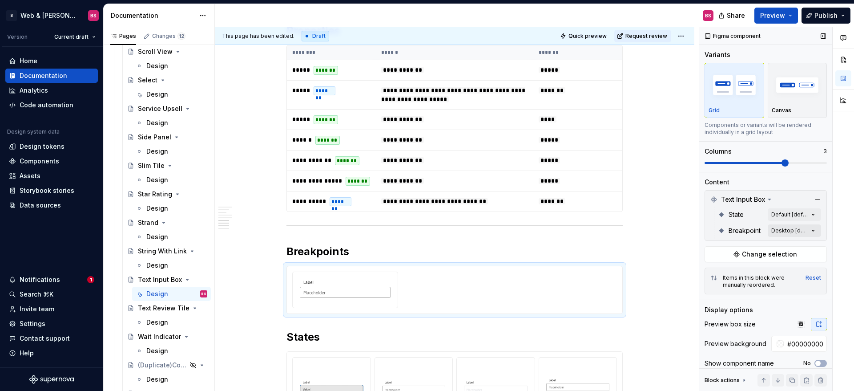
click at [814, 228] on div "Comments Open comments No comments yet Select ‘Comment’ from the block context …" at bounding box center [776, 209] width 155 height 364
click at [805, 243] on span "button" at bounding box center [806, 245] width 5 height 5
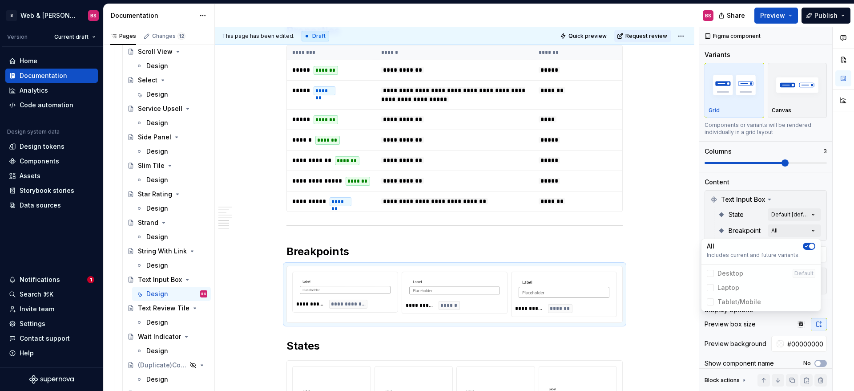
click at [572, 282] on html "S Web & Tools Design Systems BS Version Current draft Home Documentation Analyt…" at bounding box center [427, 195] width 854 height 391
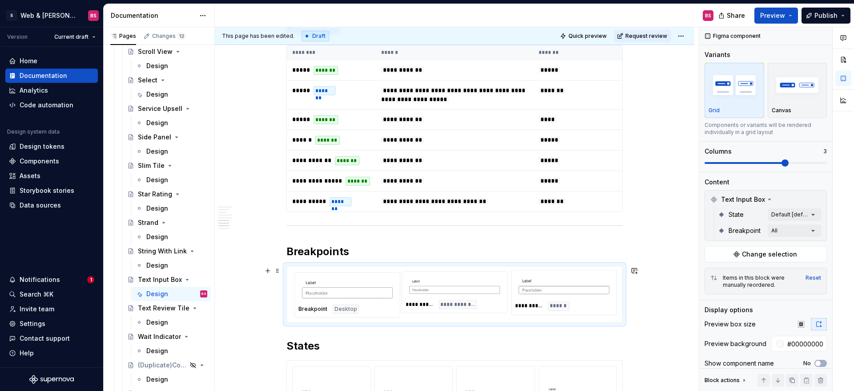
drag, startPoint x: 572, startPoint y: 285, endPoint x: 508, endPoint y: 294, distance: 65.2
click at [334, 286] on body "S Web & Tools Design Systems BS Version Current draft Home Documentation Analyt…" at bounding box center [427, 195] width 854 height 391
drag, startPoint x: 566, startPoint y: 295, endPoint x: 483, endPoint y: 292, distance: 83.2
click at [480, 292] on body "S Web & Tools Design Systems BS Version Current draft Home Documentation Analyt…" at bounding box center [427, 195] width 854 height 391
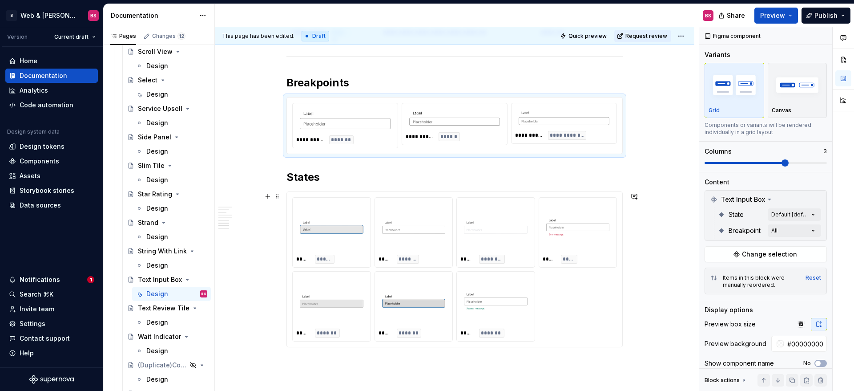
scroll to position [1218, 0]
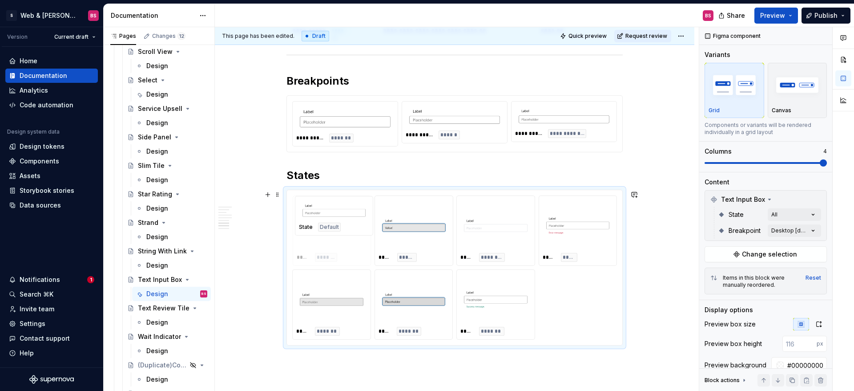
drag, startPoint x: 427, startPoint y: 246, endPoint x: 368, endPoint y: 240, distance: 59.0
click at [365, 239] on body "S Web & Tools Design Systems BS Version Current draft Home Documentation Analyt…" at bounding box center [427, 195] width 854 height 391
drag, startPoint x: 346, startPoint y: 309, endPoint x: 437, endPoint y: 249, distance: 109.2
click at [434, 246] on body "S Web & Tools Design Systems BS Version Current draft Home Documentation Analyt…" at bounding box center [427, 195] width 854 height 391
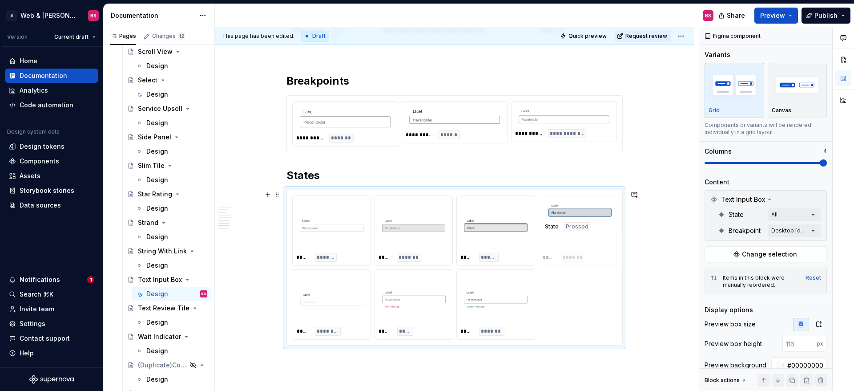
drag, startPoint x: 423, startPoint y: 312, endPoint x: 580, endPoint y: 262, distance: 165.1
click at [580, 262] on body "S Web & Tools Design Systems BS Version Current draft Home Documentation Analyt…" at bounding box center [427, 195] width 854 height 391
drag, startPoint x: 557, startPoint y: 238, endPoint x: 494, endPoint y: 240, distance: 63.2
click at [494, 238] on body "S Web & Tools Design Systems BS Version Current draft Home Documentation Analyt…" at bounding box center [427, 195] width 854 height 391
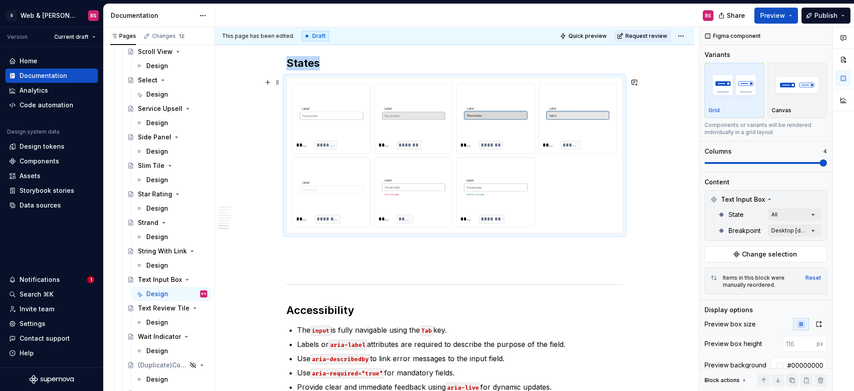
scroll to position [1331, 0]
click at [605, 193] on div "***** ******* ***** ******* ***** ******* ***** ****** ***** ******** ***** ***…" at bounding box center [454, 154] width 325 height 144
click at [792, 228] on div "Comments Open comments No comments yet Select ‘Comment’ from the block context …" at bounding box center [776, 209] width 155 height 364
click at [530, 242] on html "S Web & Tools Design Systems BS Version Current draft Home Documentation Analyt…" at bounding box center [427, 195] width 854 height 391
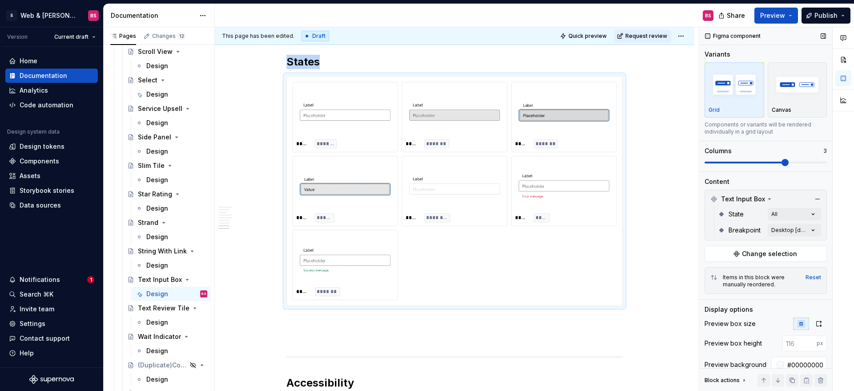
click at [794, 163] on span at bounding box center [766, 162] width 122 height 7
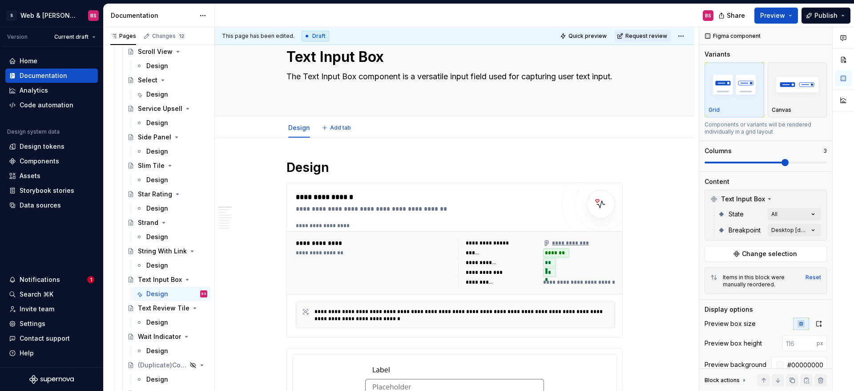
scroll to position [0, 0]
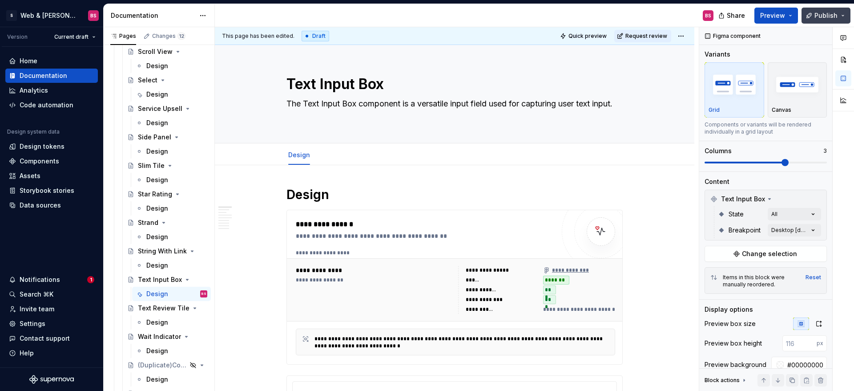
click at [813, 16] on button "Publish" at bounding box center [825, 16] width 49 height 16
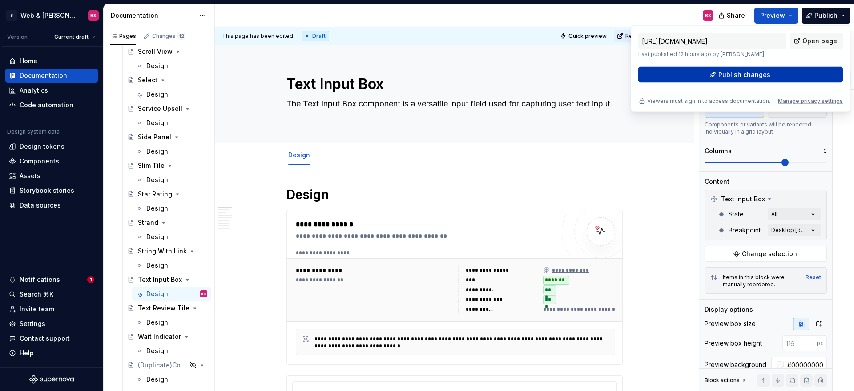
click at [717, 74] on button "Publish changes" at bounding box center [740, 75] width 205 height 16
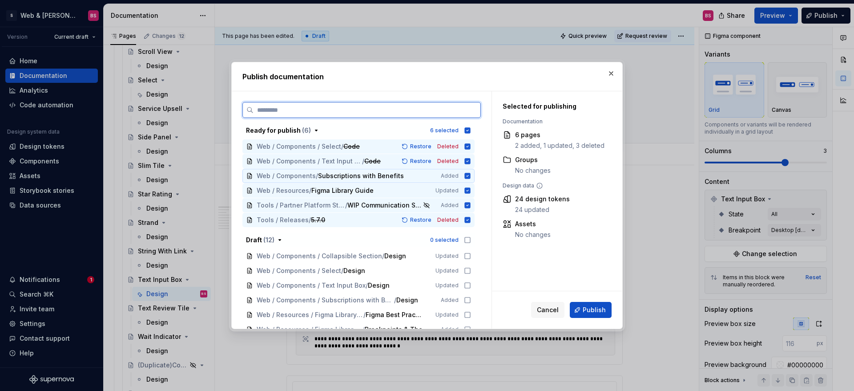
click at [469, 177] on icon at bounding box center [468, 176] width 6 height 6
click at [471, 205] on icon at bounding box center [467, 204] width 7 height 7
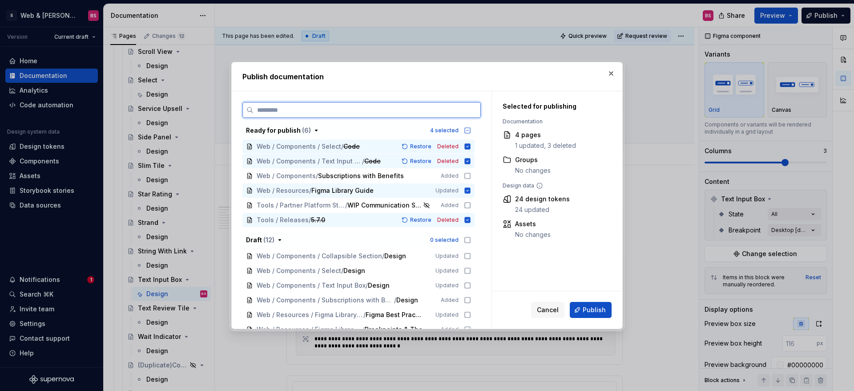
click at [448, 226] on div "Ready for publish ( 6 ) 4 selected Web / Components / Select / Code Restore Del…" at bounding box center [361, 225] width 238 height 205
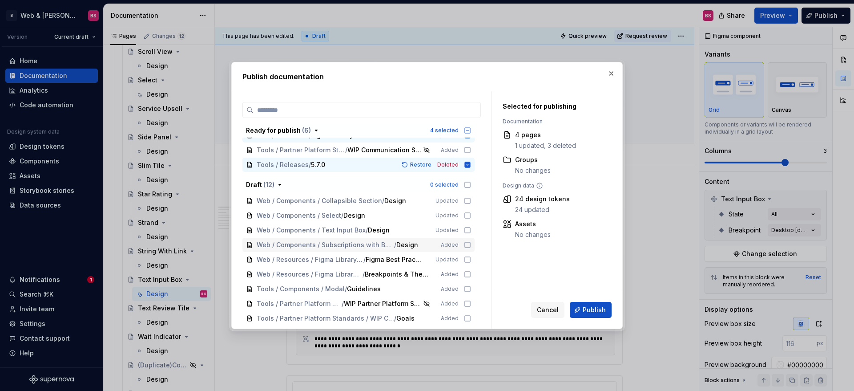
scroll to position [58, 0]
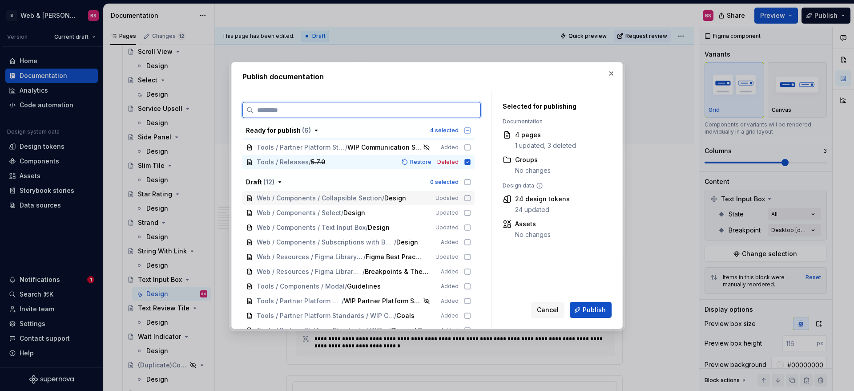
click at [348, 199] on span "Web / Components / Collapsible Section" at bounding box center [319, 197] width 125 height 9
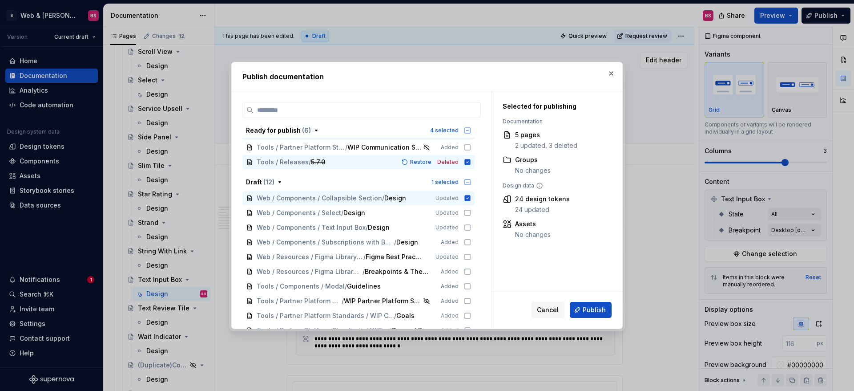
drag, startPoint x: 615, startPoint y: 76, endPoint x: 610, endPoint y: 77, distance: 4.6
click at [615, 76] on button "button" at bounding box center [611, 73] width 12 height 12
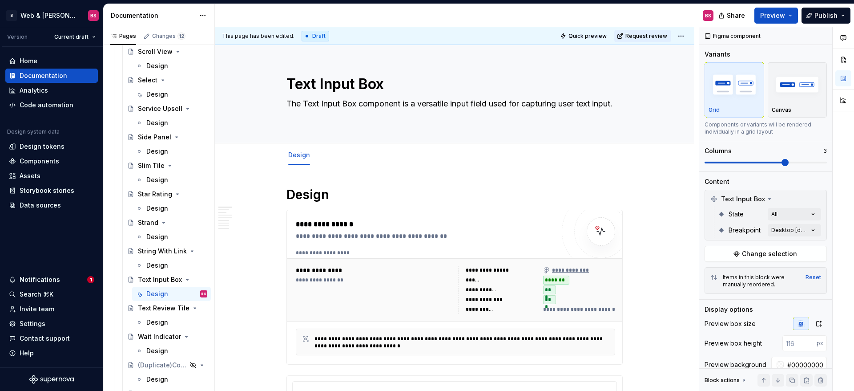
click at [310, 40] on div "Draft" at bounding box center [316, 36] width 28 height 11
click at [312, 35] on div "Draft" at bounding box center [316, 36] width 28 height 11
click at [691, 37] on html "S Web & Tools Design Systems BS Version Current draft Home Documentation Analyt…" at bounding box center [427, 195] width 854 height 391
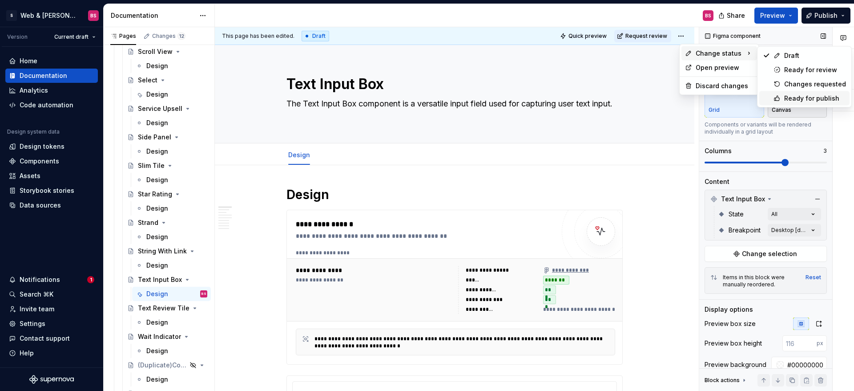
click at [786, 97] on div "Ready for publish" at bounding box center [815, 98] width 62 height 9
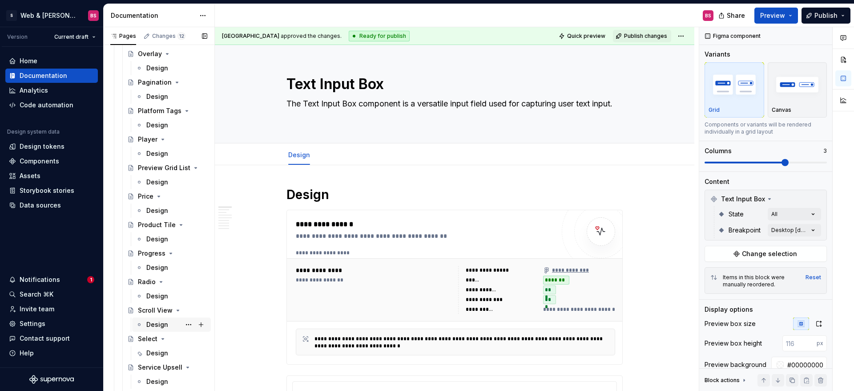
scroll to position [847, 0]
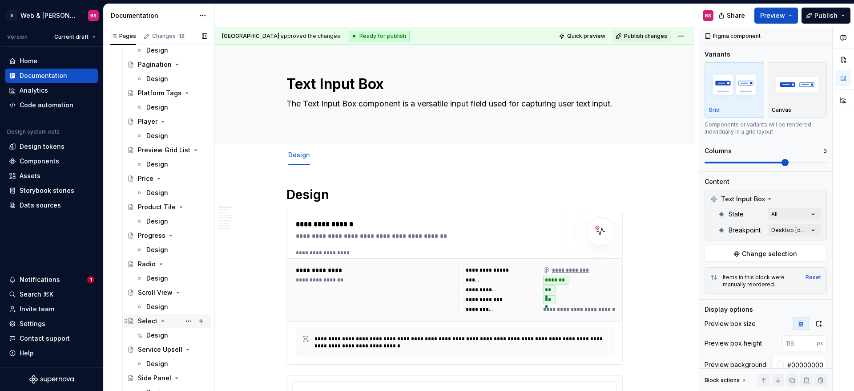
click at [154, 328] on div "Design" at bounding box center [171, 335] width 79 height 14
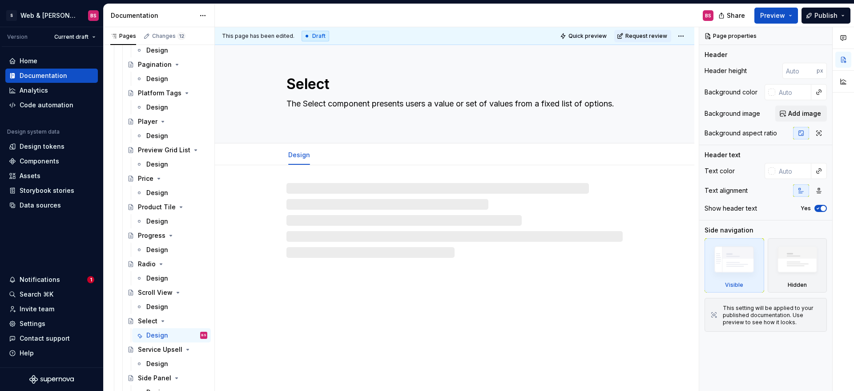
click at [685, 35] on html "S Web & Tools Design Systems BS Version Current draft Home Documentation Analyt…" at bounding box center [427, 195] width 854 height 391
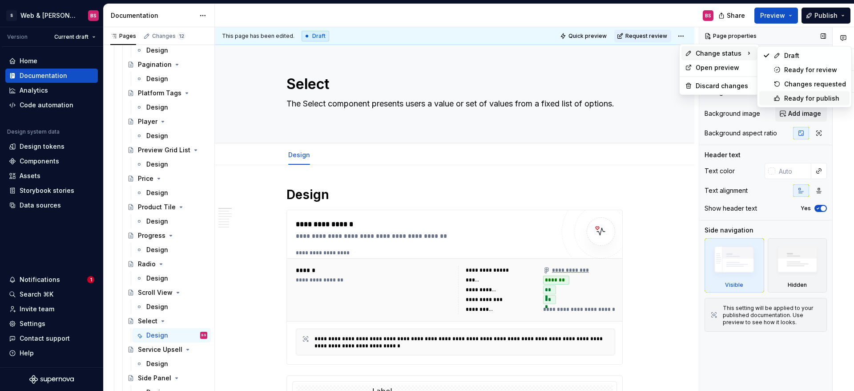
drag, startPoint x: 807, startPoint y: 98, endPoint x: 802, endPoint y: 97, distance: 5.6
click at [807, 98] on div "Ready for publish" at bounding box center [815, 98] width 62 height 9
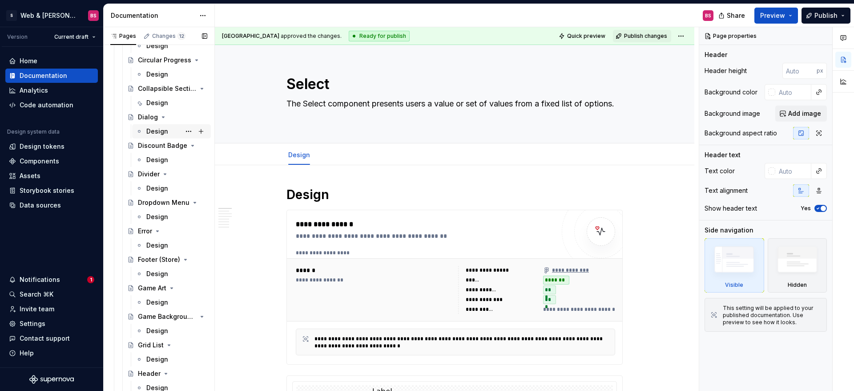
scroll to position [310, 0]
click at [0, 0] on button "Page tree" at bounding box center [0, 0] width 0 height 0
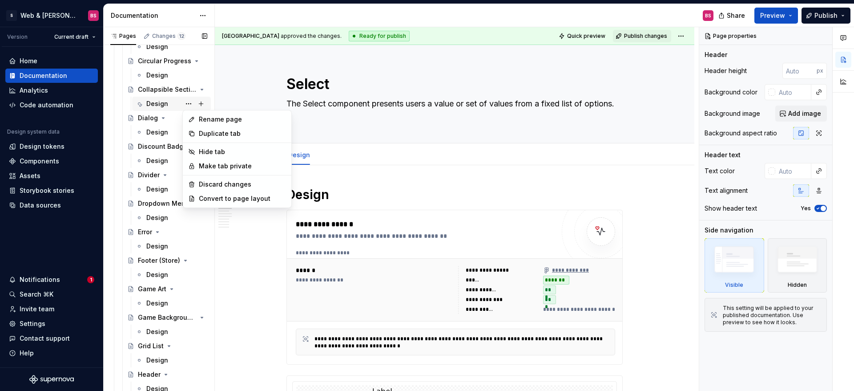
click at [167, 104] on div "Pages Changes 12 Add Accessibility guide for tree Page tree. Navigate the tree …" at bounding box center [158, 210] width 111 height 367
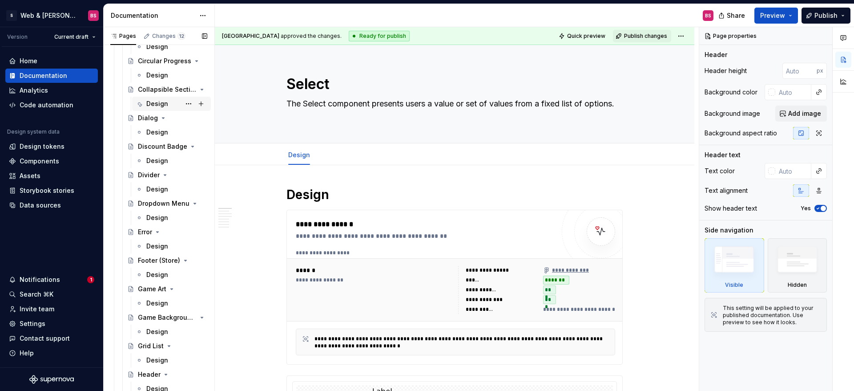
click at [165, 102] on div "Design" at bounding box center [157, 103] width 22 height 9
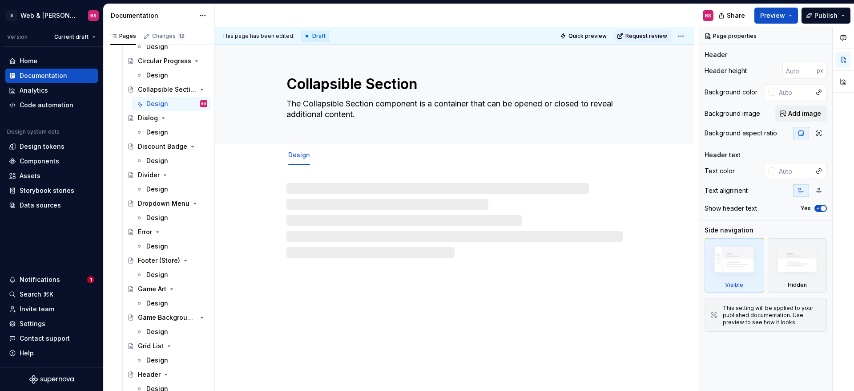
click at [685, 36] on html "S Web & Tools Design Systems BS Version Current draft Home Documentation Analyt…" at bounding box center [427, 195] width 854 height 391
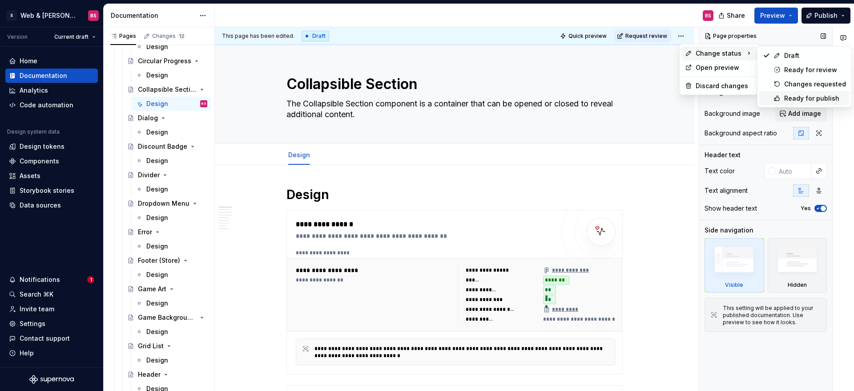
click at [792, 101] on div "Ready for publish" at bounding box center [815, 98] width 62 height 9
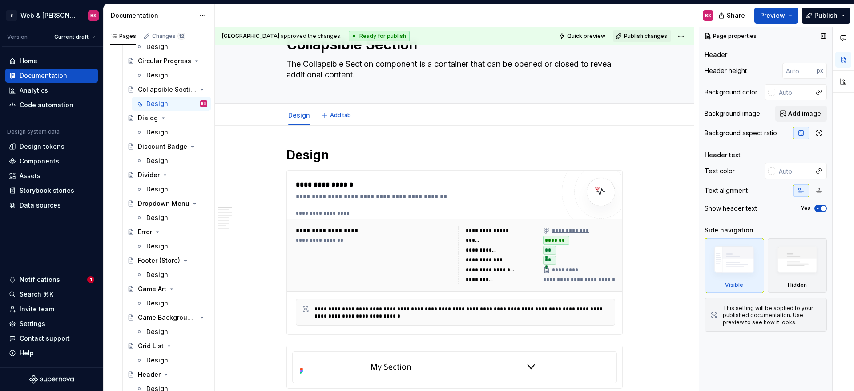
scroll to position [43, 0]
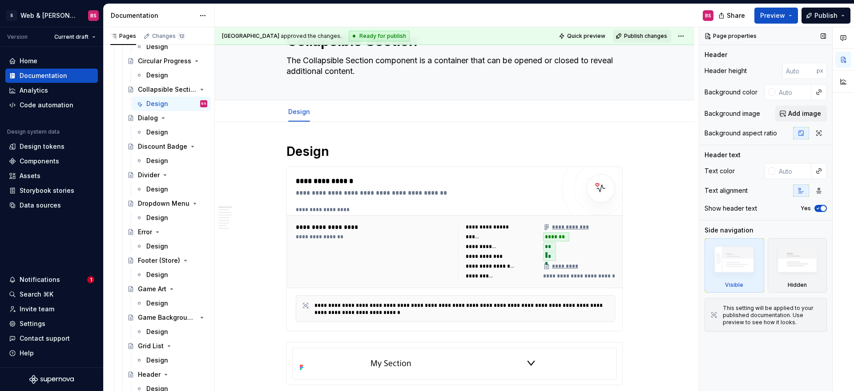
click at [828, 28] on div "Page properties" at bounding box center [765, 36] width 133 height 18
click at [830, 20] on button "Publish" at bounding box center [825, 16] width 49 height 16
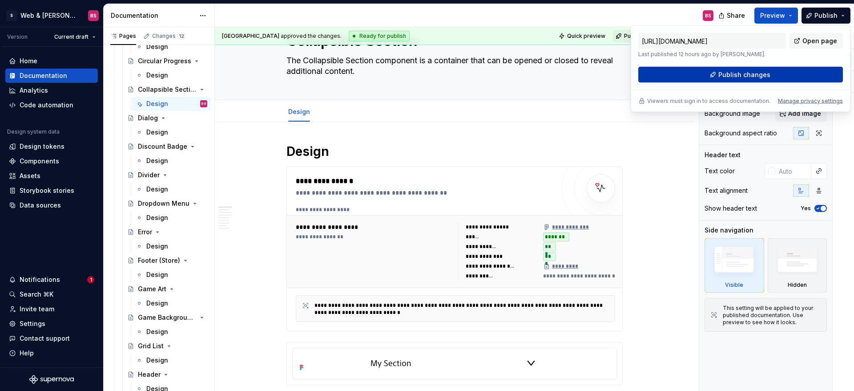
click at [748, 76] on span "Publish changes" at bounding box center [744, 74] width 52 height 9
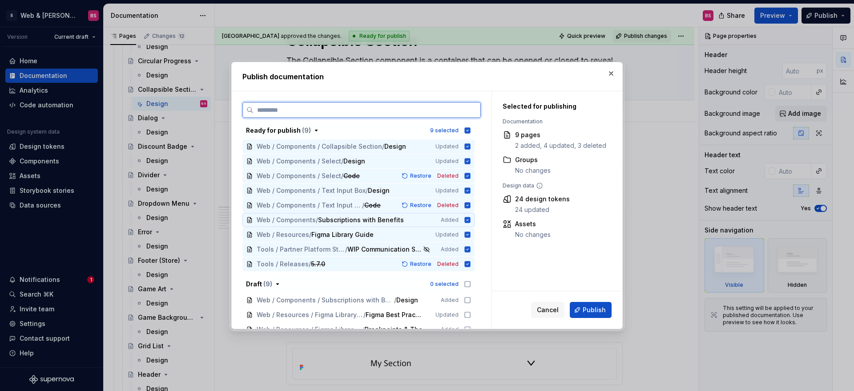
click at [471, 218] on icon at bounding box center [468, 220] width 6 height 6
click at [471, 235] on icon at bounding box center [468, 234] width 6 height 6
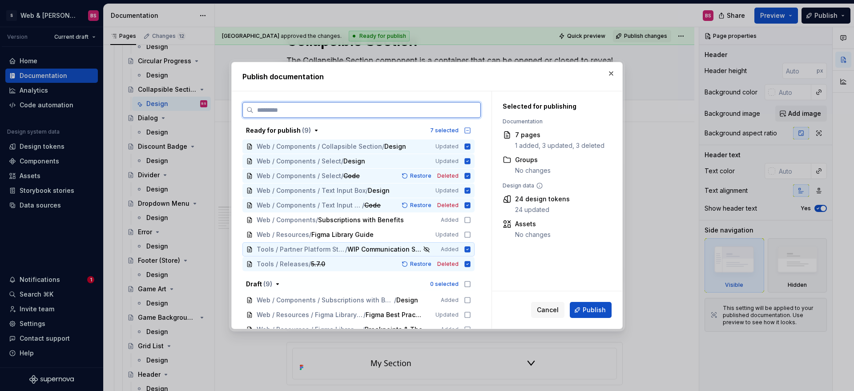
click at [471, 249] on icon at bounding box center [467, 249] width 7 height 7
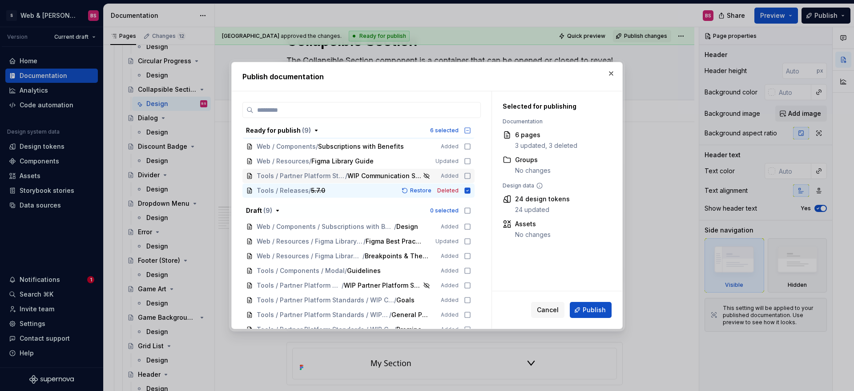
scroll to position [97, 0]
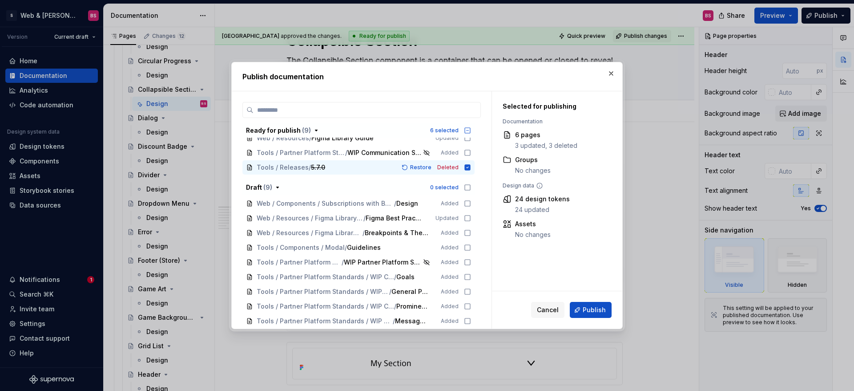
click at [583, 304] on button "Publish" at bounding box center [591, 310] width 42 height 16
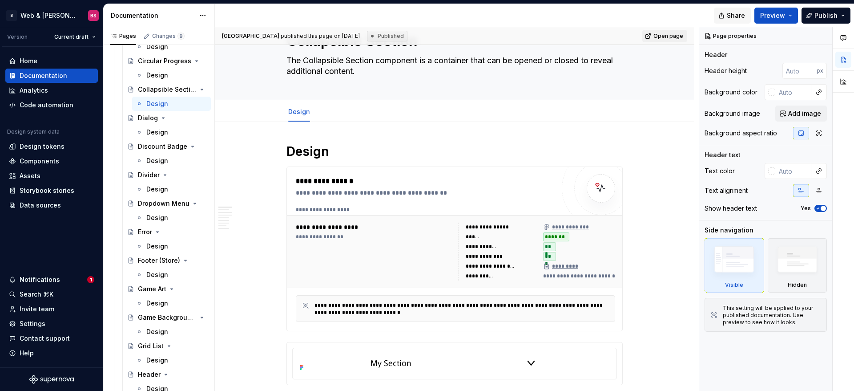
type textarea "*"
